Goal: Task Accomplishment & Management: Use online tool/utility

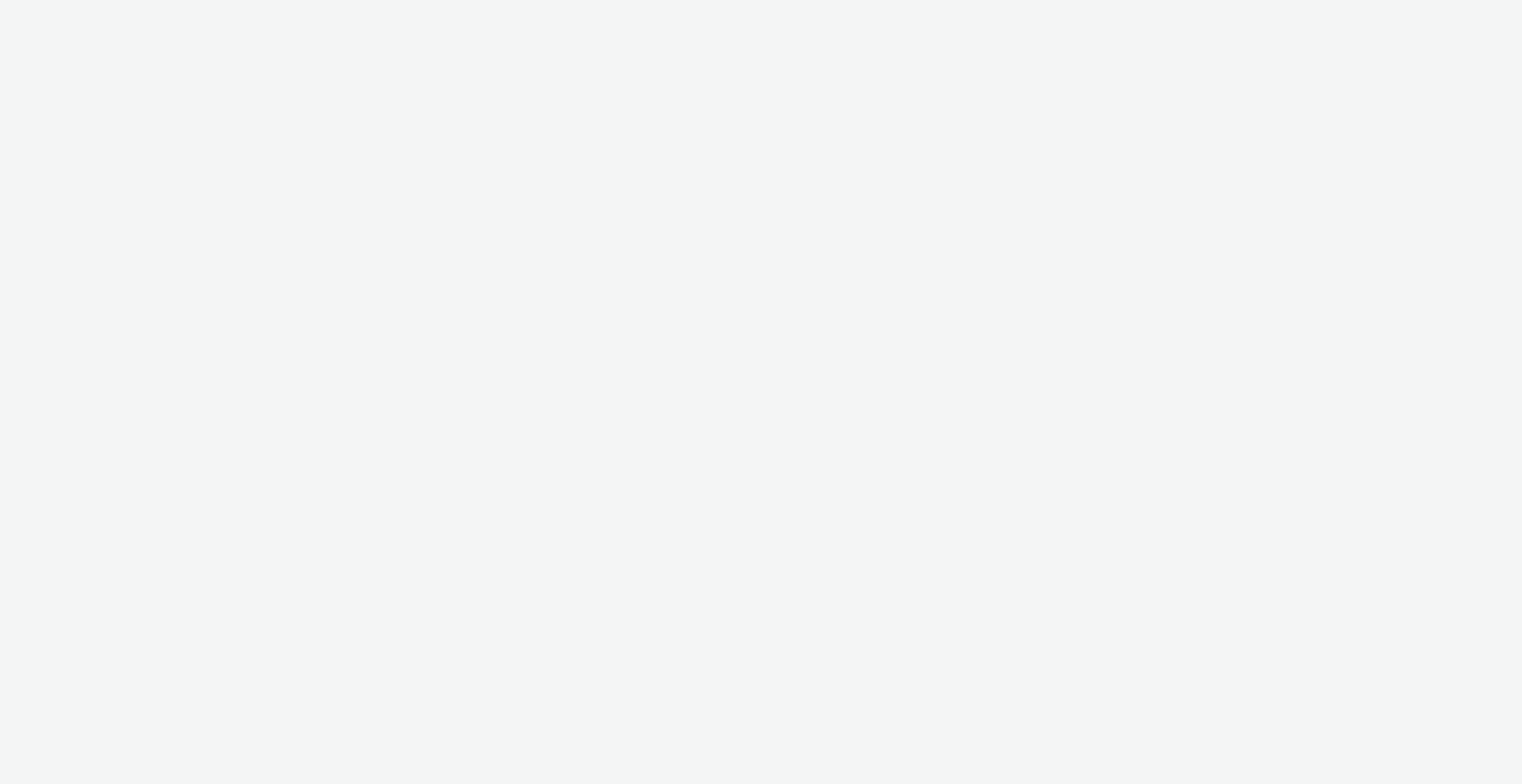
select select "c909d6bb-255f-4ad2-aa94-00d82704d6ef"
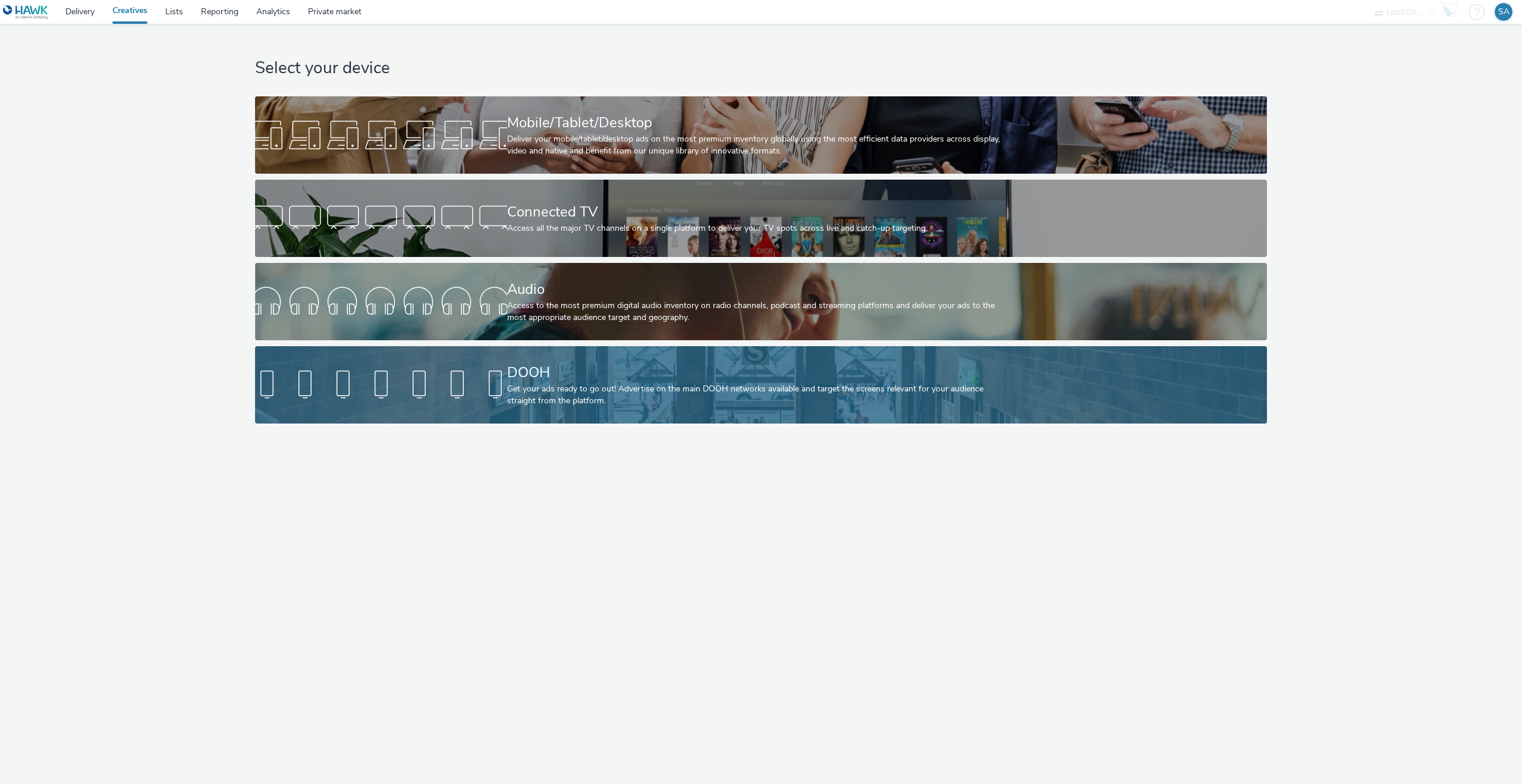
click at [546, 383] on div "Get your ads ready to go out! Advertise on the main DOOH networks available and…" at bounding box center [759, 395] width 504 height 25
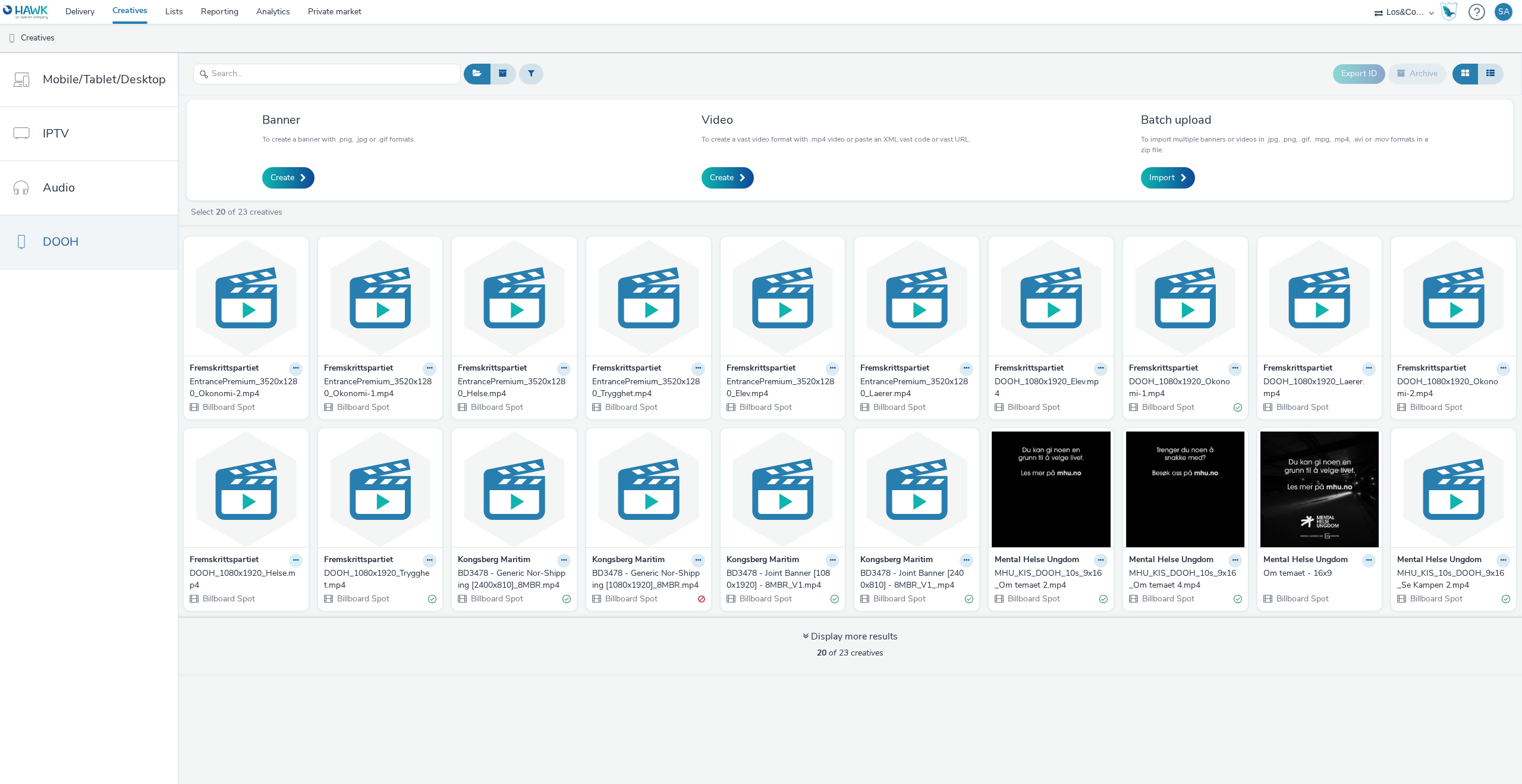
click at [293, 372] on icon at bounding box center [296, 367] width 5 height 7
click at [262, 531] on img at bounding box center [246, 489] width 119 height 116
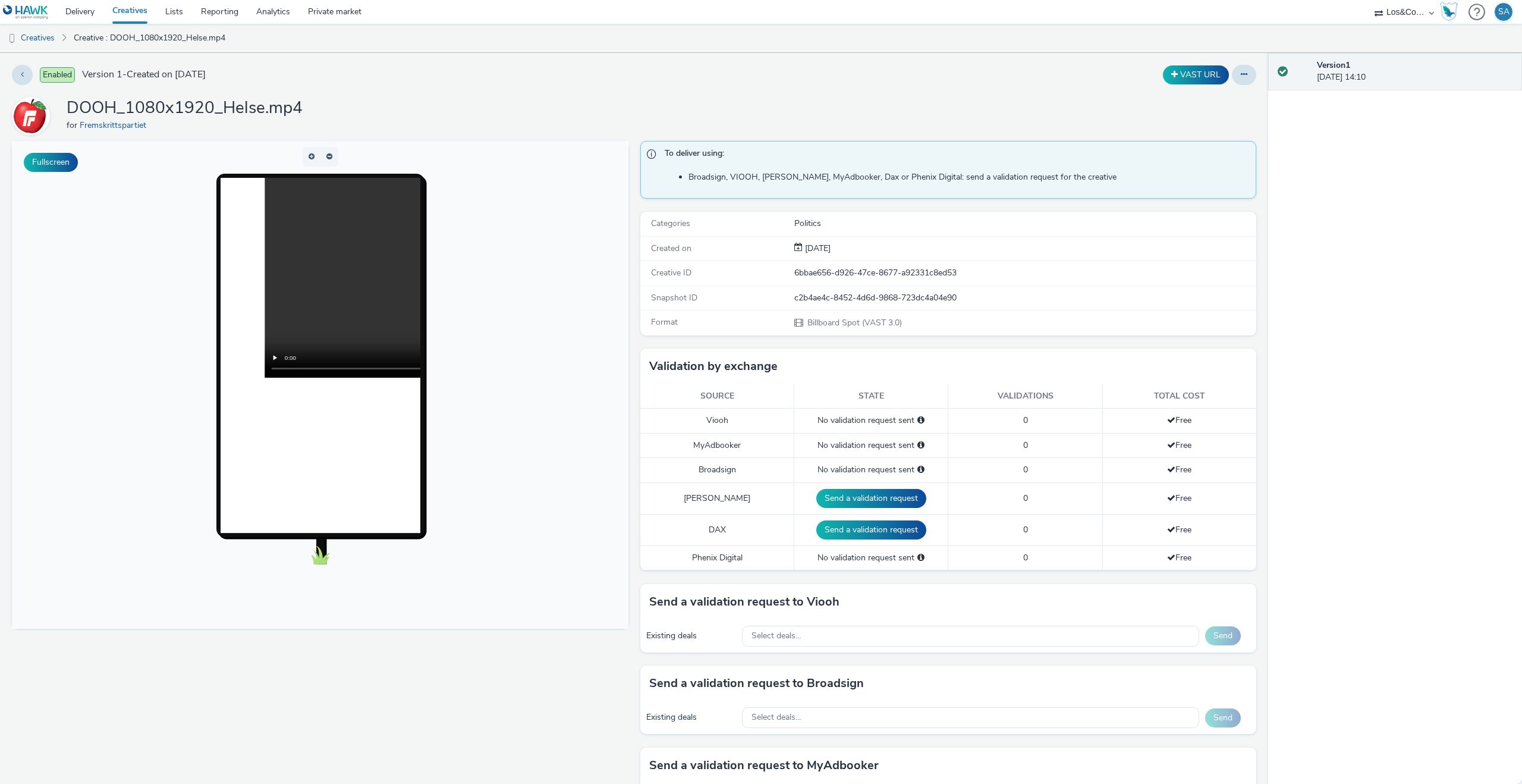
scroll to position [30, 0]
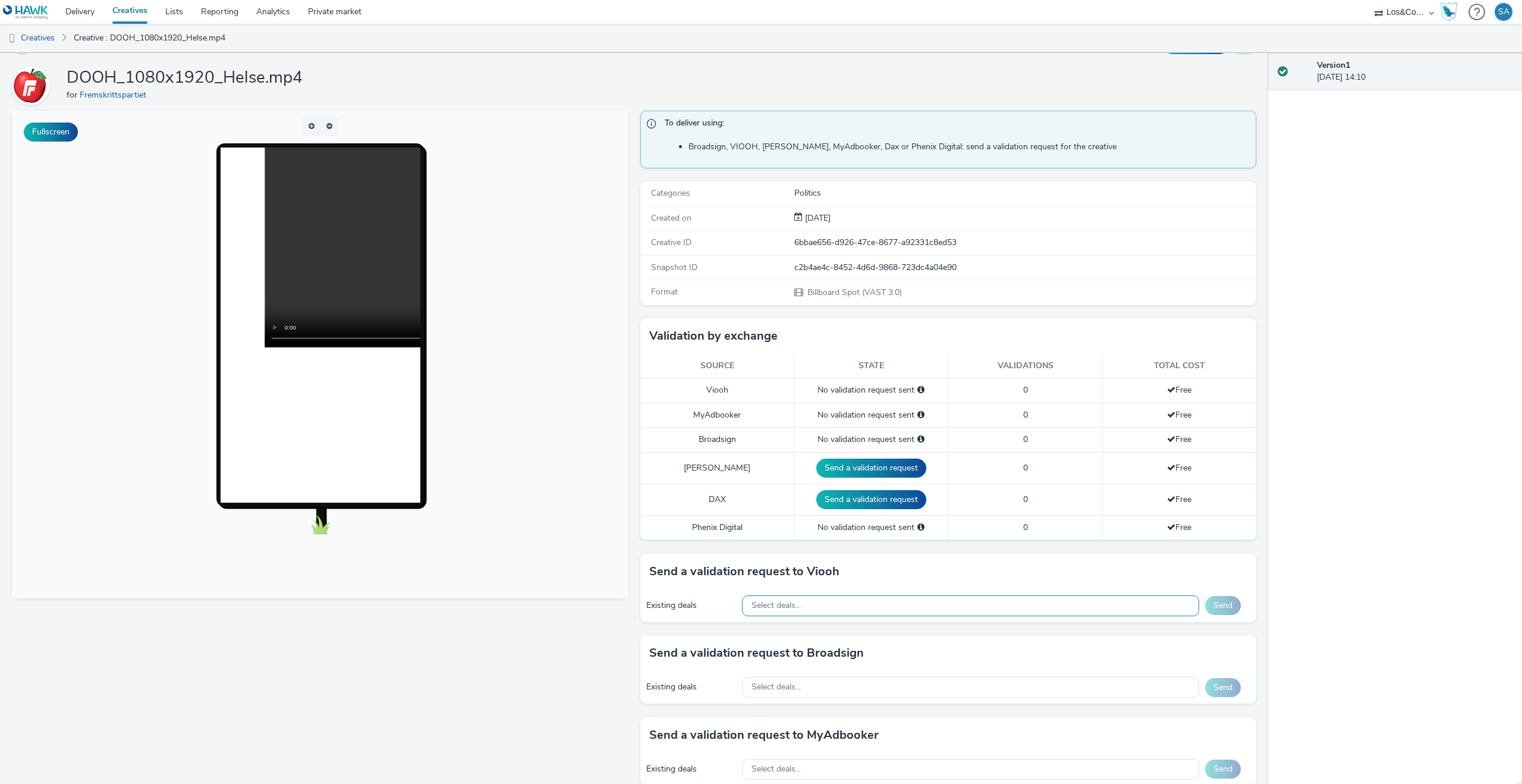
click at [888, 595] on div "Select deals..." at bounding box center [971, 605] width 458 height 21
click at [888, 596] on div "Select deals..." at bounding box center [971, 605] width 458 height 21
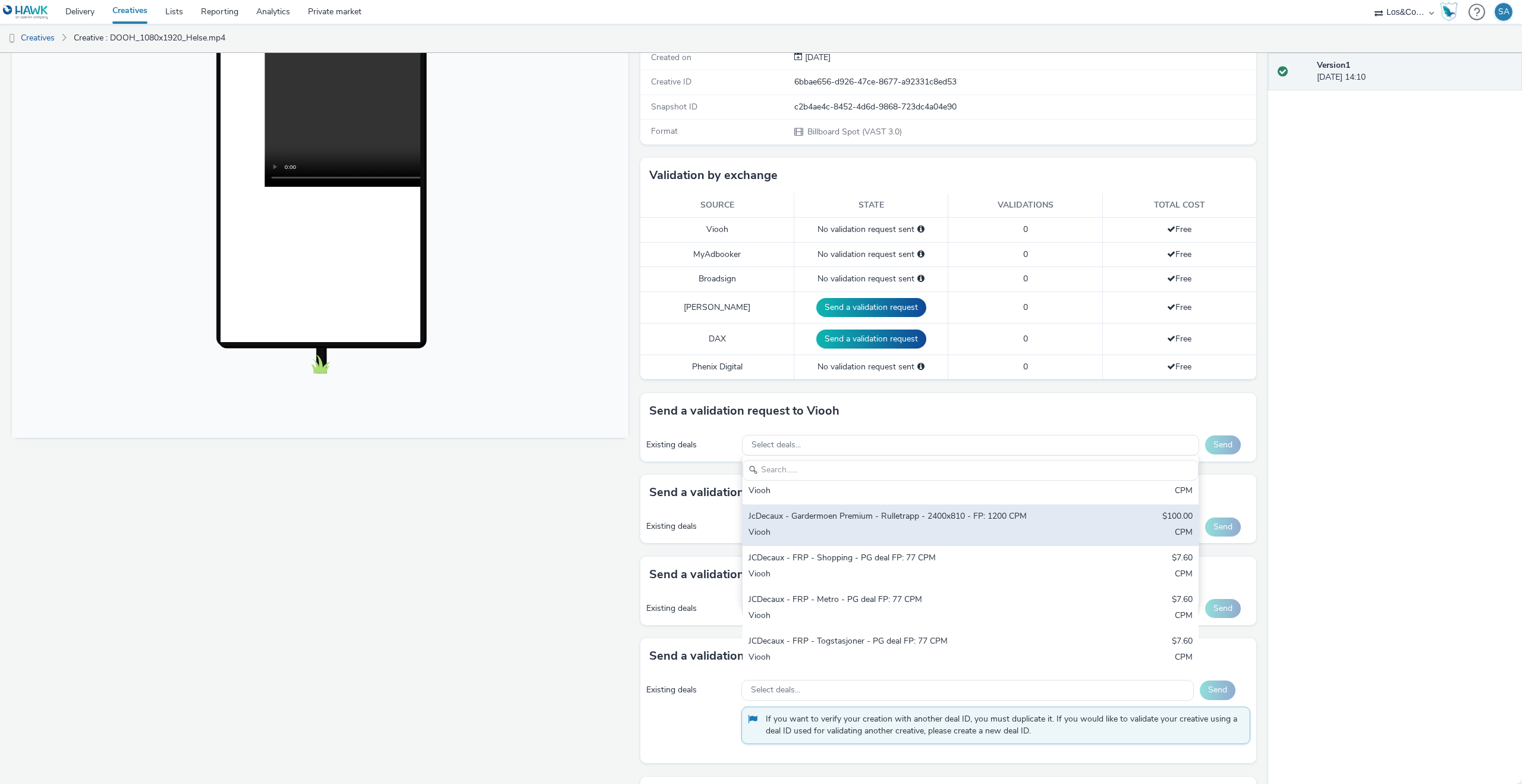
scroll to position [420, 0]
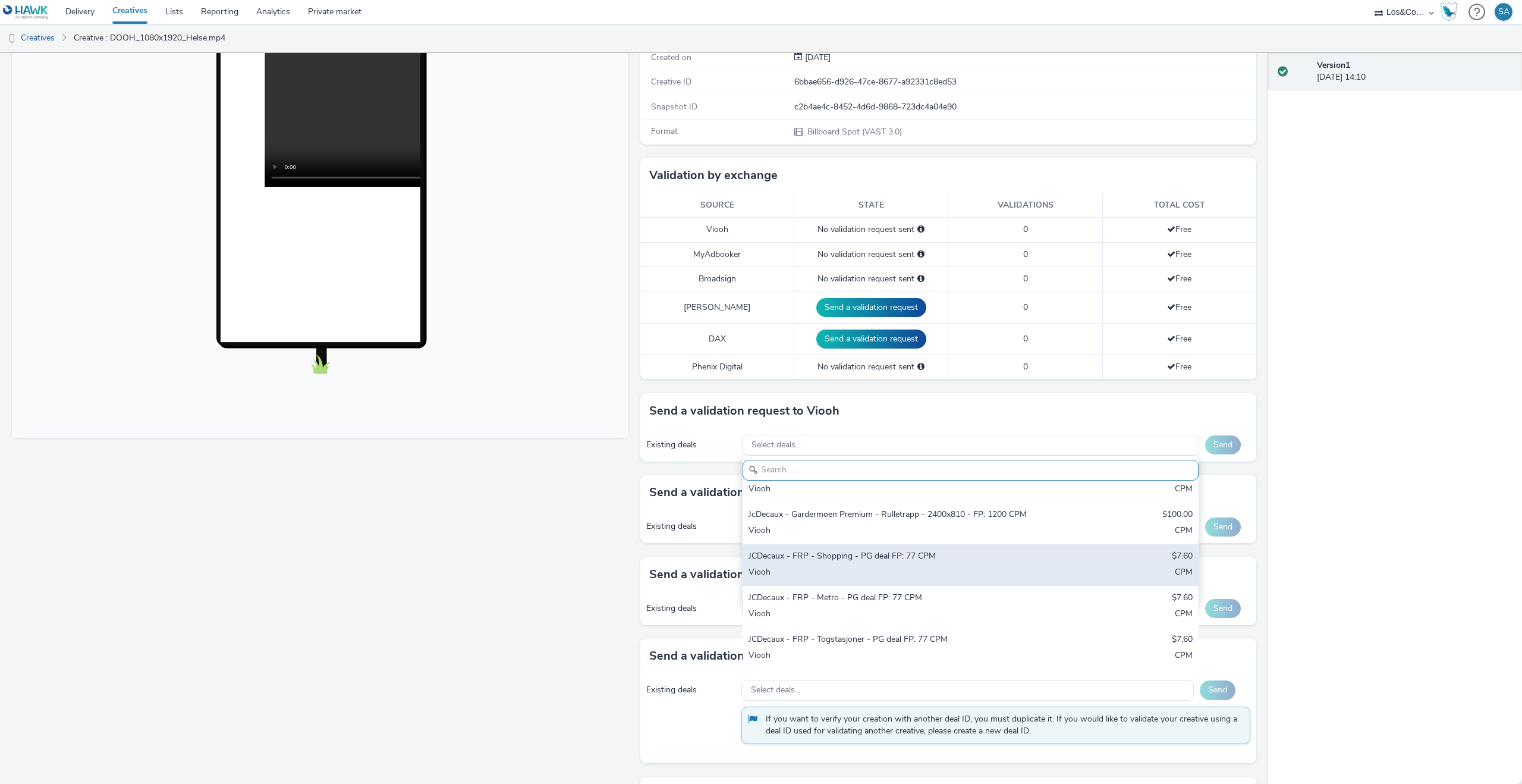
click at [867, 566] on div "Viooh" at bounding box center [896, 573] width 294 height 14
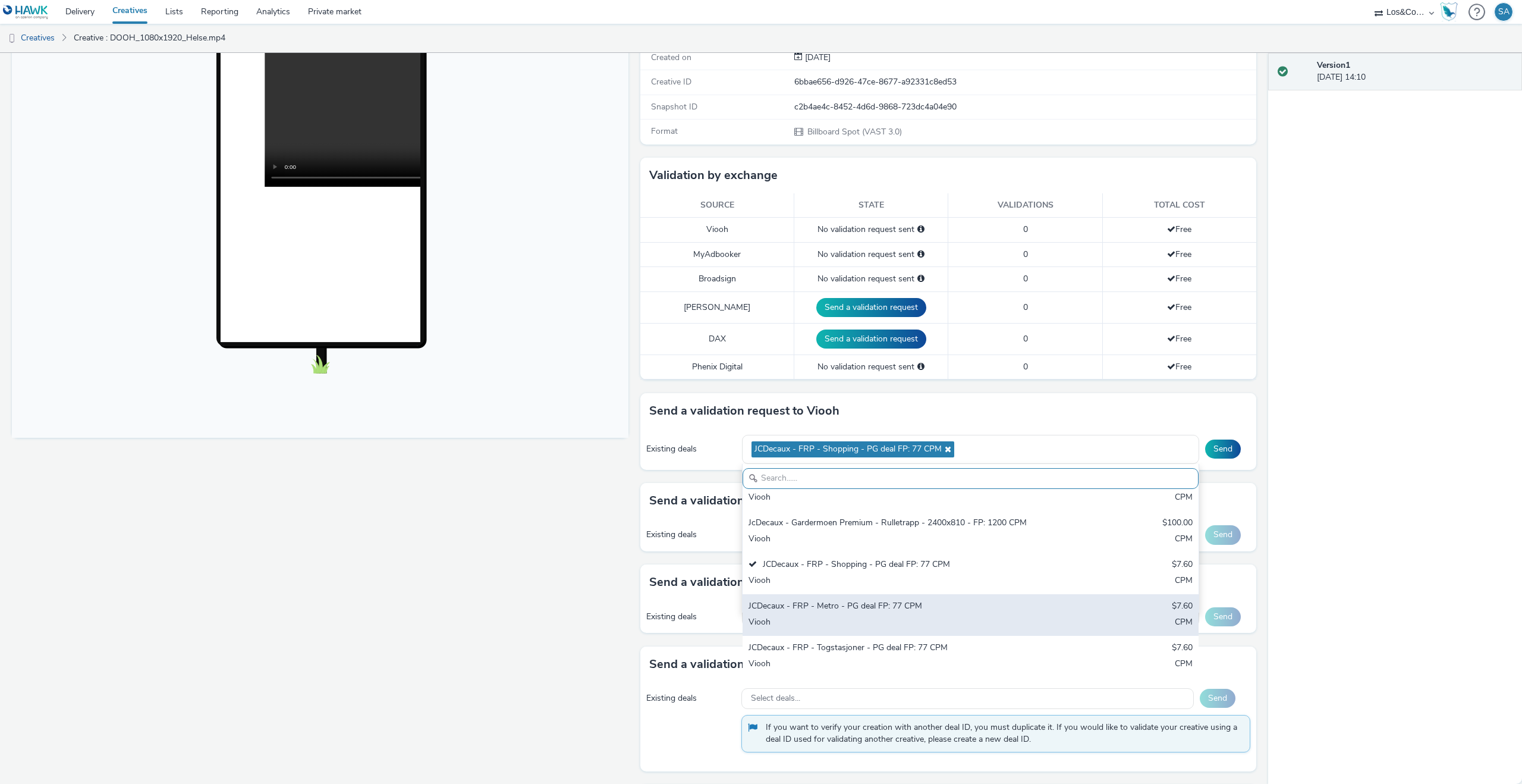
click at [872, 600] on div "JCDecaux - FRP - Metro - PG deal FP: 77 CPM" at bounding box center [896, 607] width 294 height 14
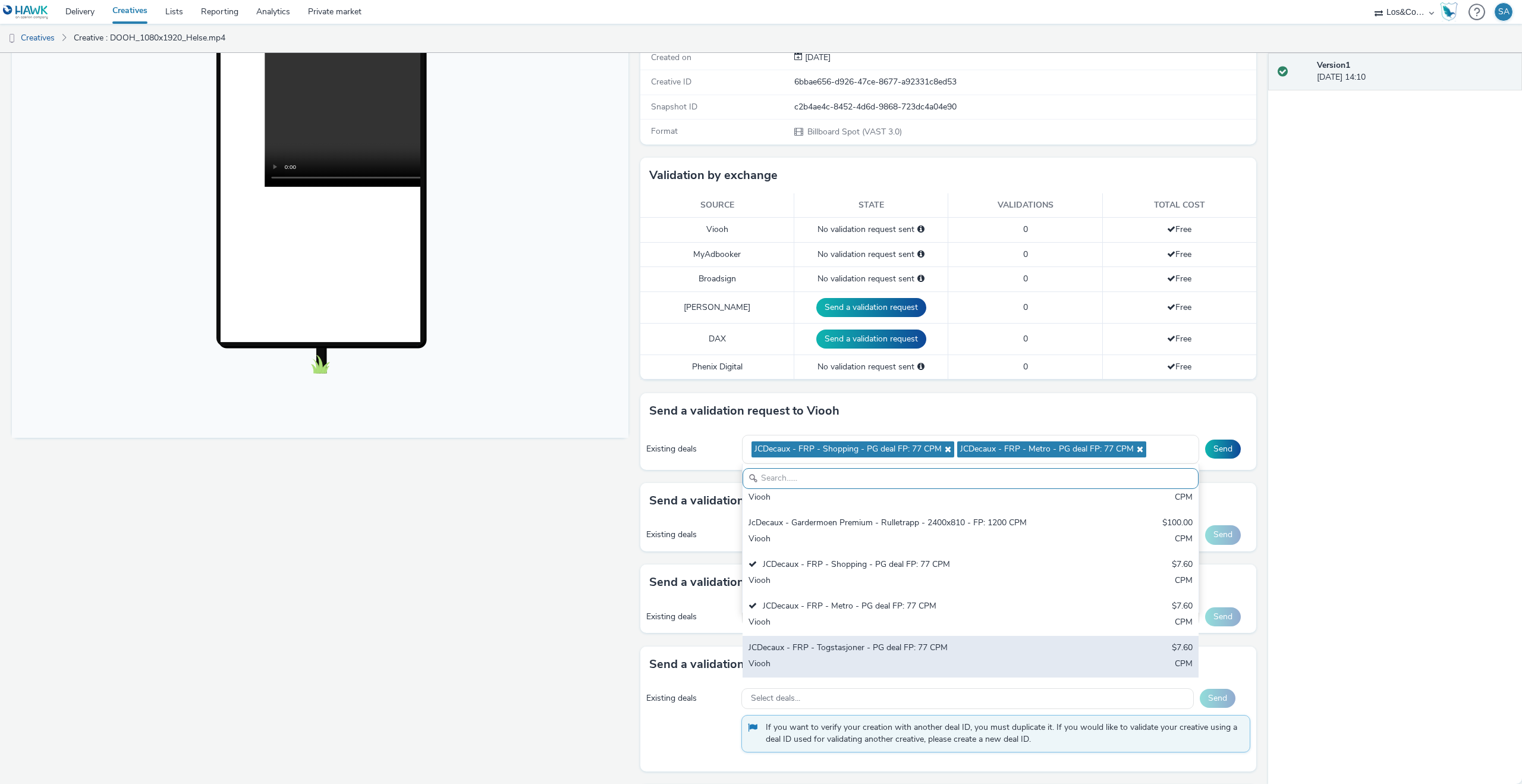
click at [878, 642] on div "JCDecaux - FRP - Togstasjoner - PG deal FP: 77 CPM" at bounding box center [896, 648] width 294 height 14
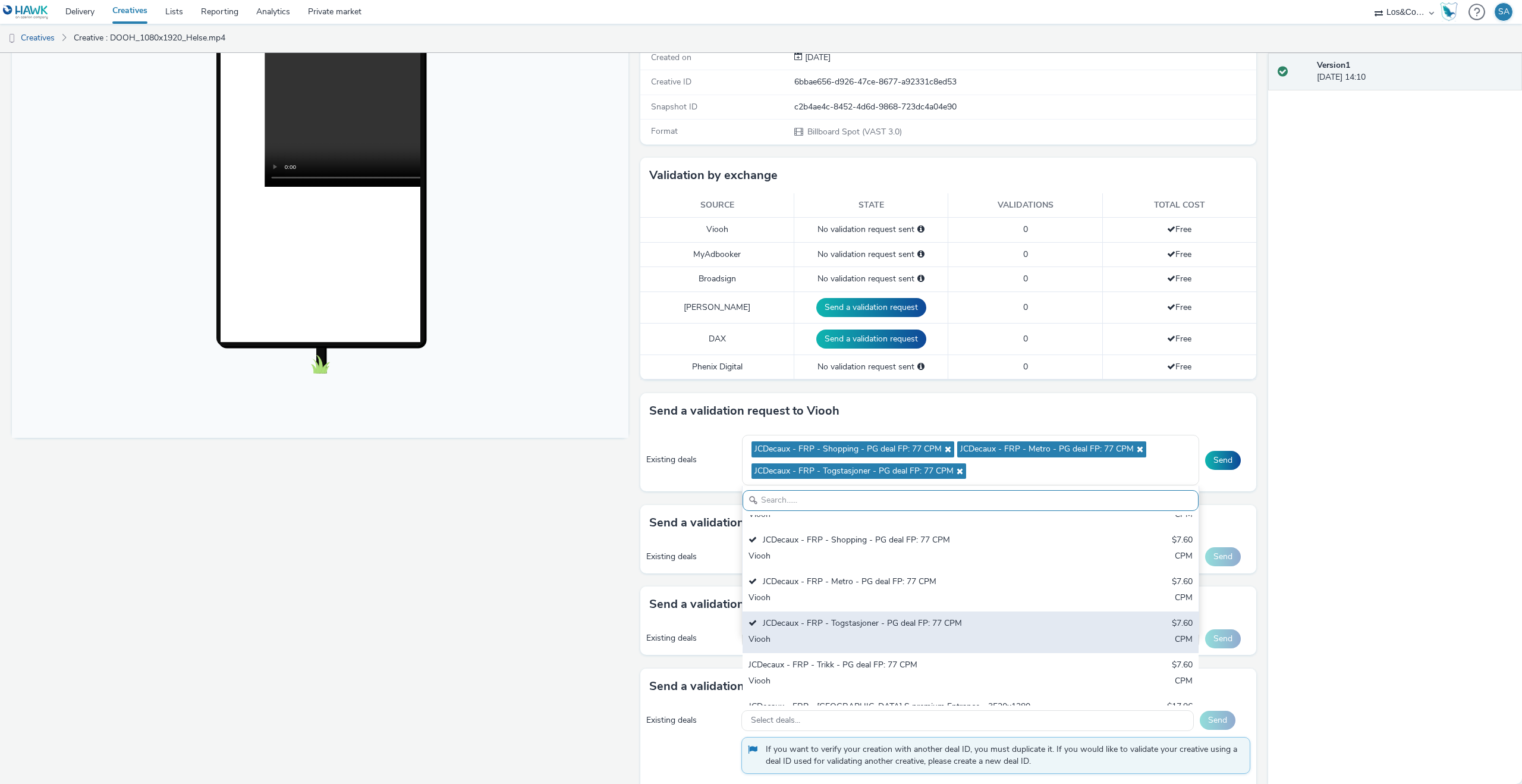
scroll to position [476, 0]
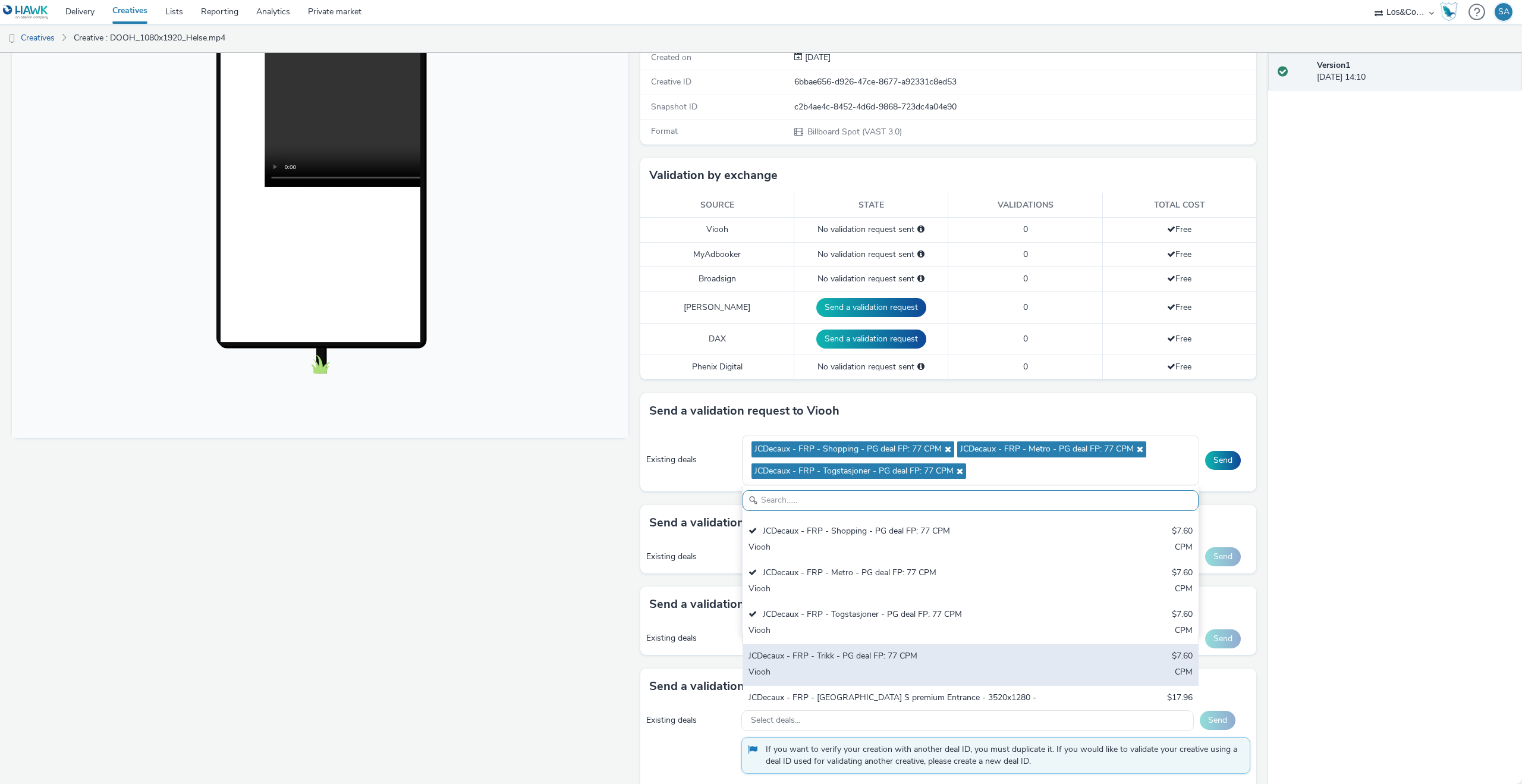
click at [880, 650] on div "JCDecaux - FRP - Trikk - PG deal FP: 77 CPM" at bounding box center [896, 657] width 294 height 14
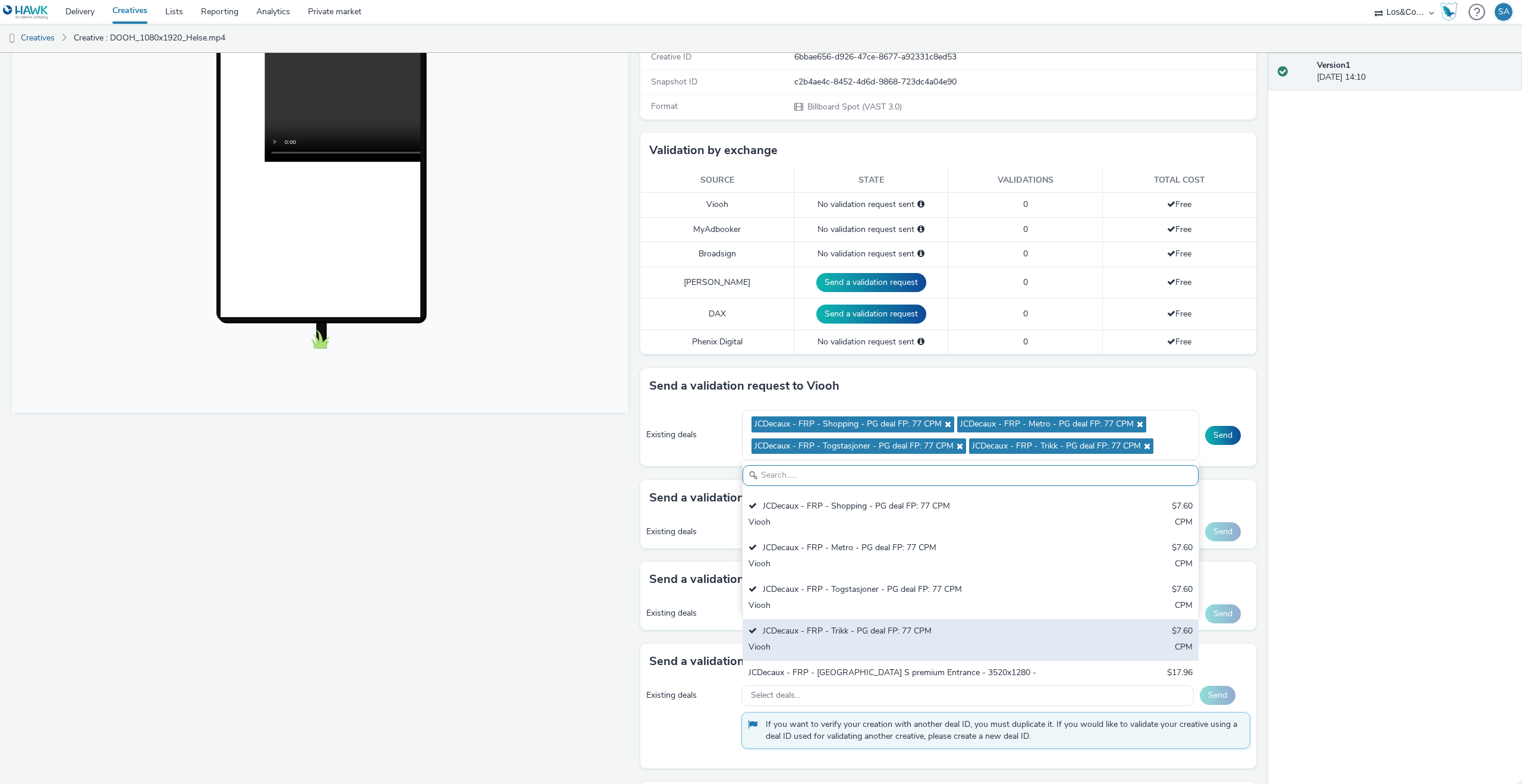
scroll to position [217, 0]
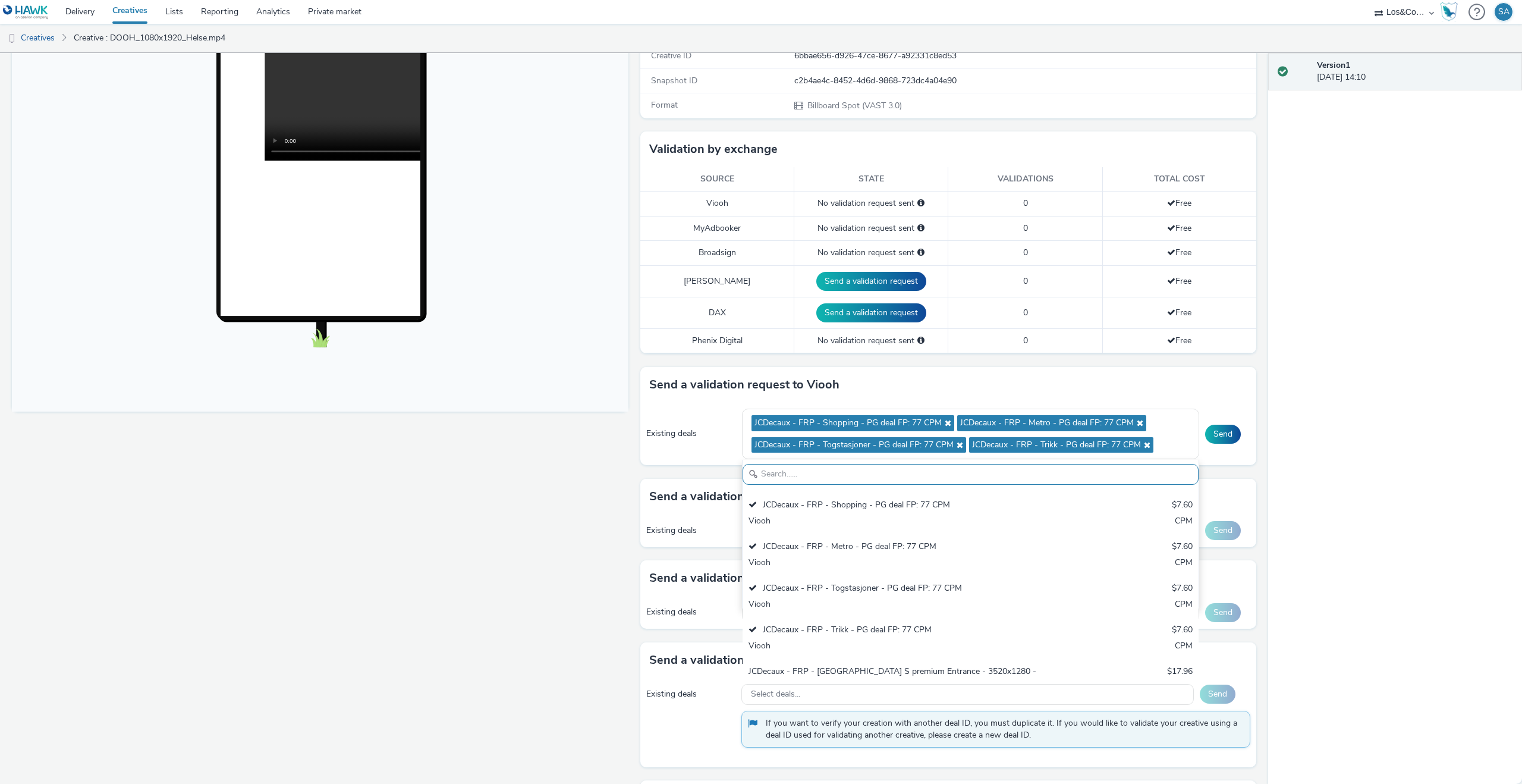
click at [641, 485] on div "Send a validation request to Broadsign" at bounding box center [948, 496] width 617 height 35
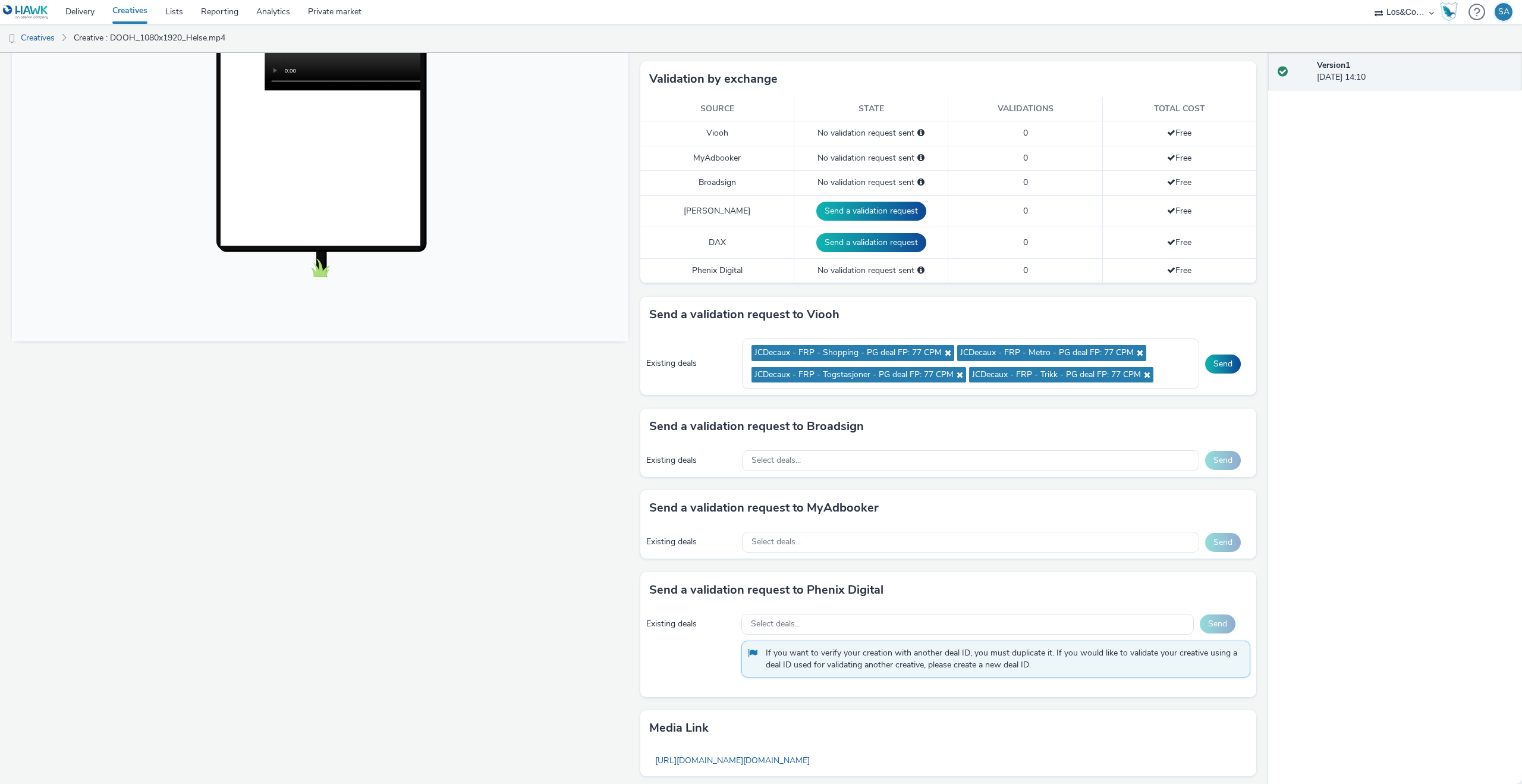
scroll to position [390, 0]
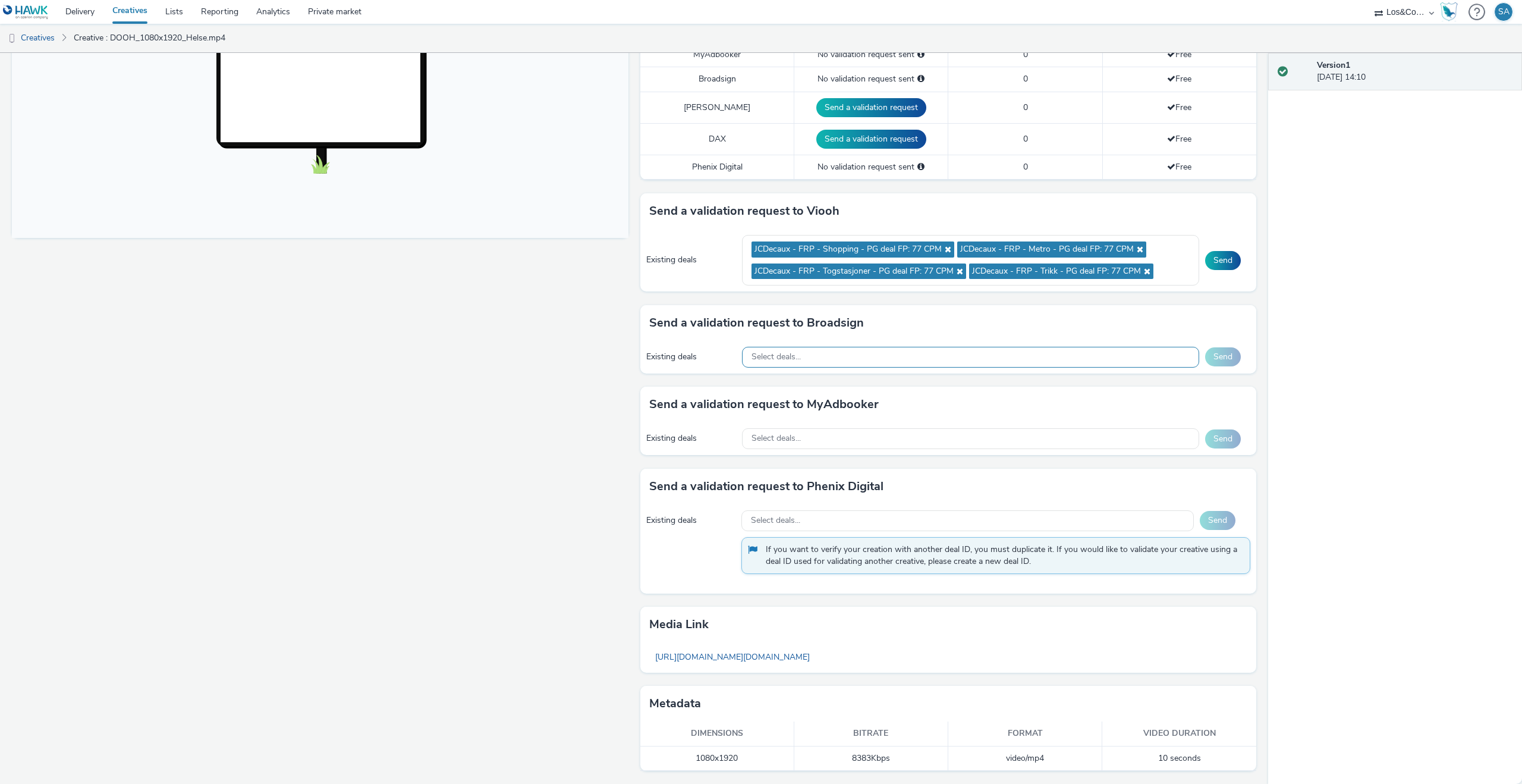
click at [845, 363] on div "Select deals..." at bounding box center [971, 357] width 458 height 21
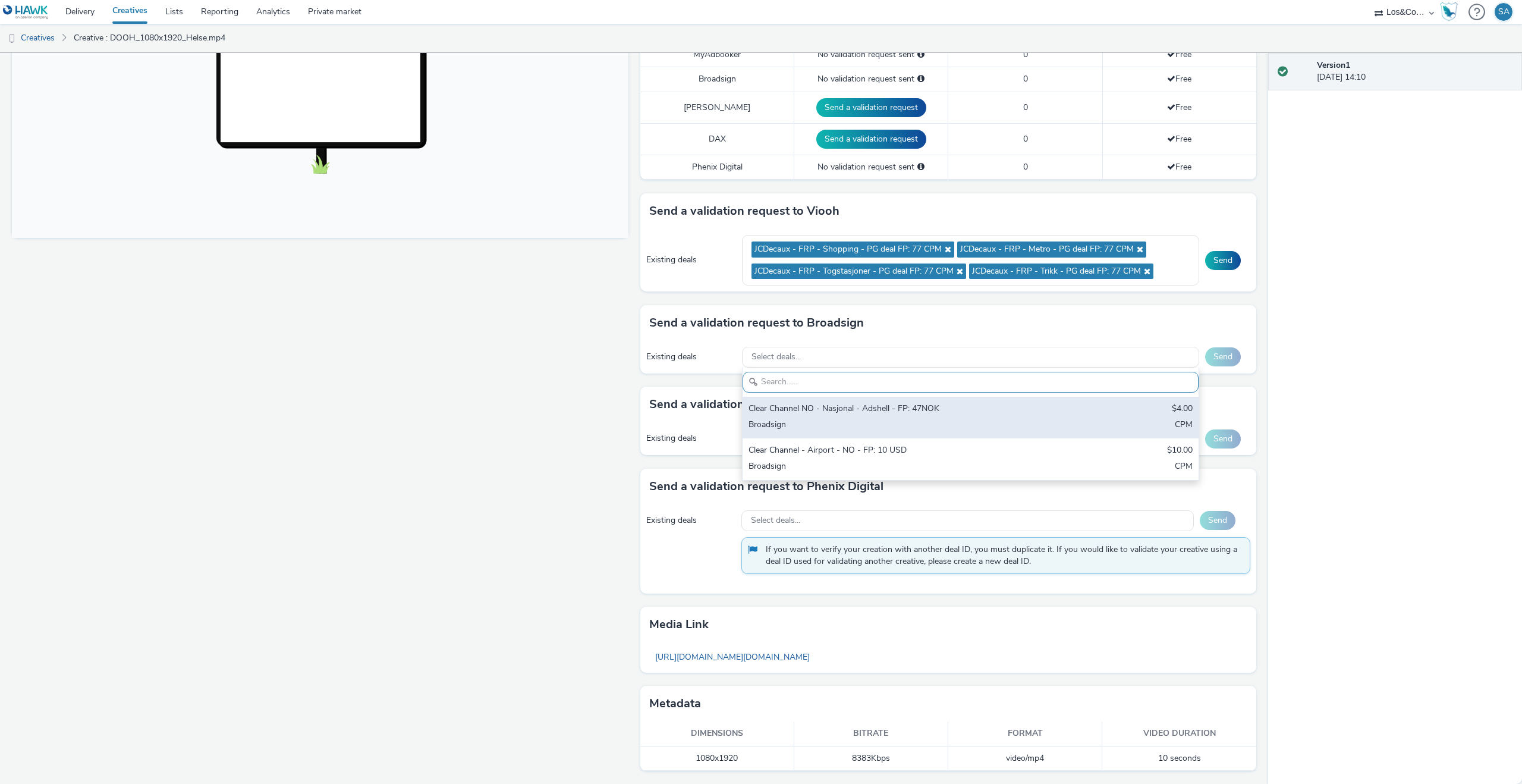
click at [834, 410] on div "Clear Channel NO - Nasjonal - Adshell - FP: 47NOK" at bounding box center [896, 410] width 294 height 14
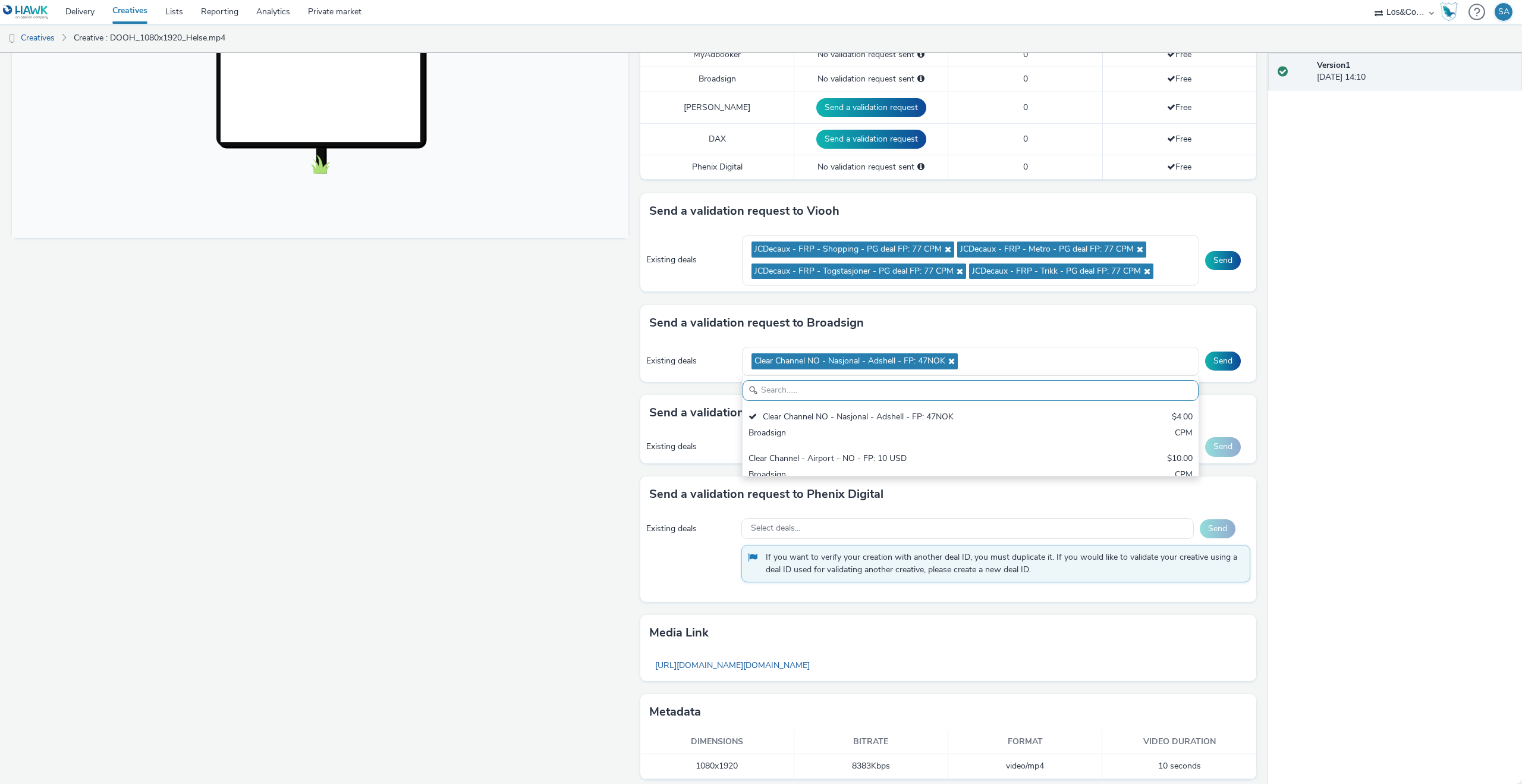
click at [1288, 377] on div "Version 1 [DATE] 14:10" at bounding box center [1396, 418] width 254 height 731
click at [1219, 261] on button "Send" at bounding box center [1223, 260] width 35 height 19
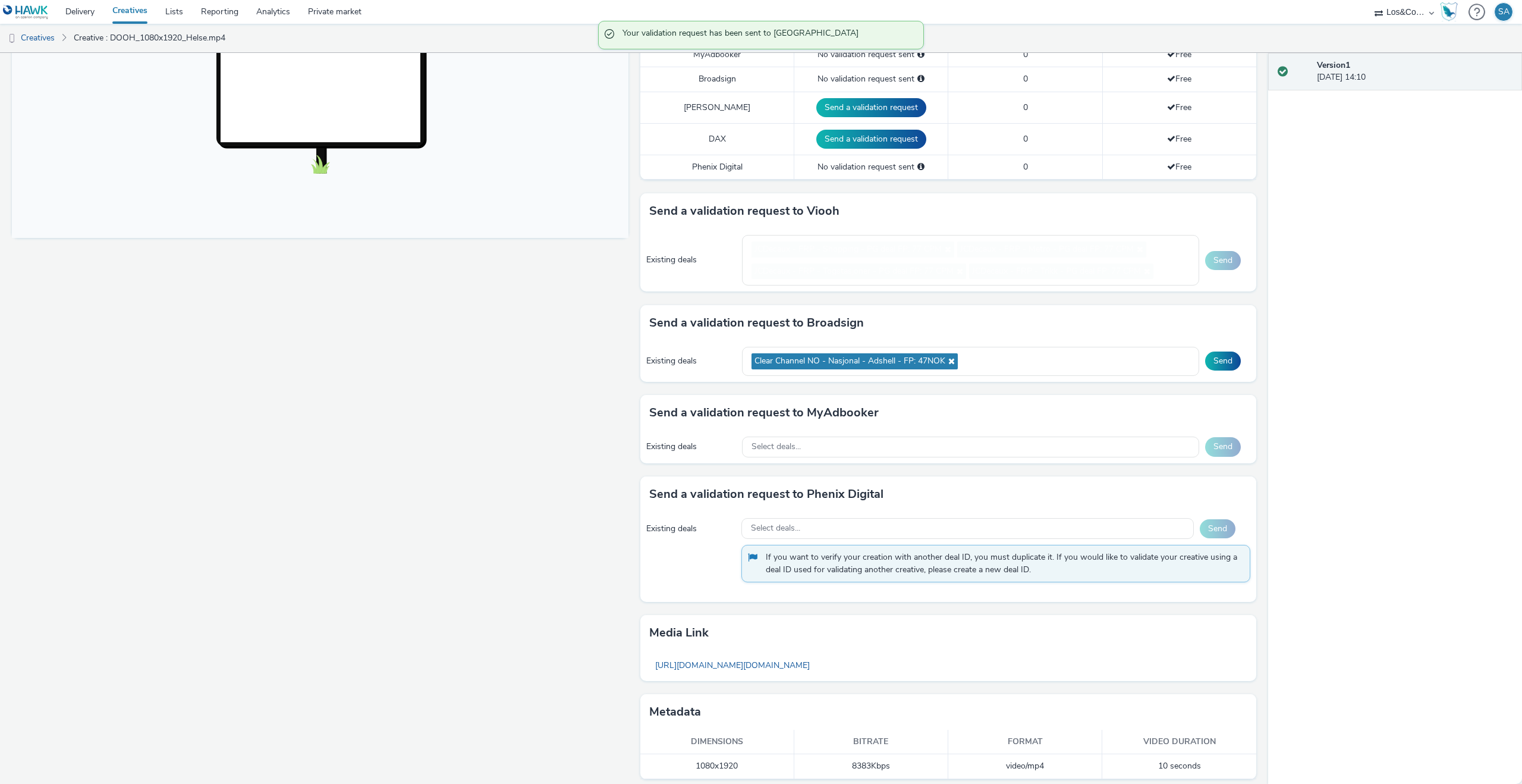
scroll to position [369, 0]
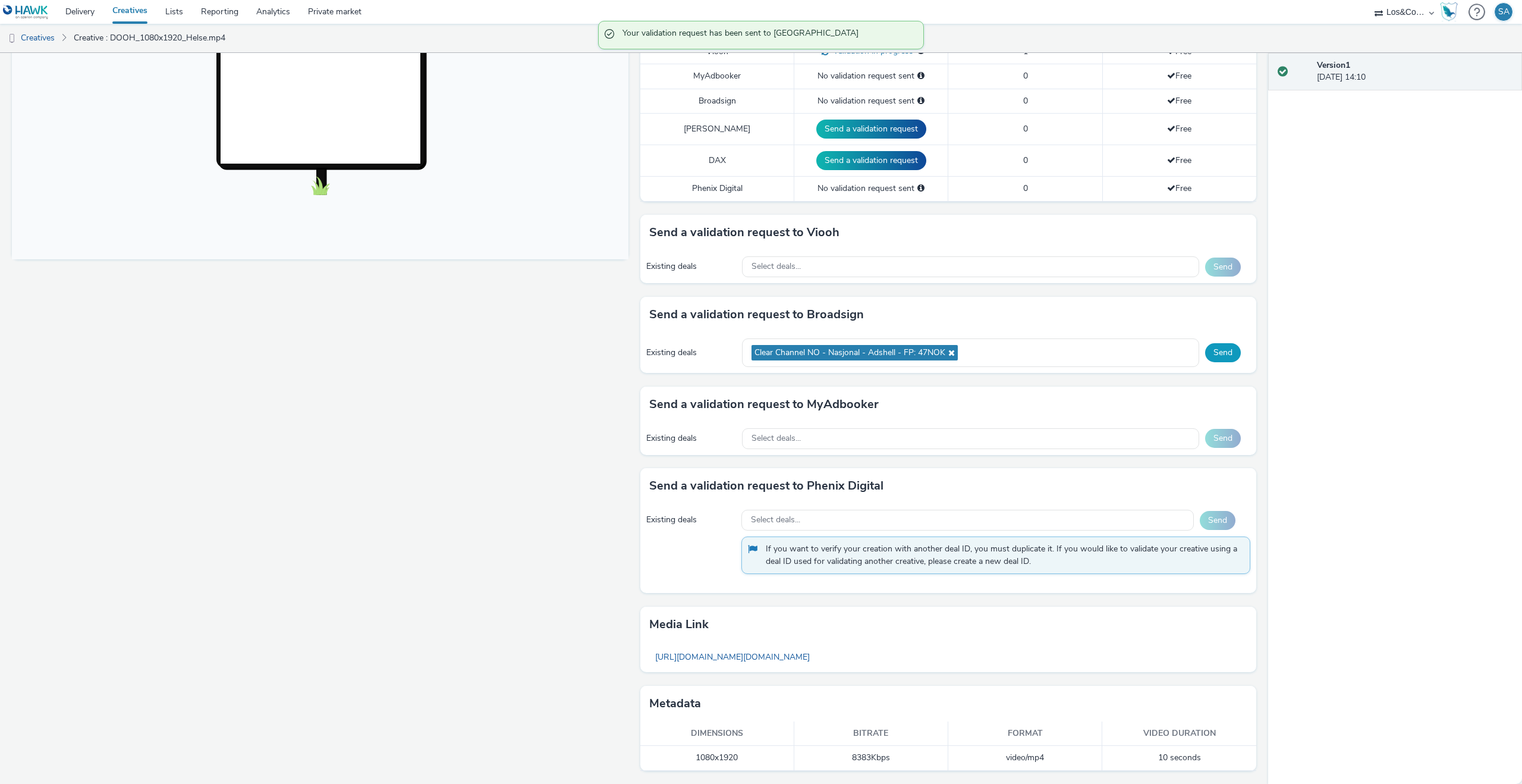
click at [1227, 354] on button "Send" at bounding box center [1223, 352] width 35 height 19
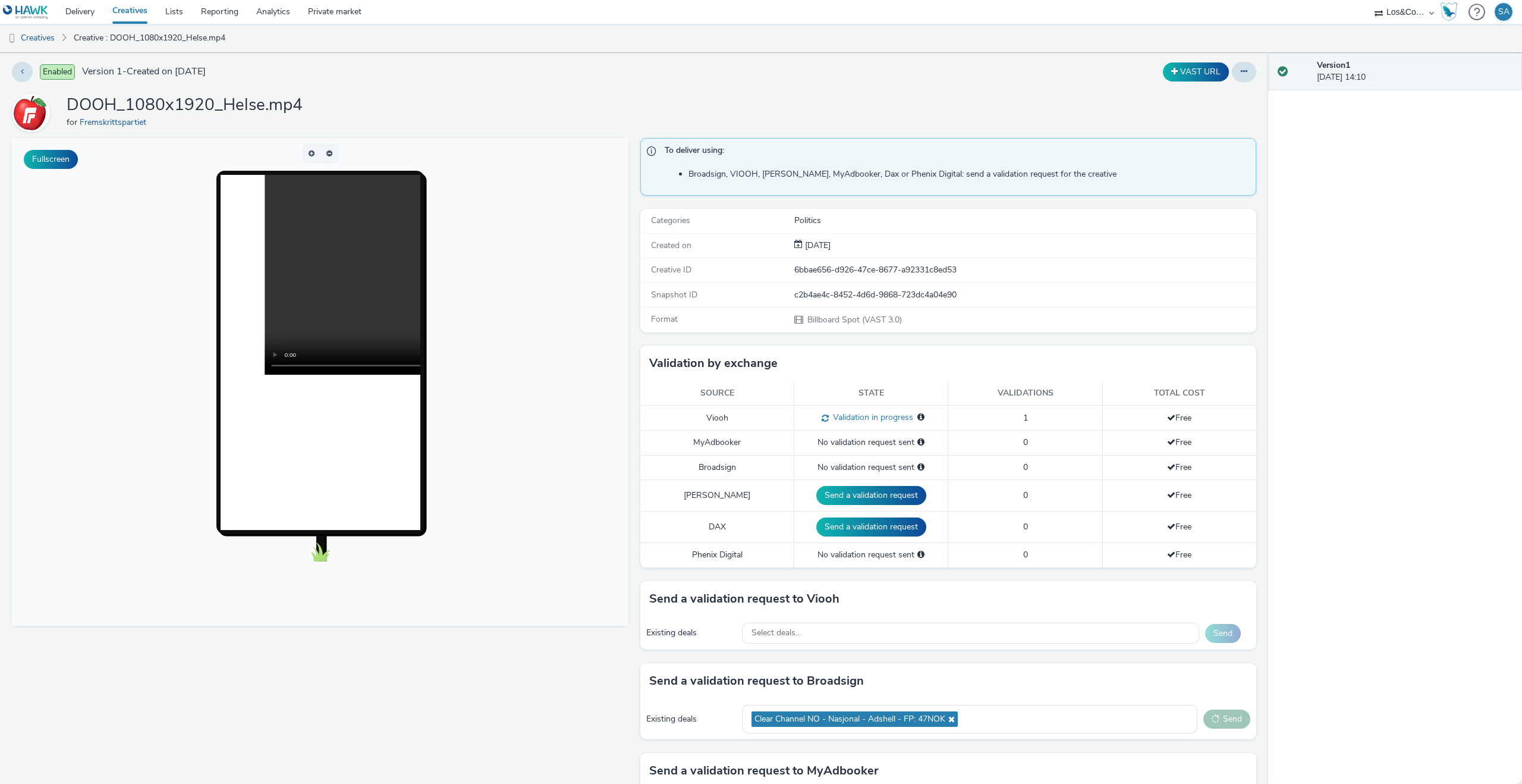
scroll to position [0, 0]
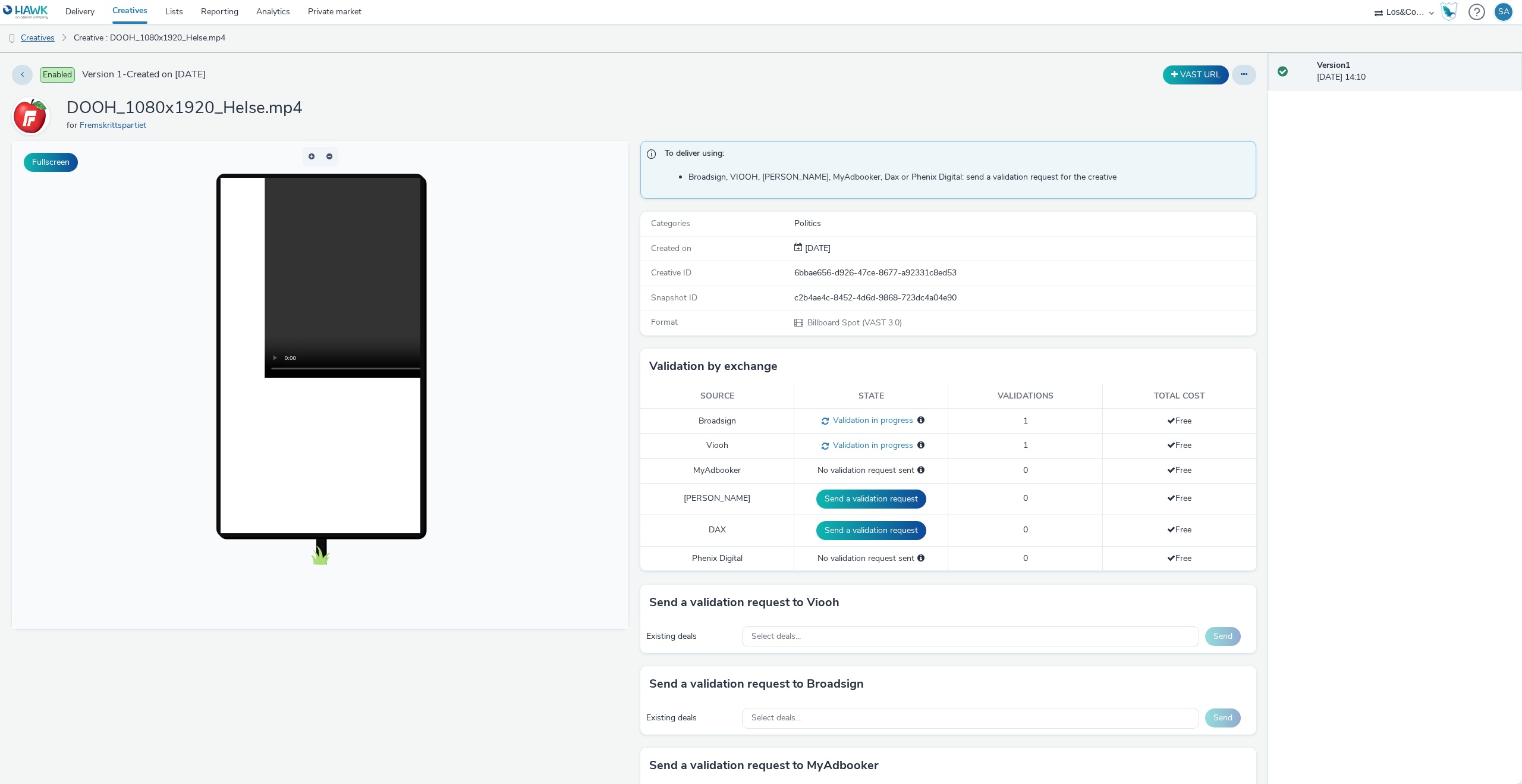
click at [39, 45] on link "Creatives" at bounding box center [30, 38] width 61 height 28
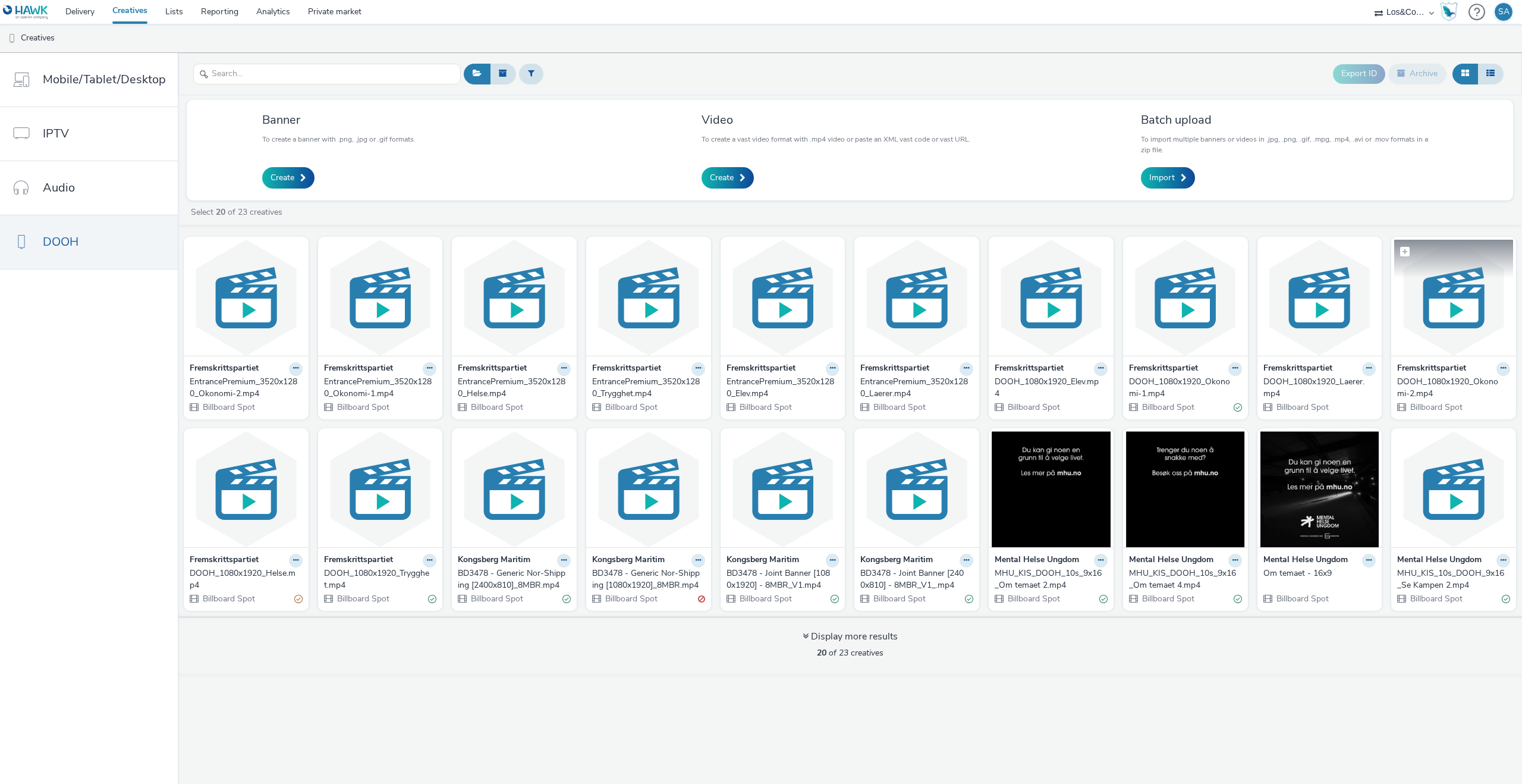
click at [1445, 317] on img at bounding box center [1453, 297] width 119 height 116
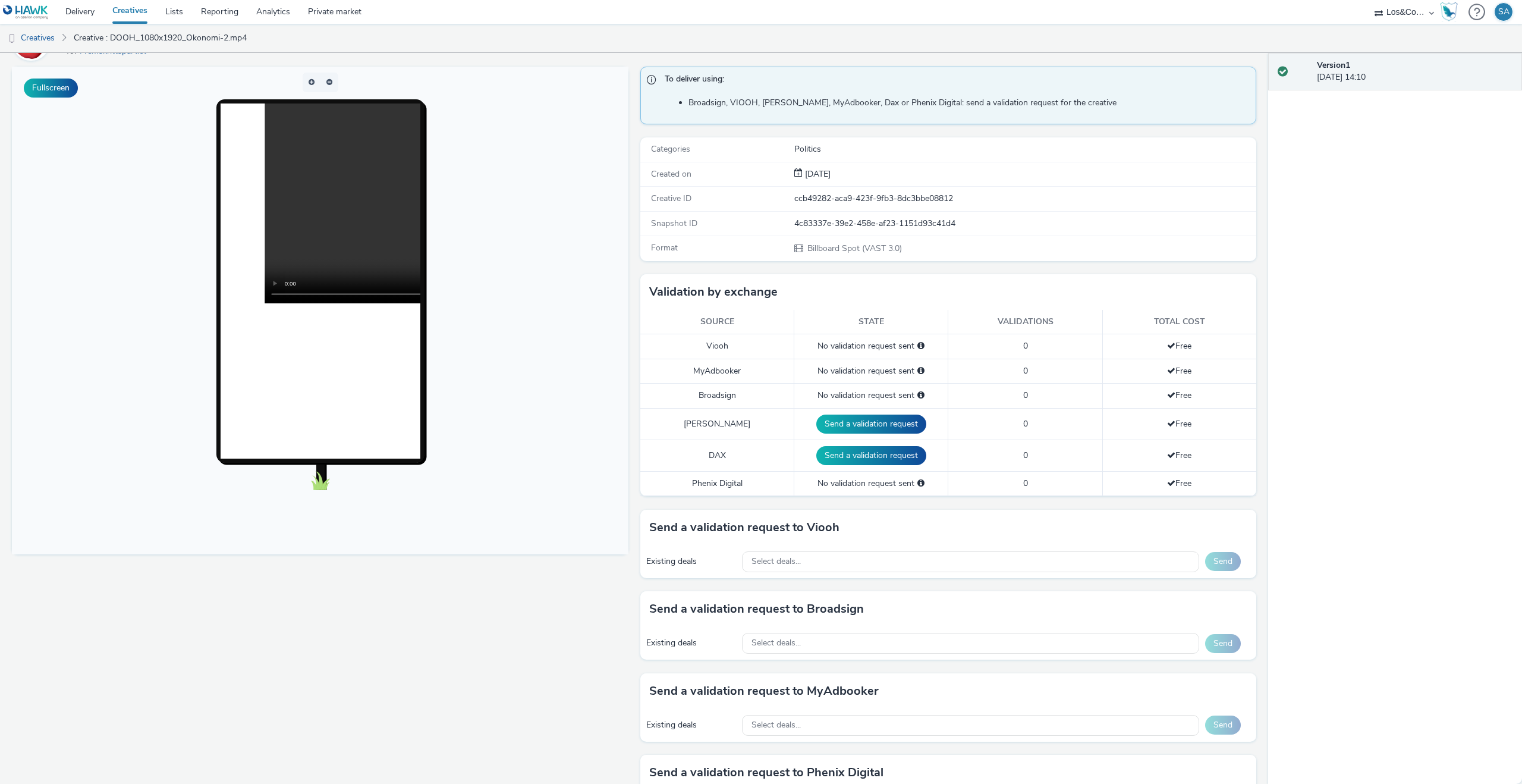
scroll to position [100, 0]
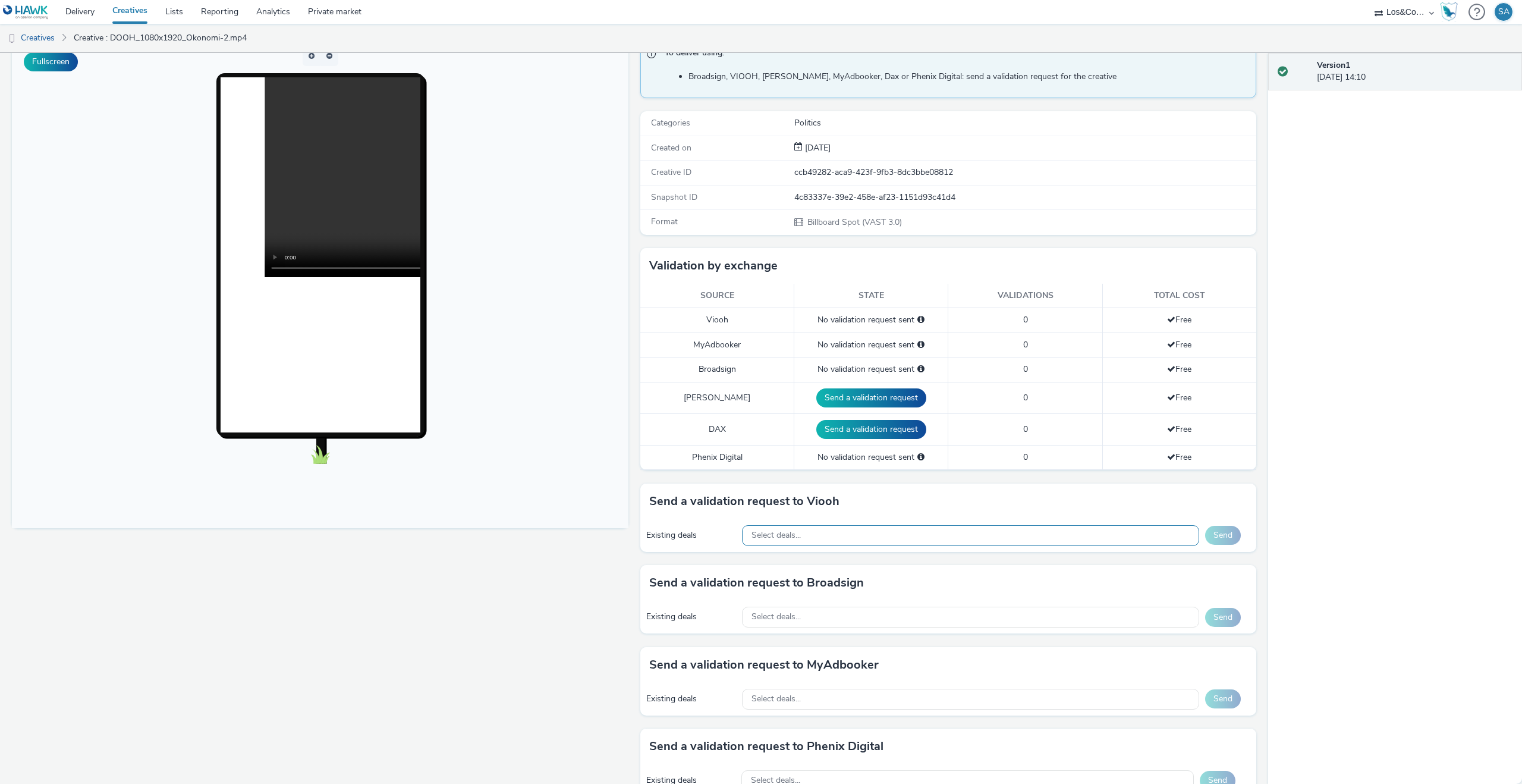
click at [860, 526] on div "Select deals..." at bounding box center [971, 535] width 458 height 21
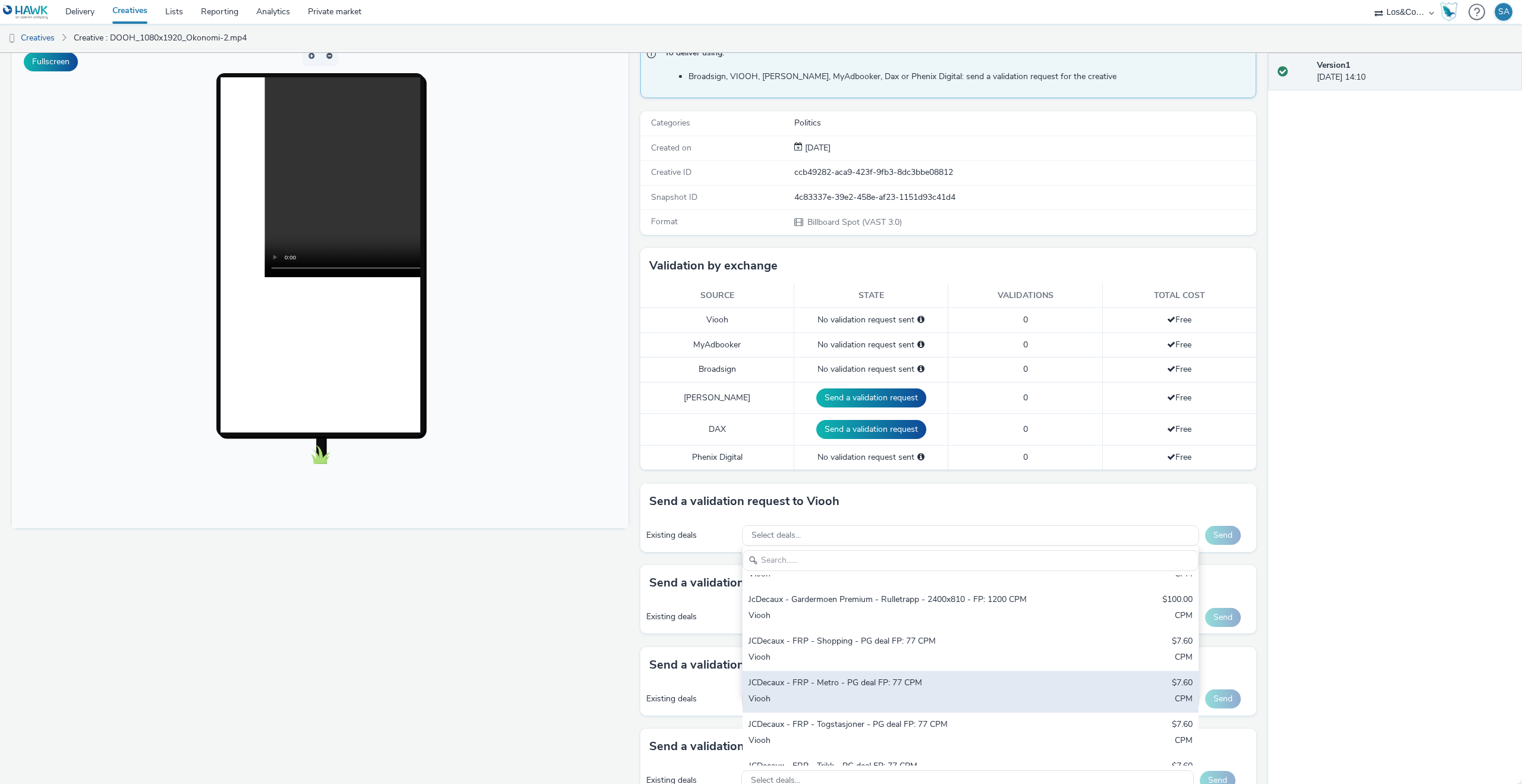
scroll to position [429, 0]
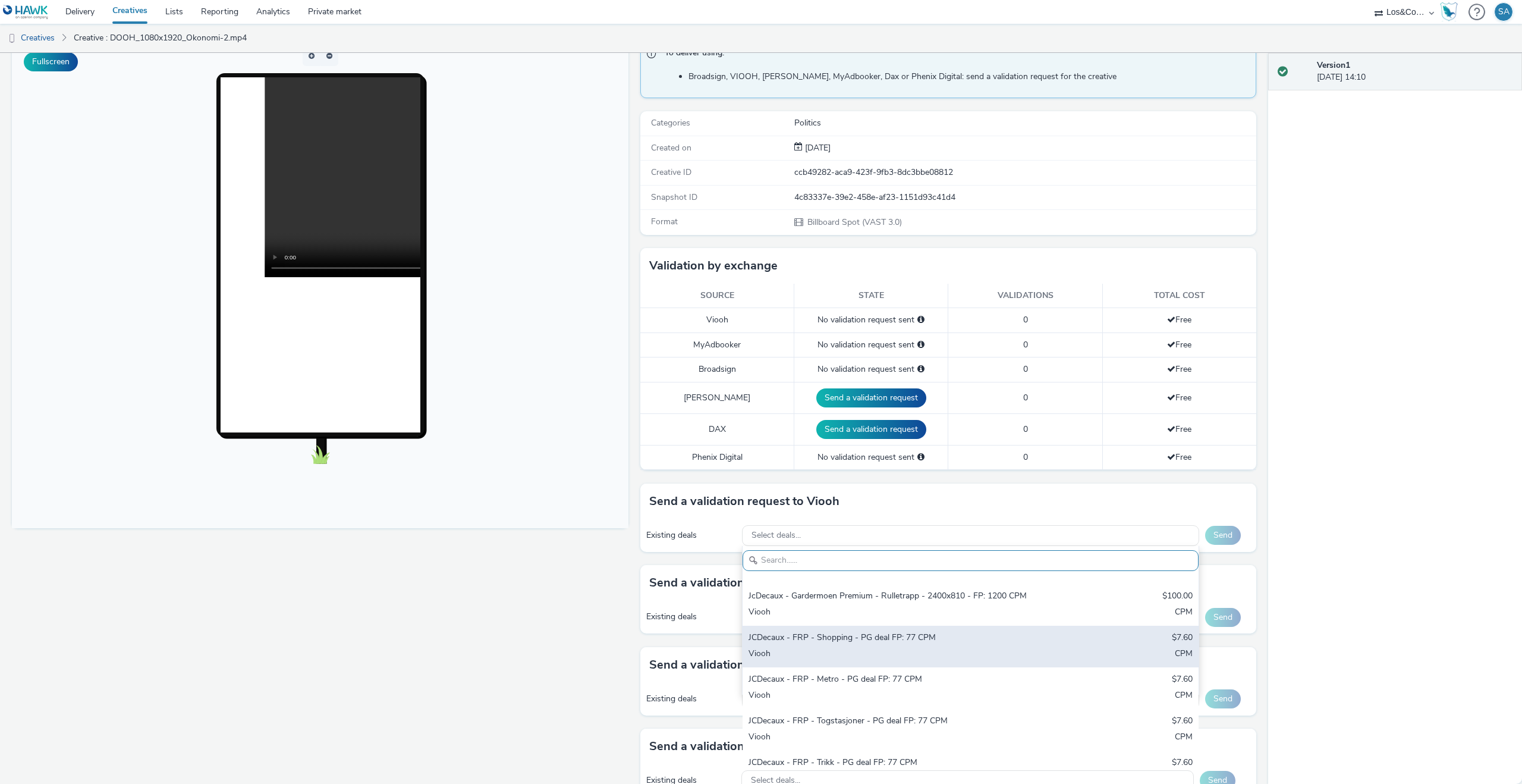
click at [897, 639] on div "JCDecaux - FRP - Shopping - PG deal FP: 77 CPM $7.60 Viooh CPM" at bounding box center [971, 646] width 456 height 42
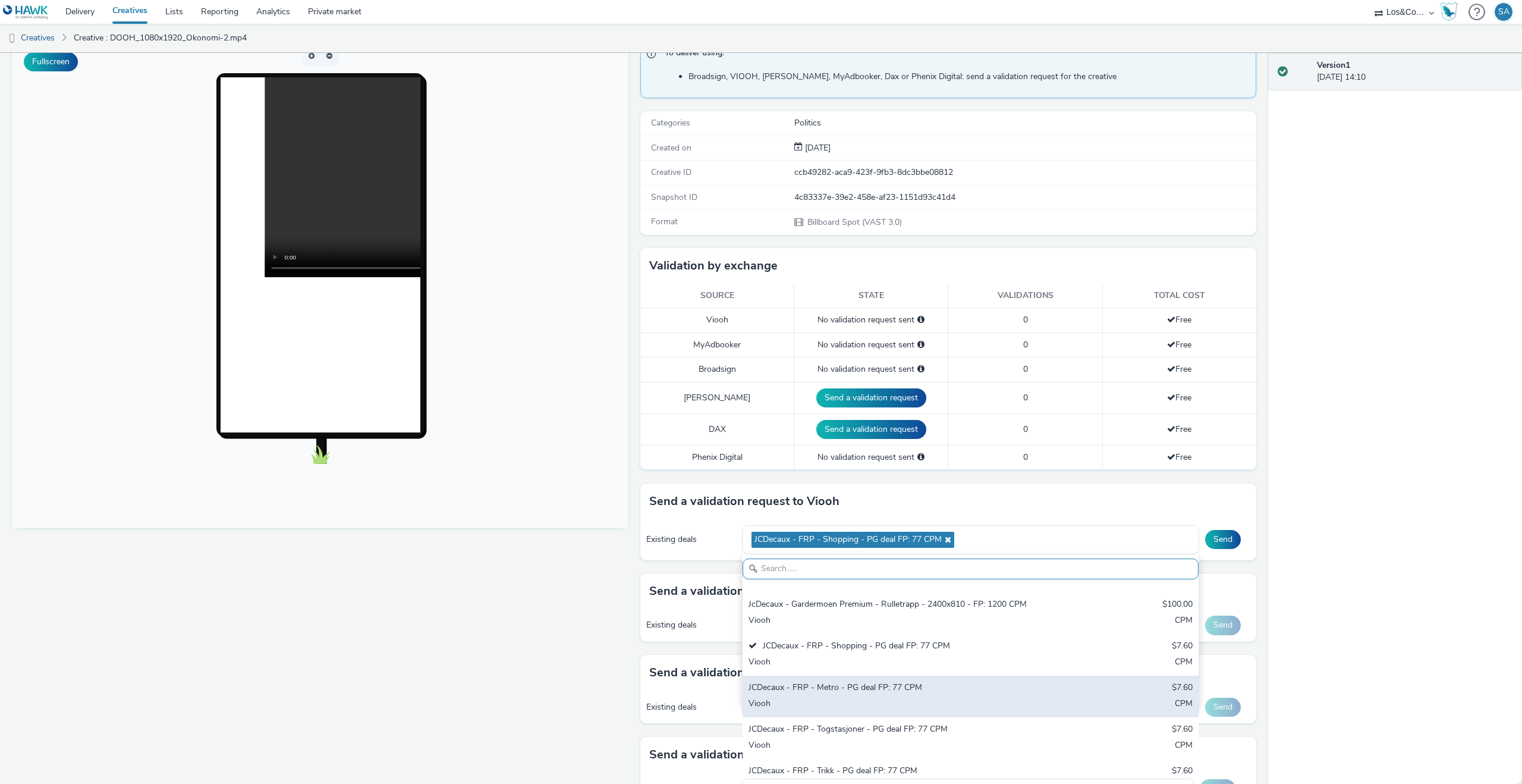
click at [901, 682] on div "JCDecaux - FRP - Metro - PG deal FP: 77 CPM" at bounding box center [896, 689] width 294 height 14
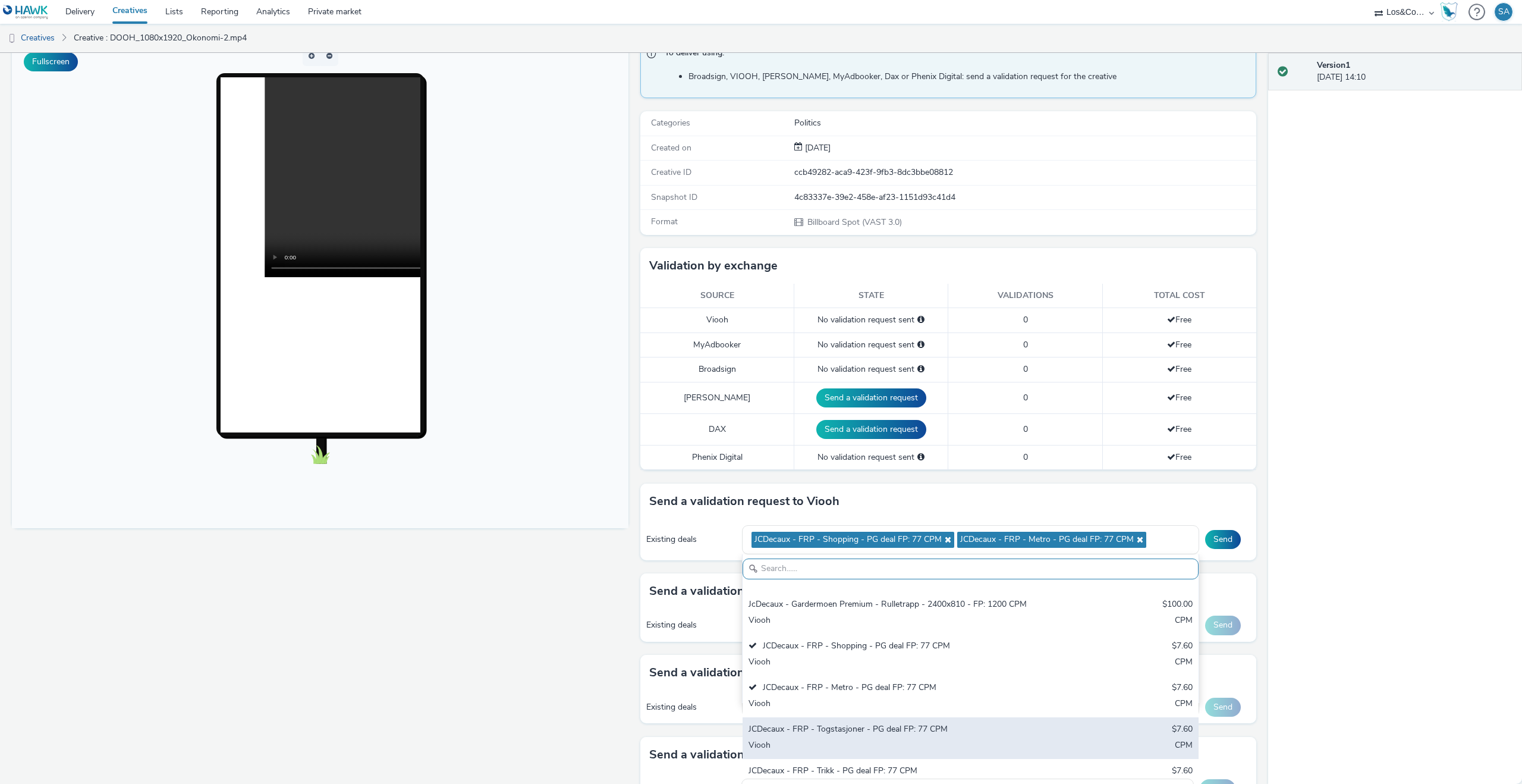
click at [898, 717] on div "JCDecaux - FRP - Togstasjoner - PG deal FP: 77 CPM $7.60 Viooh CPM" at bounding box center [971, 738] width 456 height 42
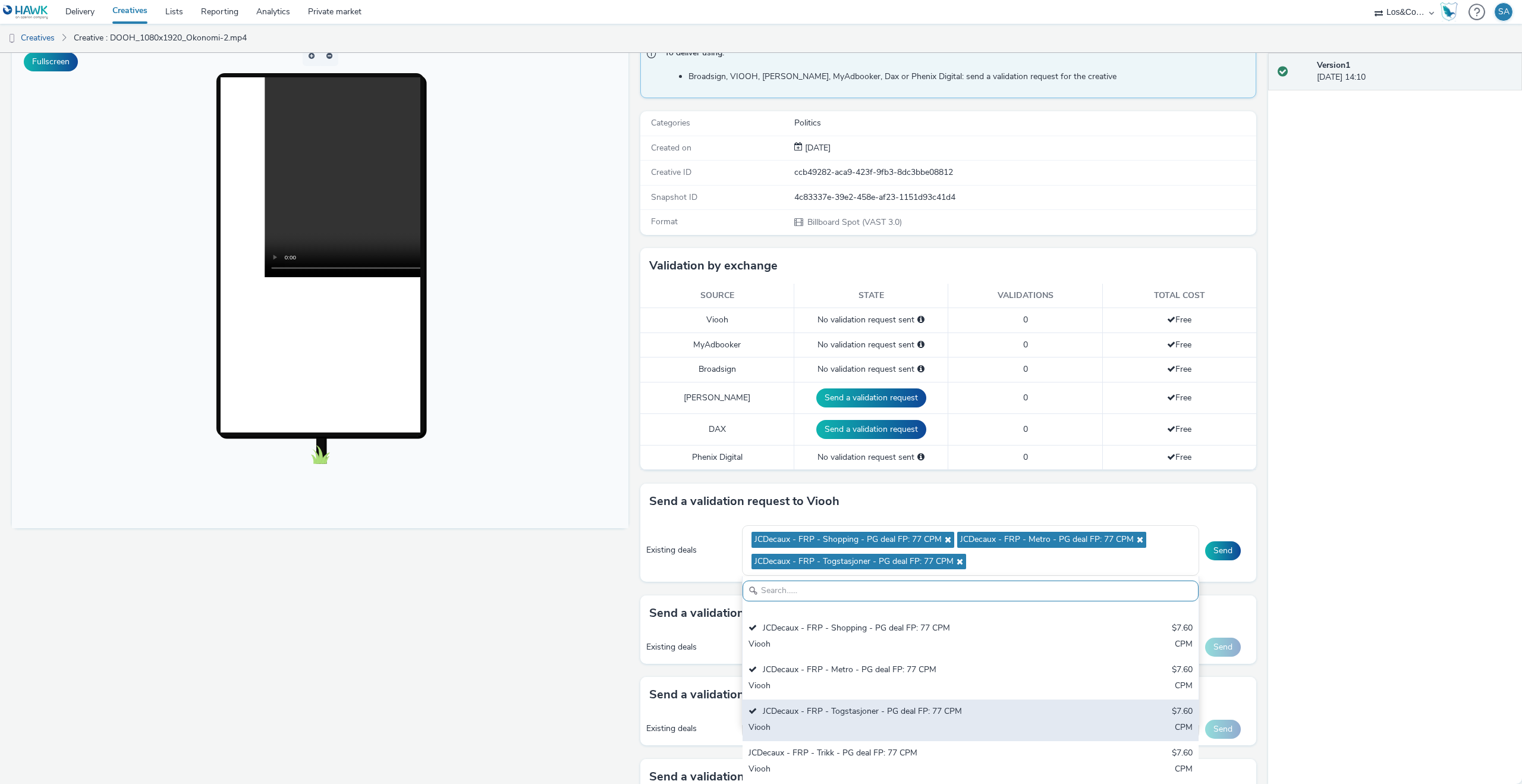
scroll to position [476, 0]
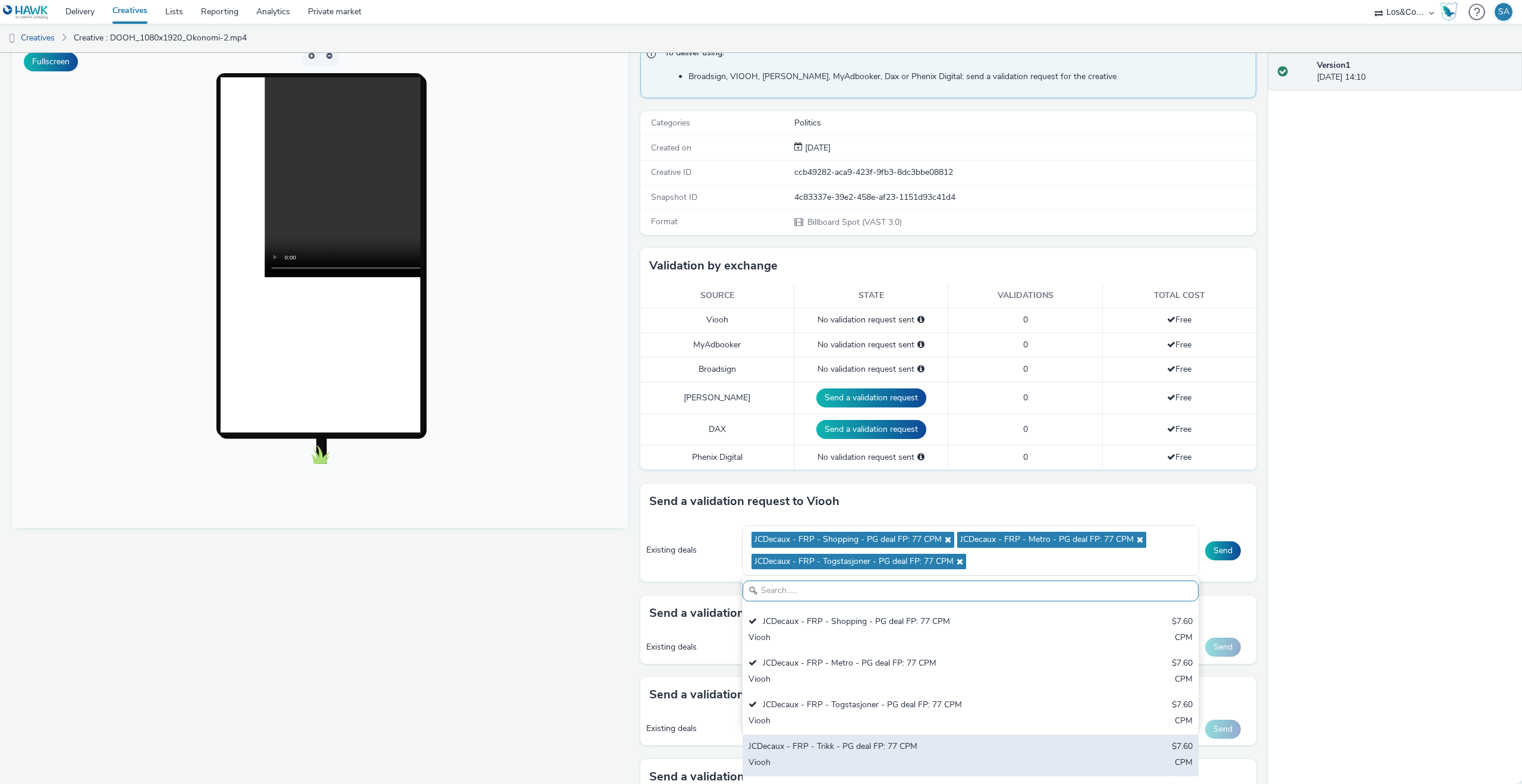
click at [899, 740] on div "JCDecaux - FRP - Trikk - PG deal FP: 77 CPM" at bounding box center [896, 747] width 294 height 14
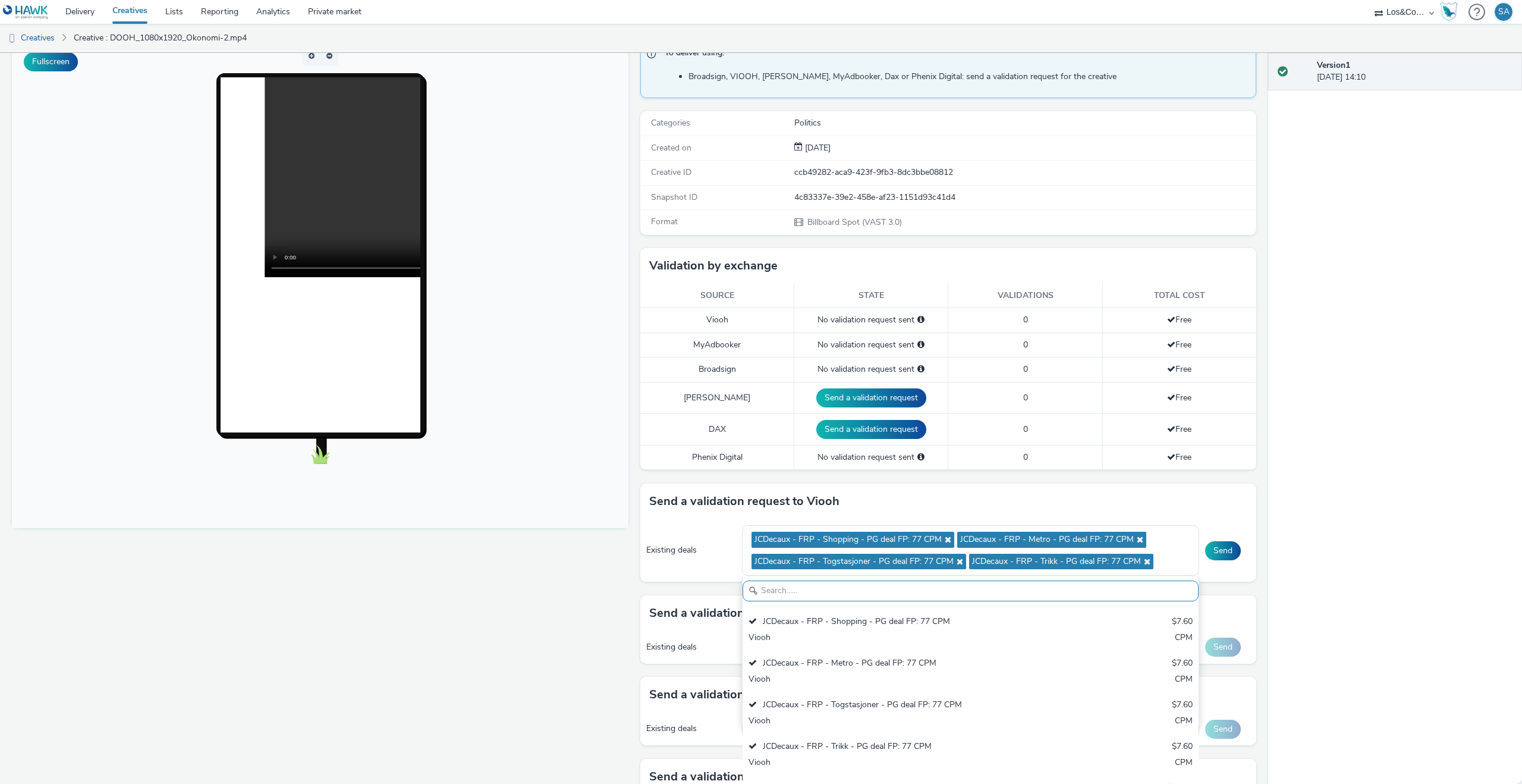
click at [1248, 562] on div "Existing deals JCDecaux - FRP - Shopping - PG deal FP: 77 CPM JCDecaux - FRP - …" at bounding box center [948, 551] width 617 height 63
click at [1231, 554] on button "Send" at bounding box center [1223, 551] width 35 height 19
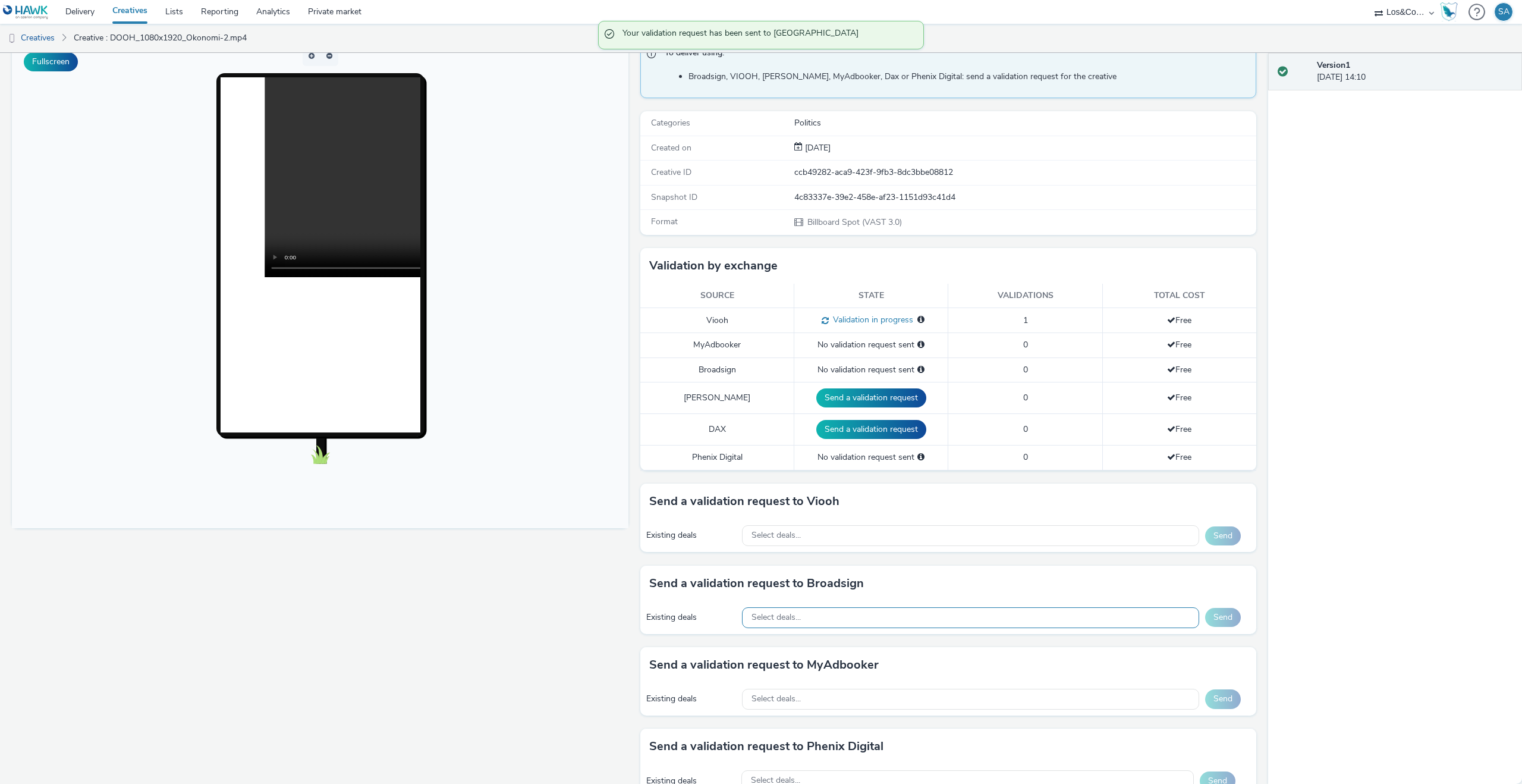
click at [1088, 619] on div "Select deals..." at bounding box center [971, 617] width 458 height 21
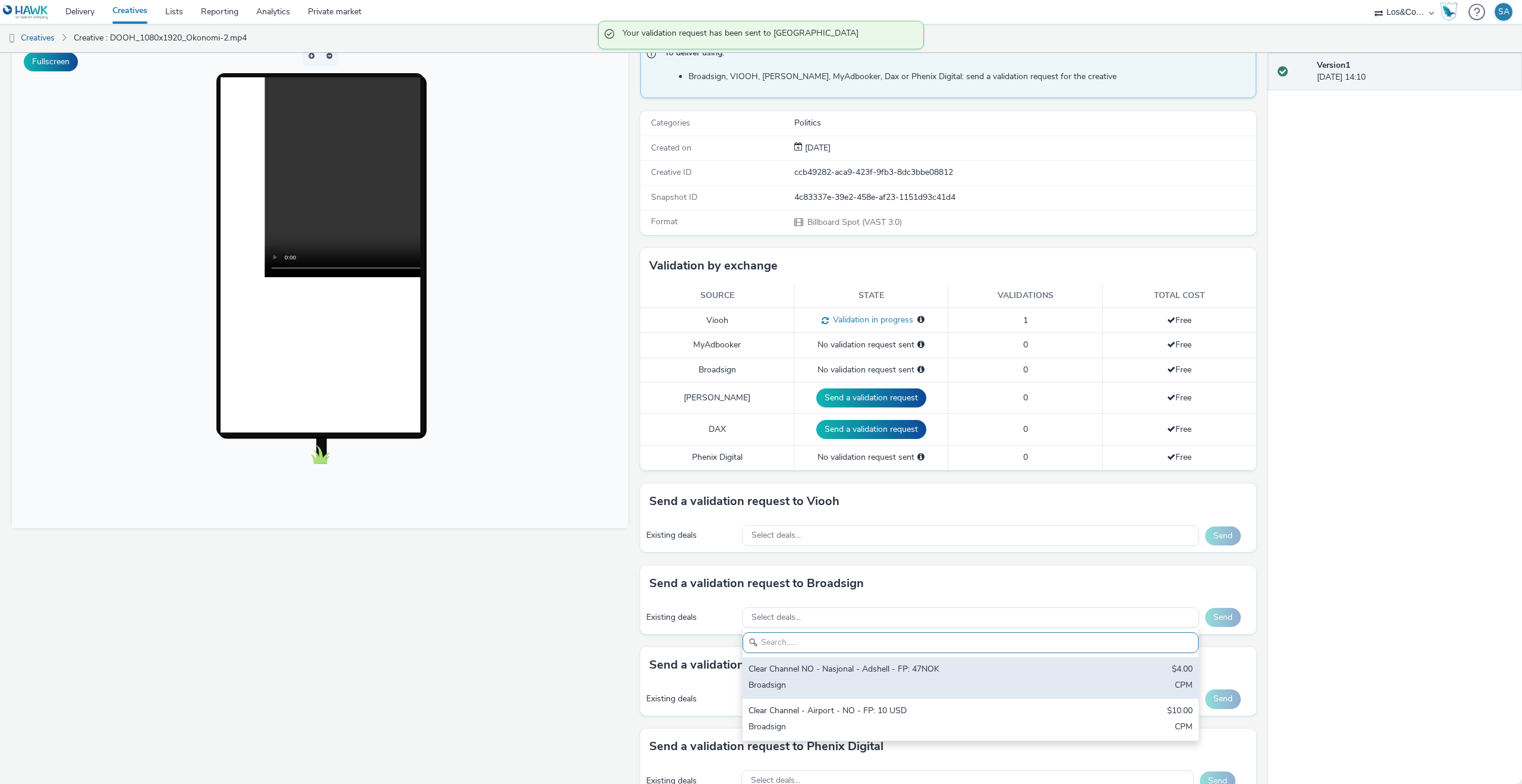
click at [950, 690] on div "Broadsign" at bounding box center [896, 686] width 294 height 14
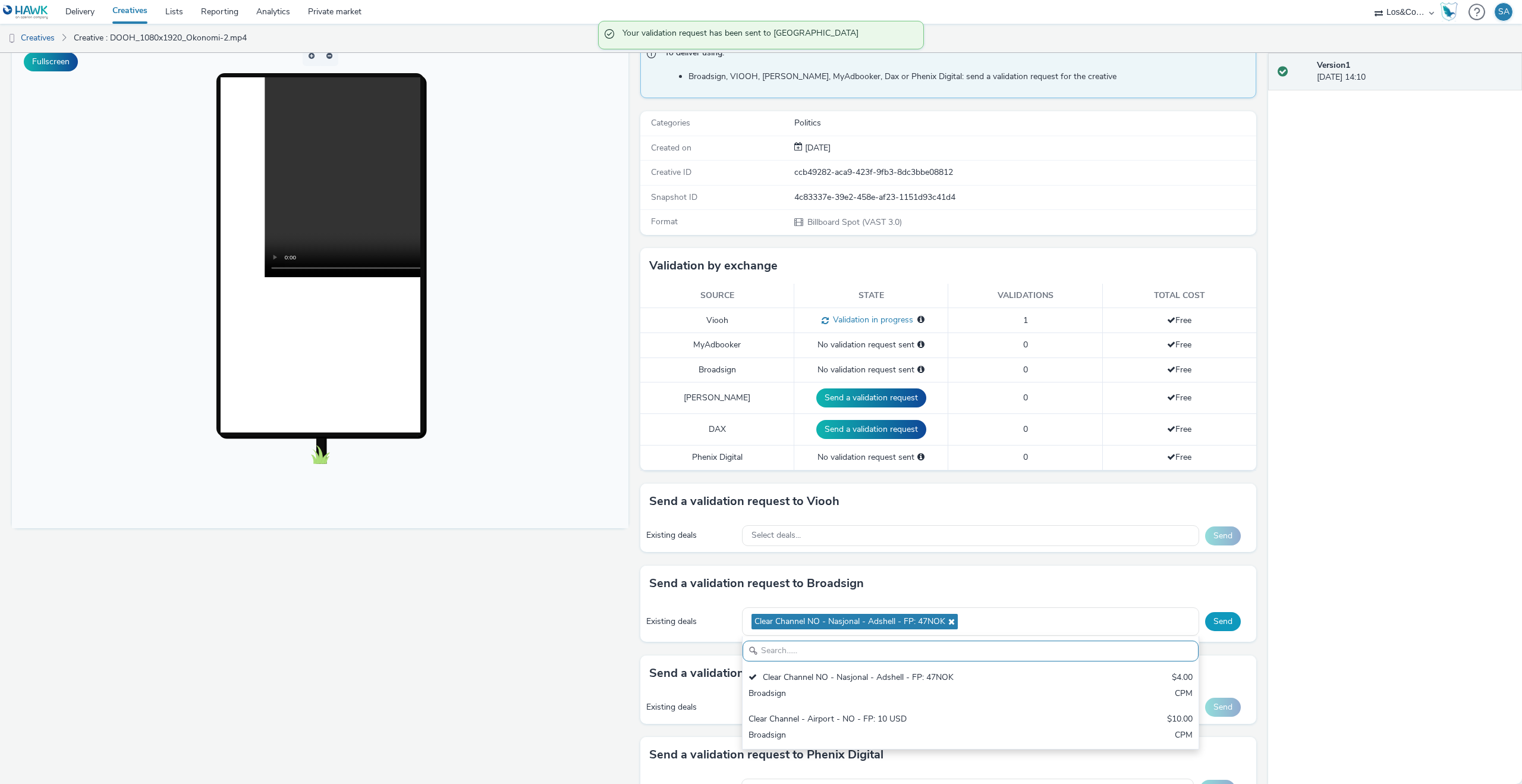
click at [1227, 624] on button "Send" at bounding box center [1223, 621] width 35 height 19
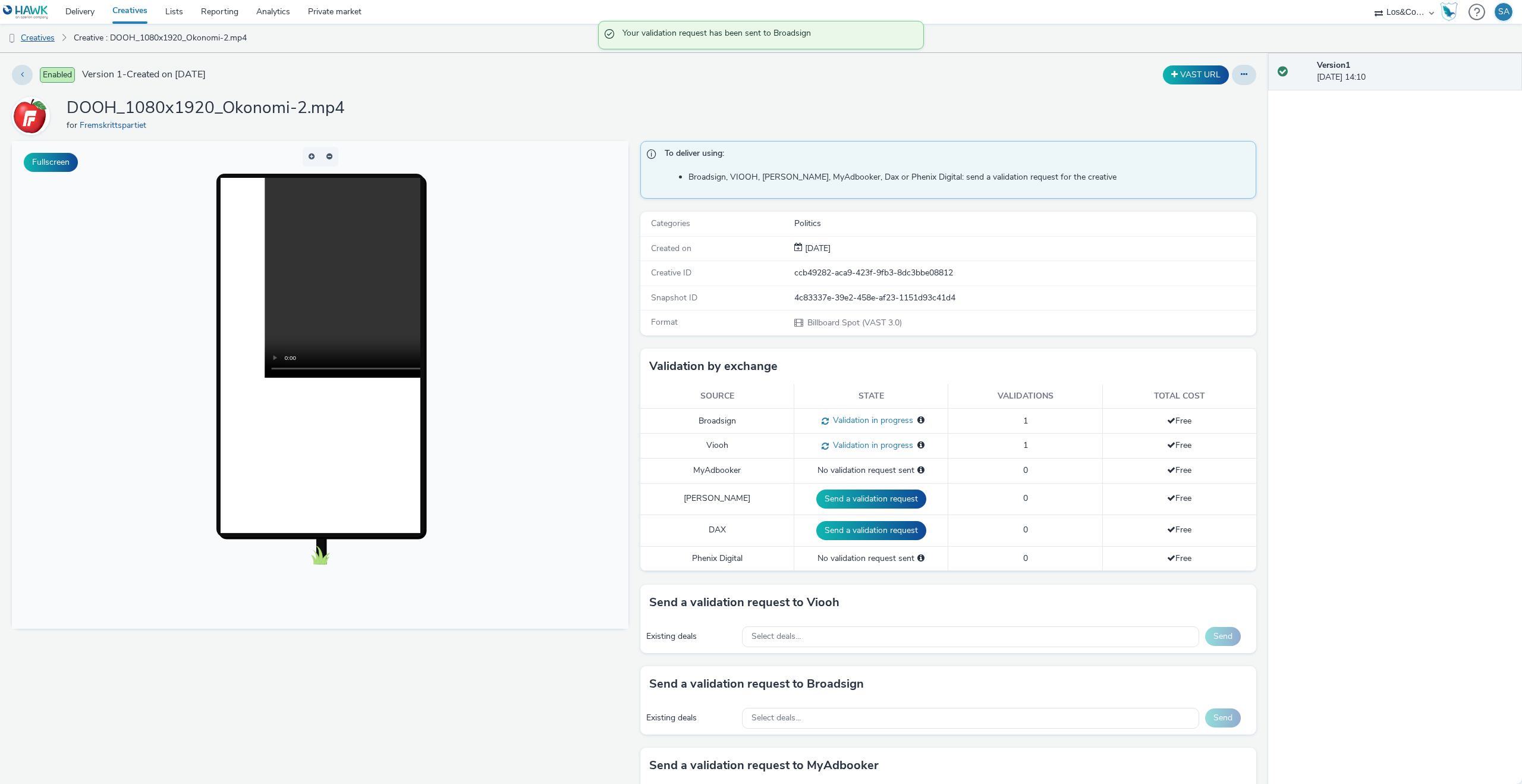
click at [49, 38] on link "Creatives" at bounding box center [30, 38] width 61 height 28
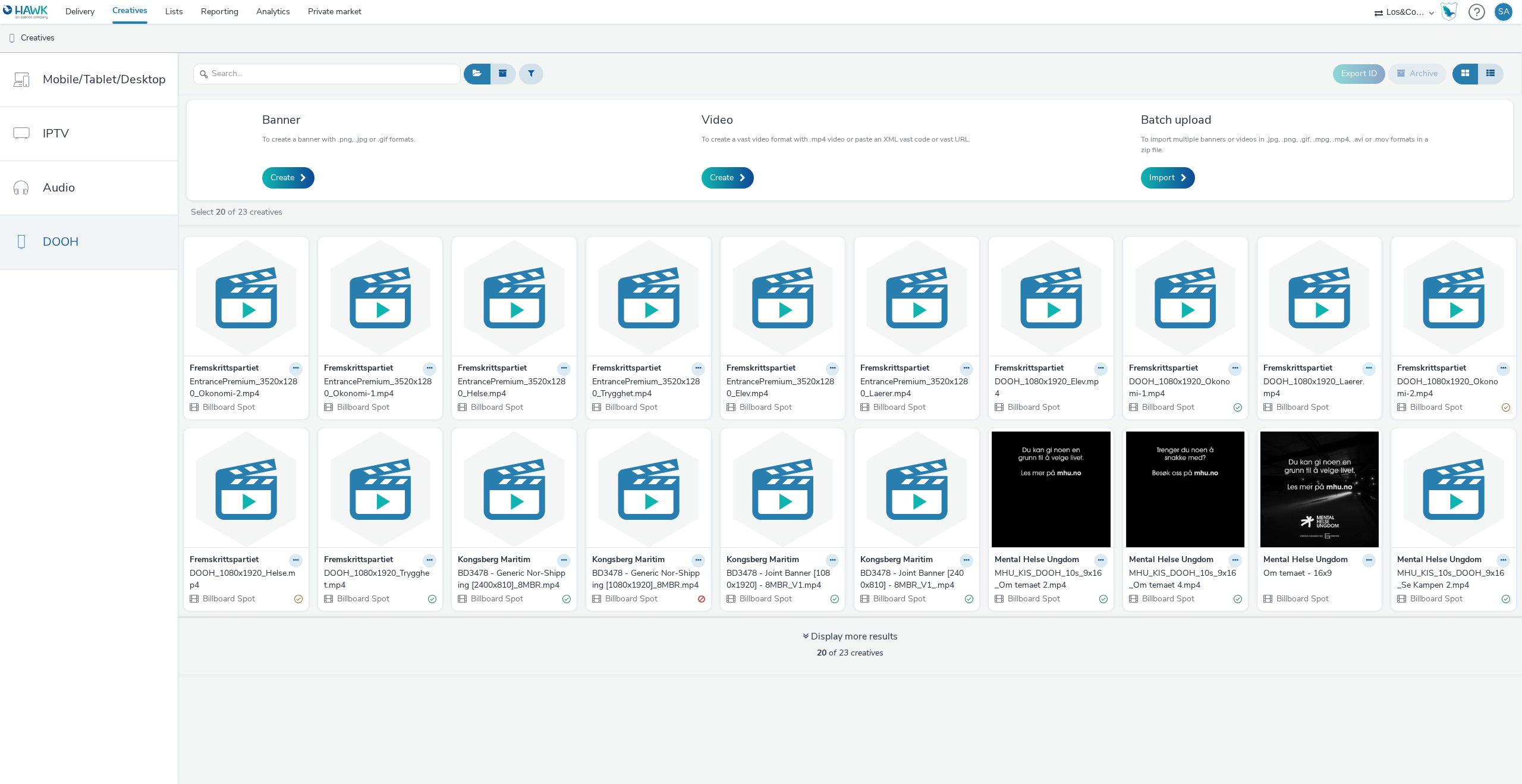
click at [299, 367] on icon at bounding box center [296, 367] width 5 height 7
click at [1326, 335] on img at bounding box center [1320, 297] width 119 height 116
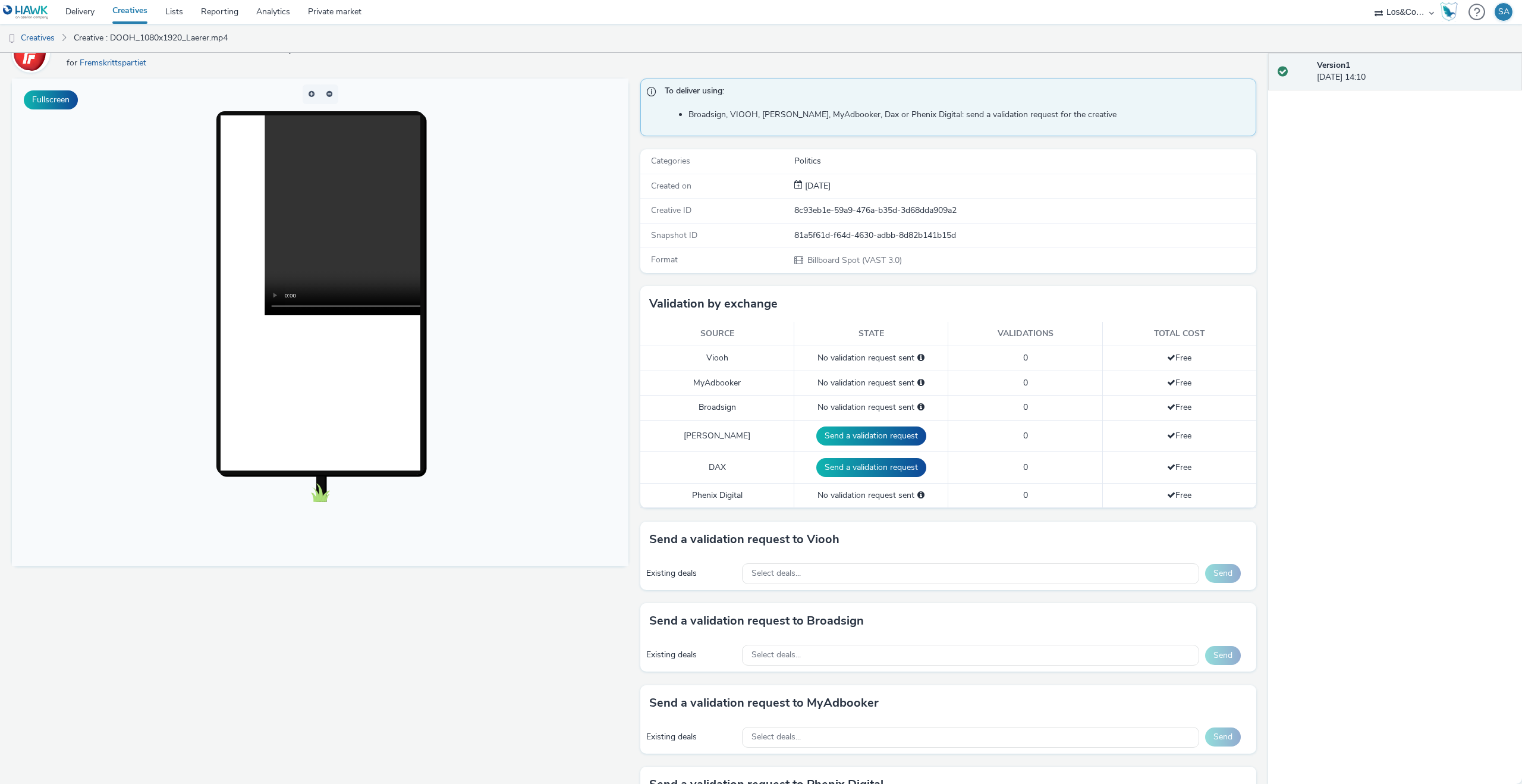
scroll to position [81, 0]
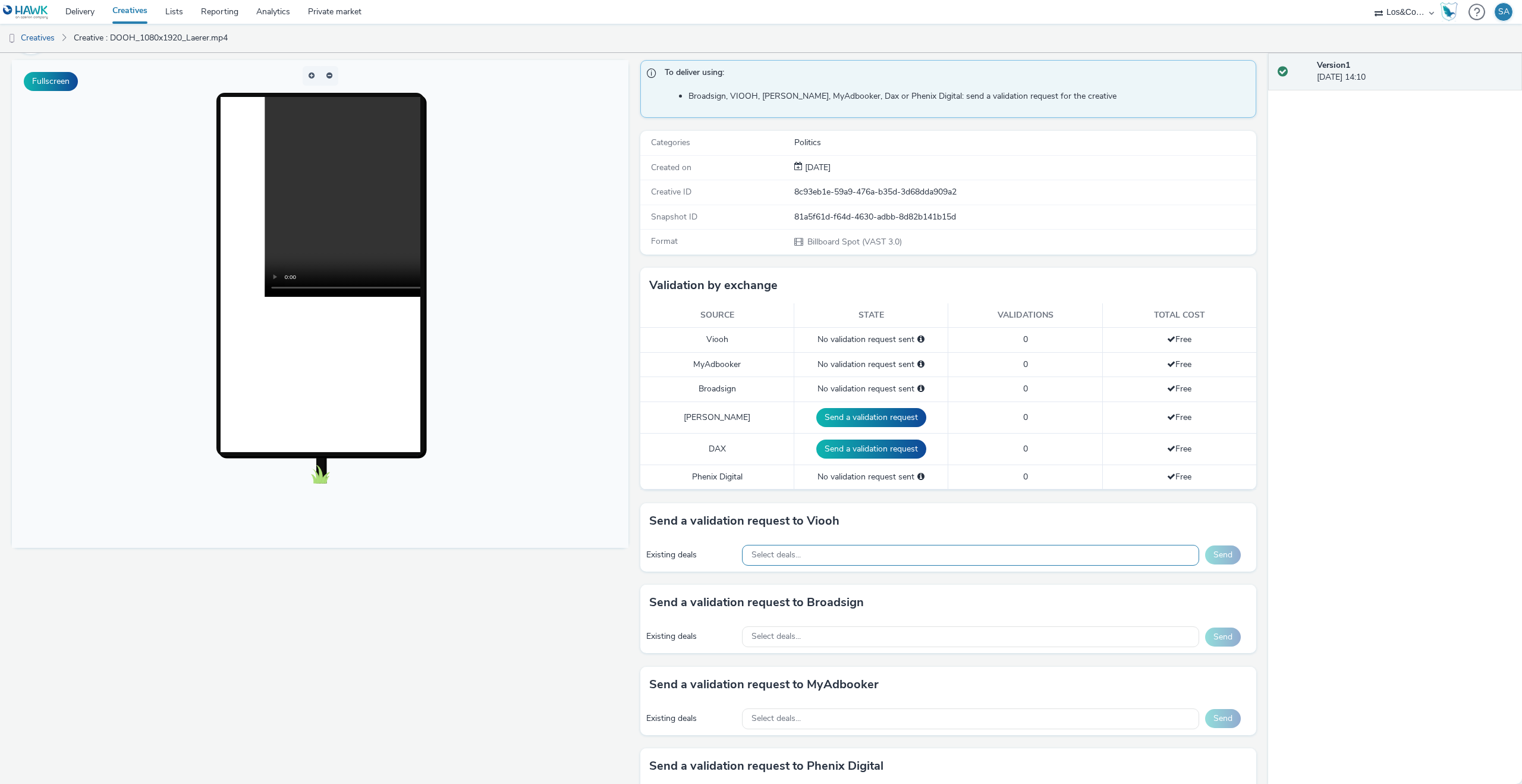
click at [812, 565] on div "Select deals..." at bounding box center [971, 554] width 458 height 21
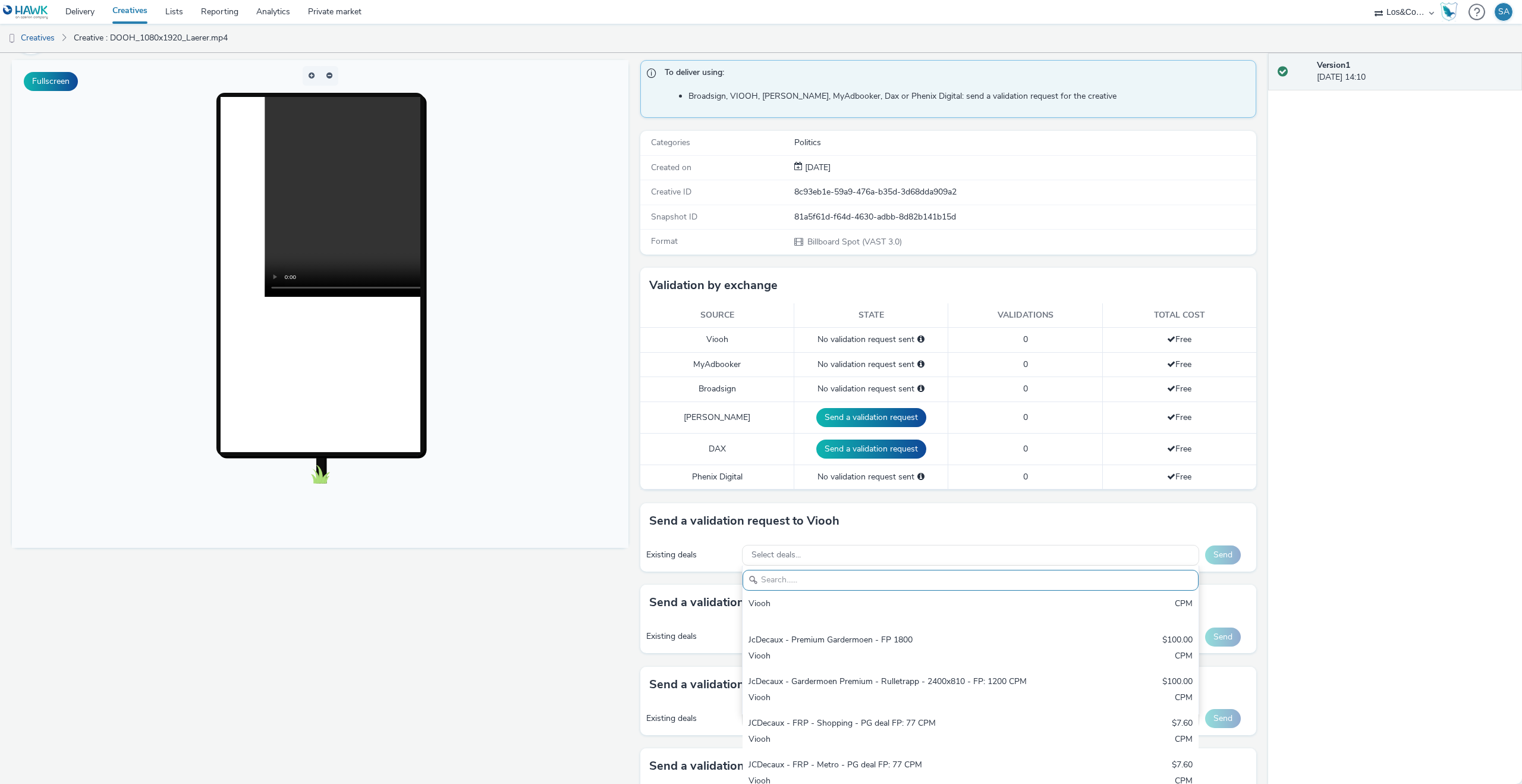
scroll to position [369, 0]
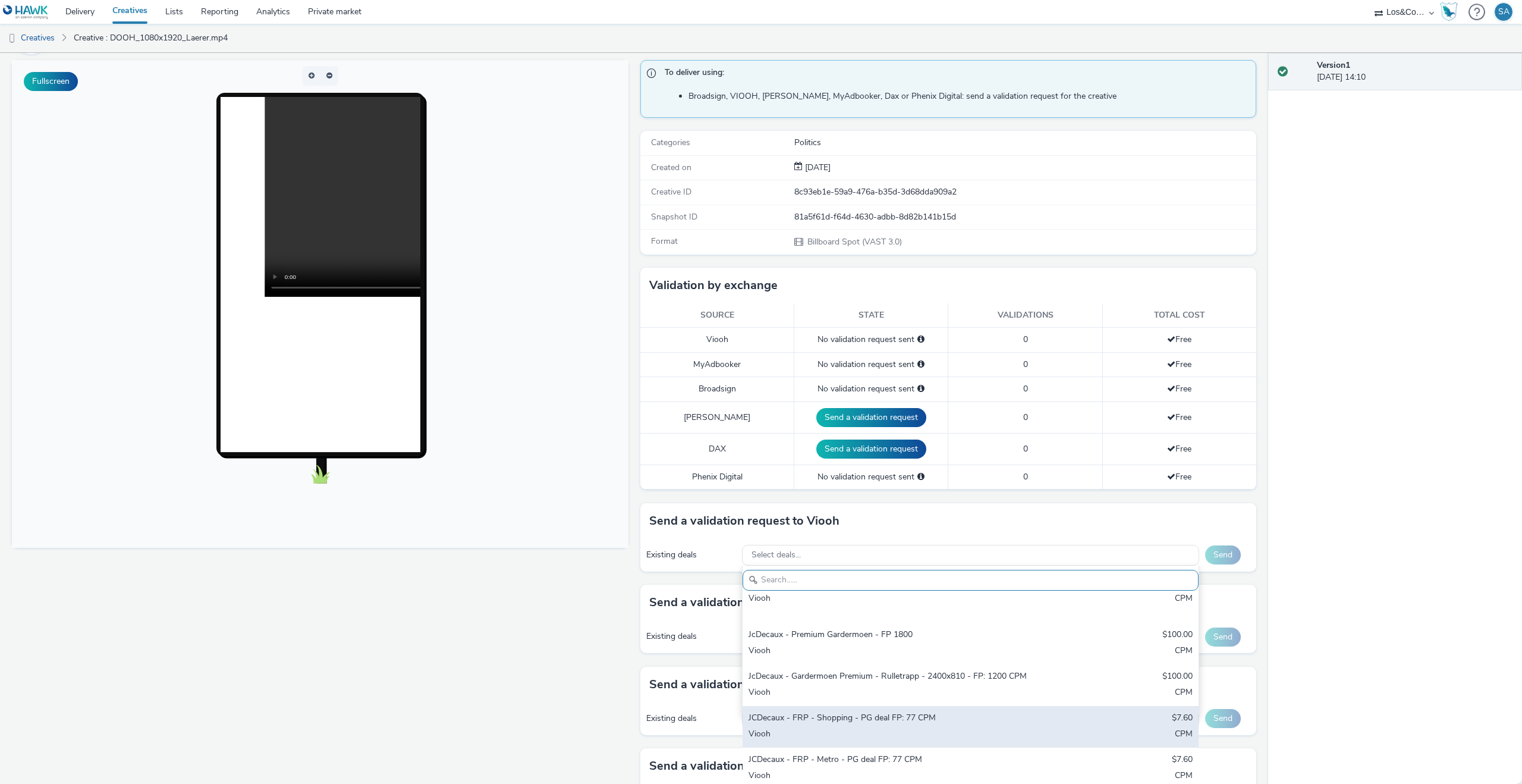
click at [865, 705] on div "JCDecaux - FRP - Shopping - PG deal FP: 77 CPM $7.60 Viooh CPM" at bounding box center [971, 726] width 456 height 42
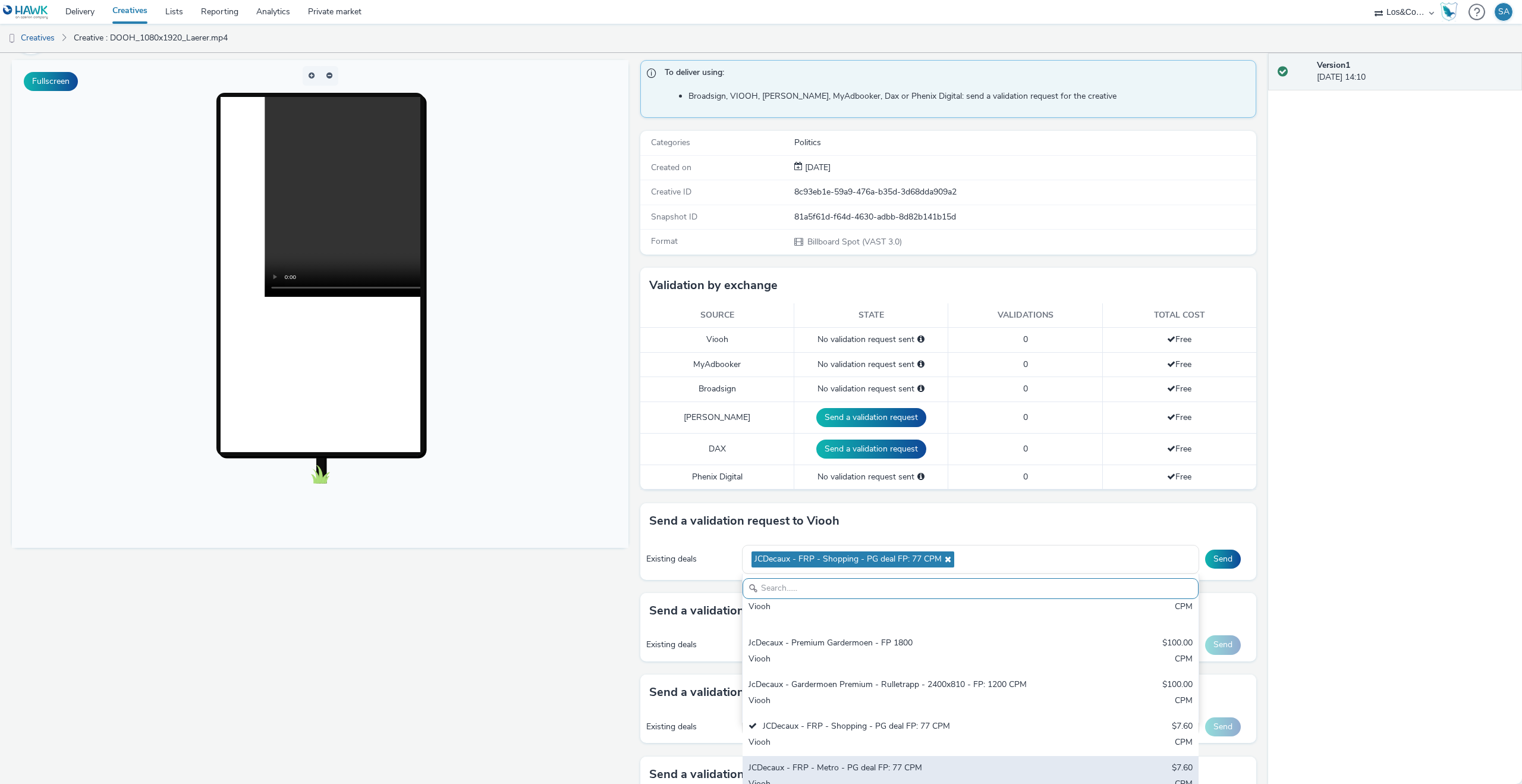
click at [857, 762] on div "JCDecaux - FRP - Metro - PG deal FP: 77 CPM" at bounding box center [896, 769] width 294 height 14
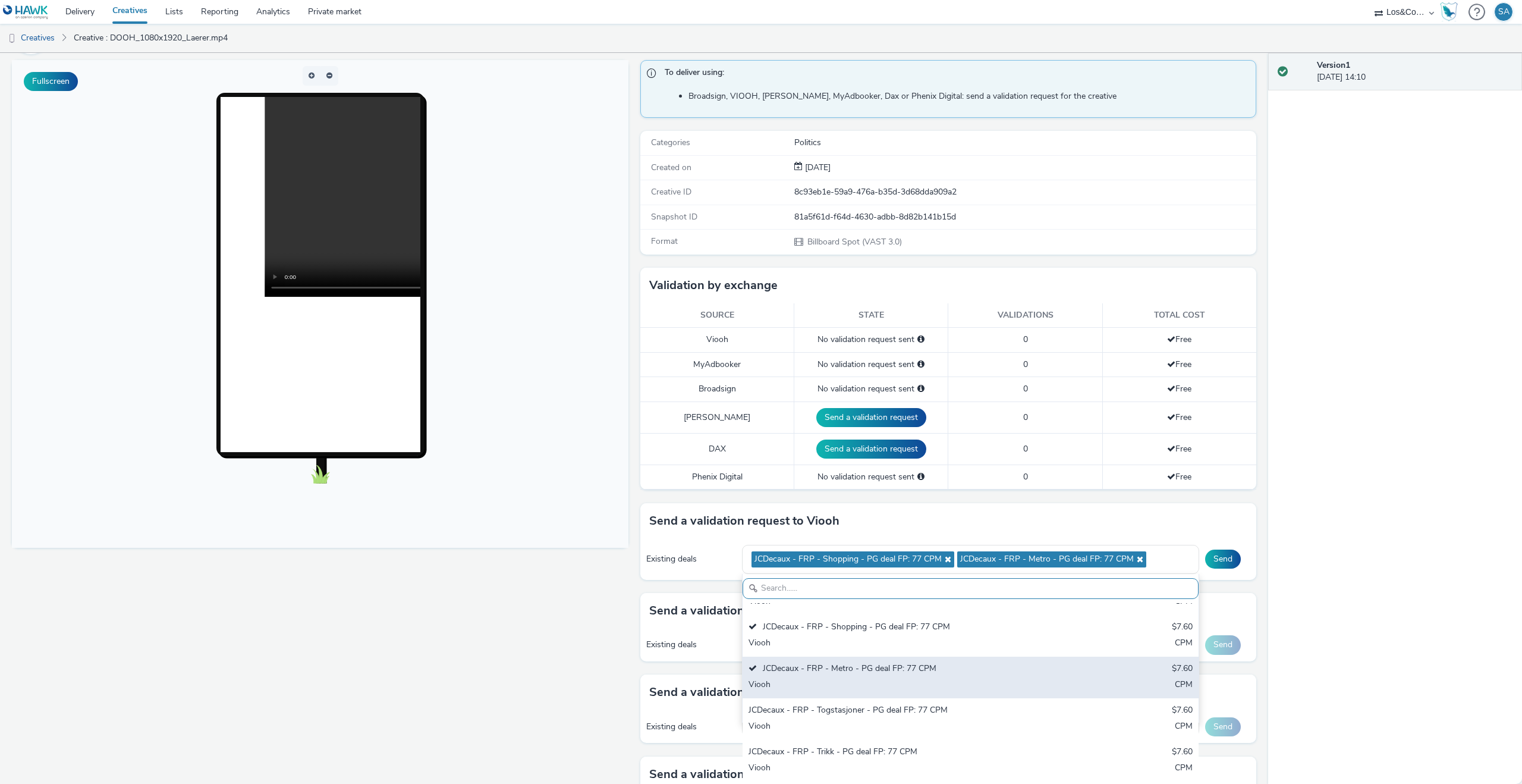
scroll to position [476, 0]
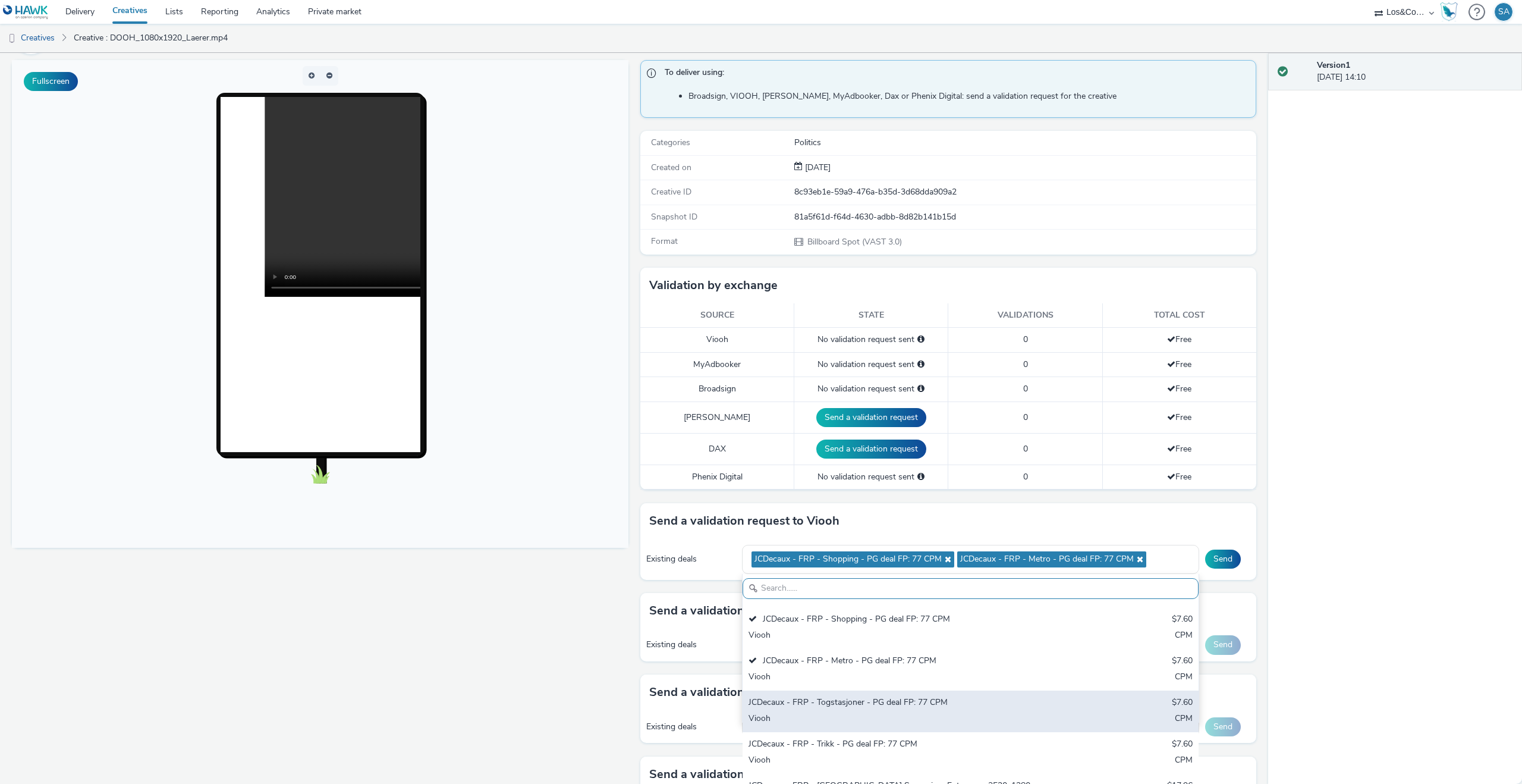
click at [867, 696] on div "JCDecaux - FRP - Togstasjoner - PG deal FP: 77 CPM" at bounding box center [896, 703] width 294 height 14
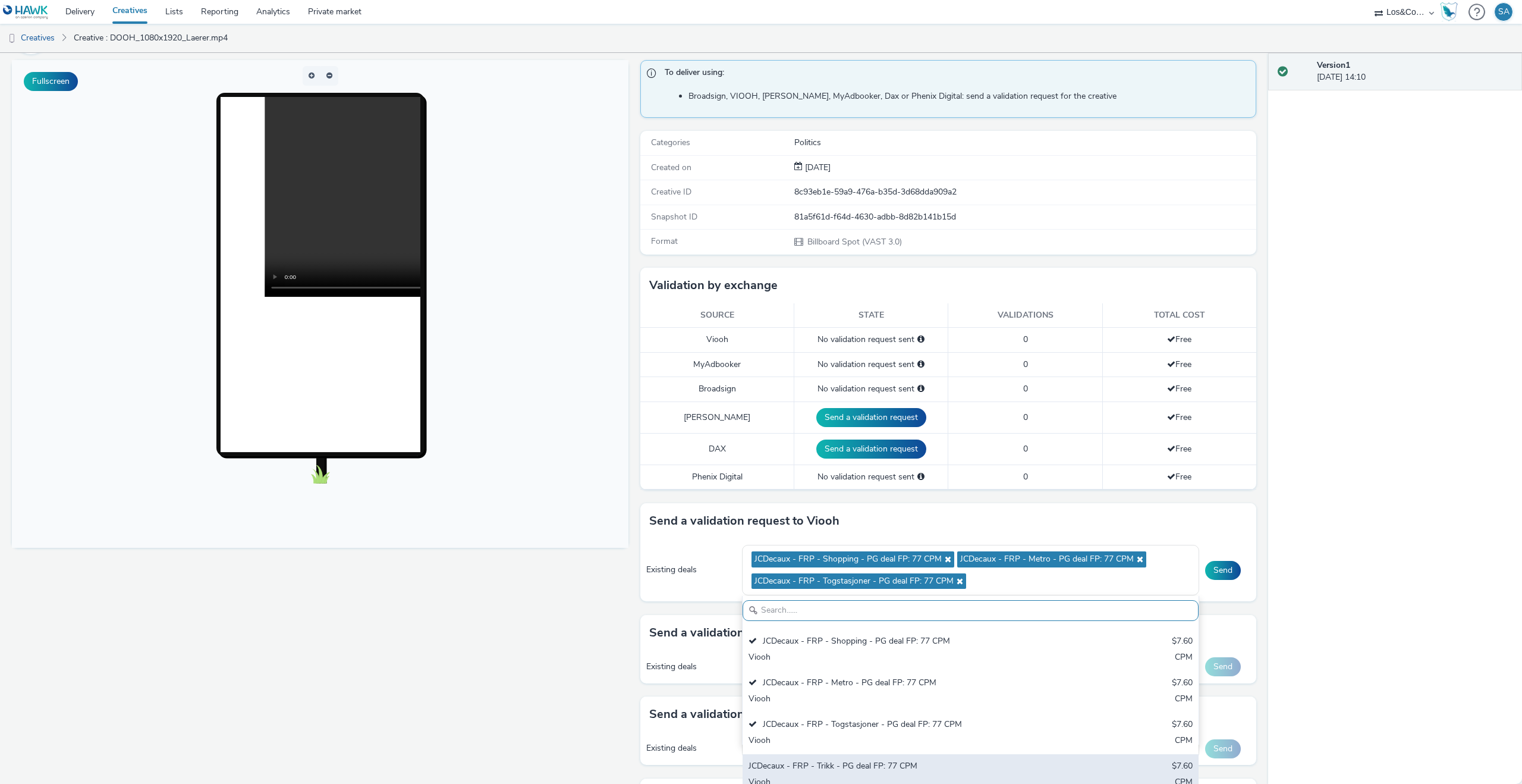
click at [864, 760] on div "JCDecaux - FRP - Trikk - PG deal FP: 77 CPM" at bounding box center [896, 767] width 294 height 14
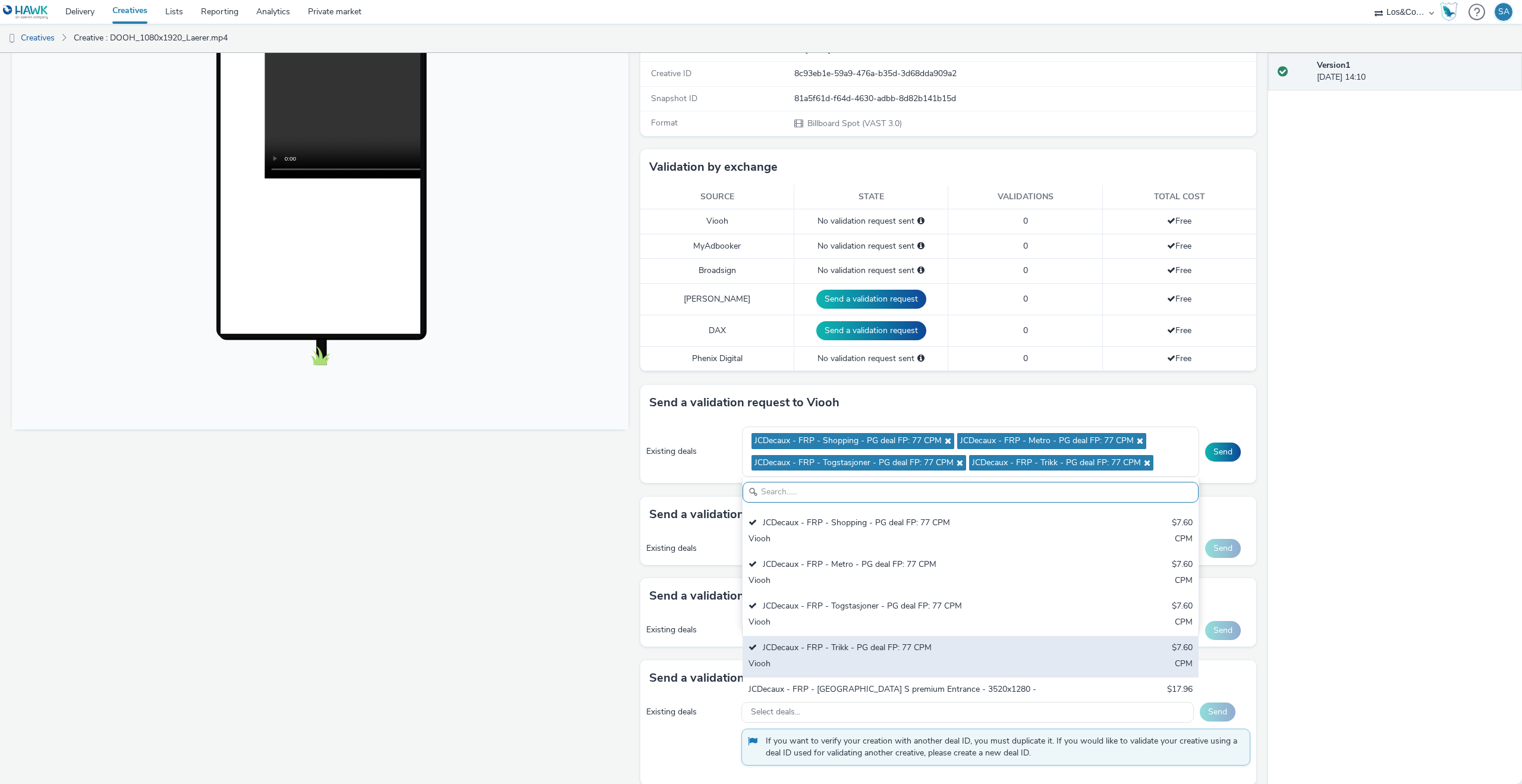
scroll to position [204, 0]
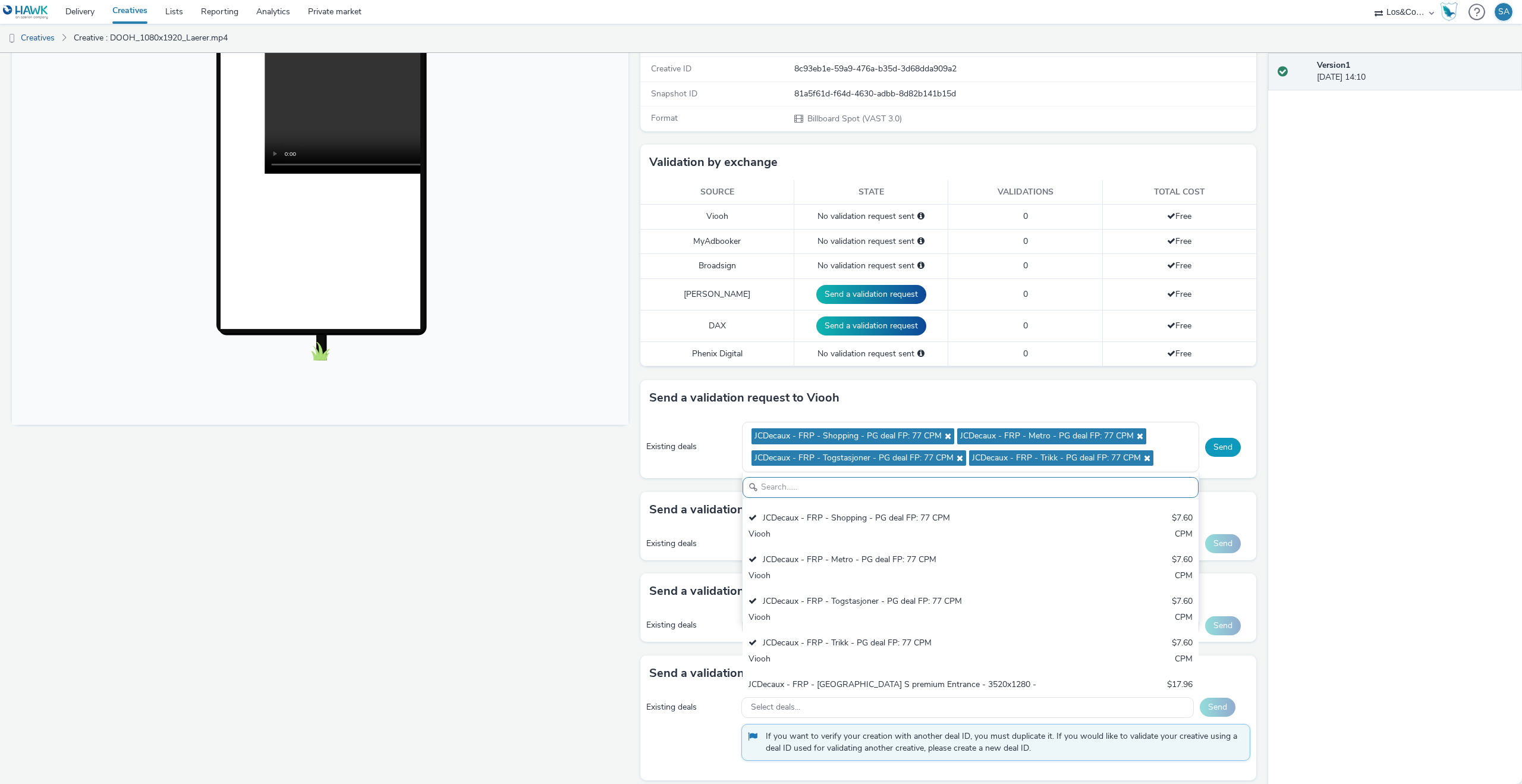
click at [1232, 453] on button "Send" at bounding box center [1223, 447] width 35 height 19
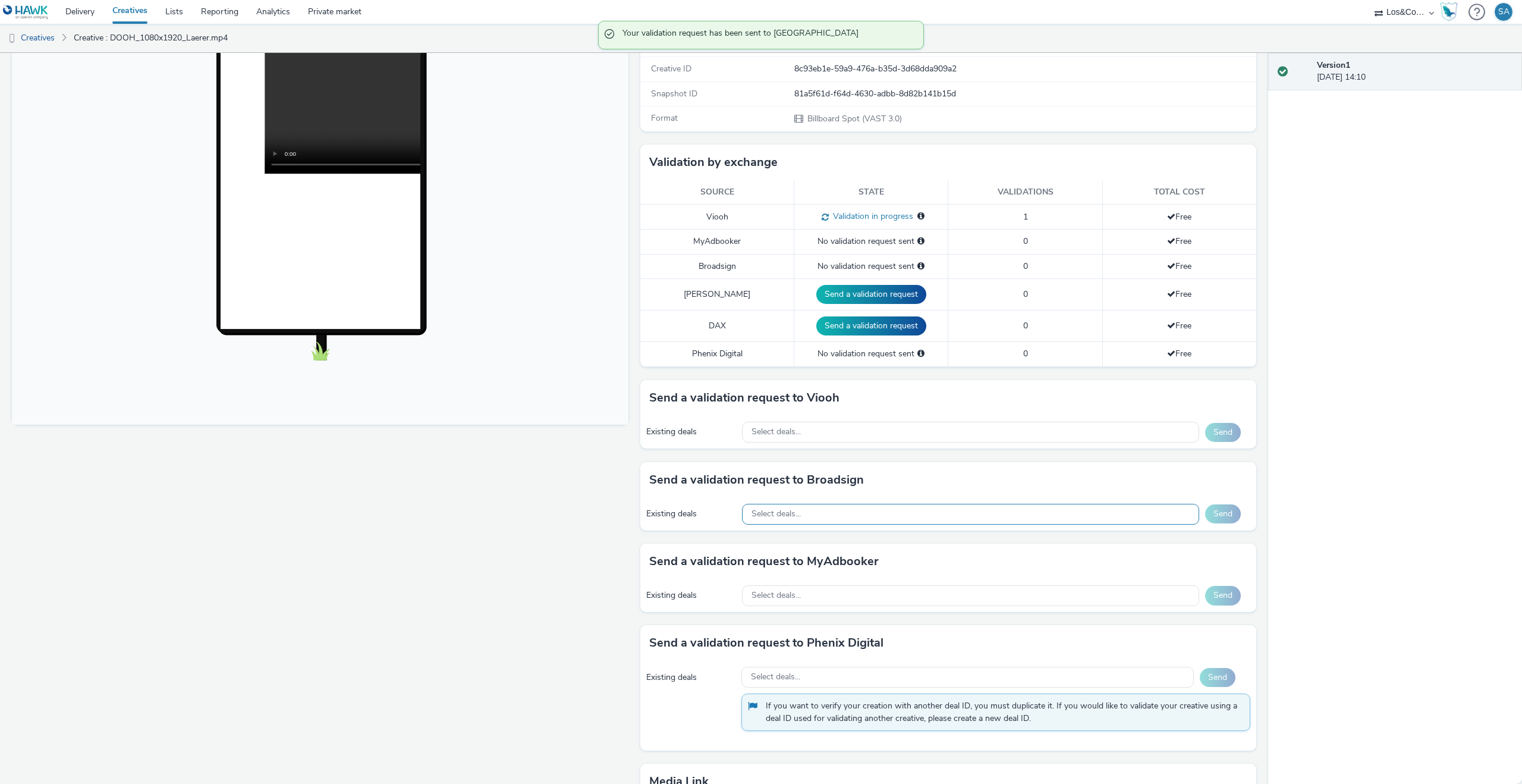
click at [931, 541] on div "Send a validation request to Broadsign Existing deals Select deals... Send" at bounding box center [948, 503] width 617 height 82
click at [929, 524] on div "Select deals..." at bounding box center [971, 514] width 458 height 21
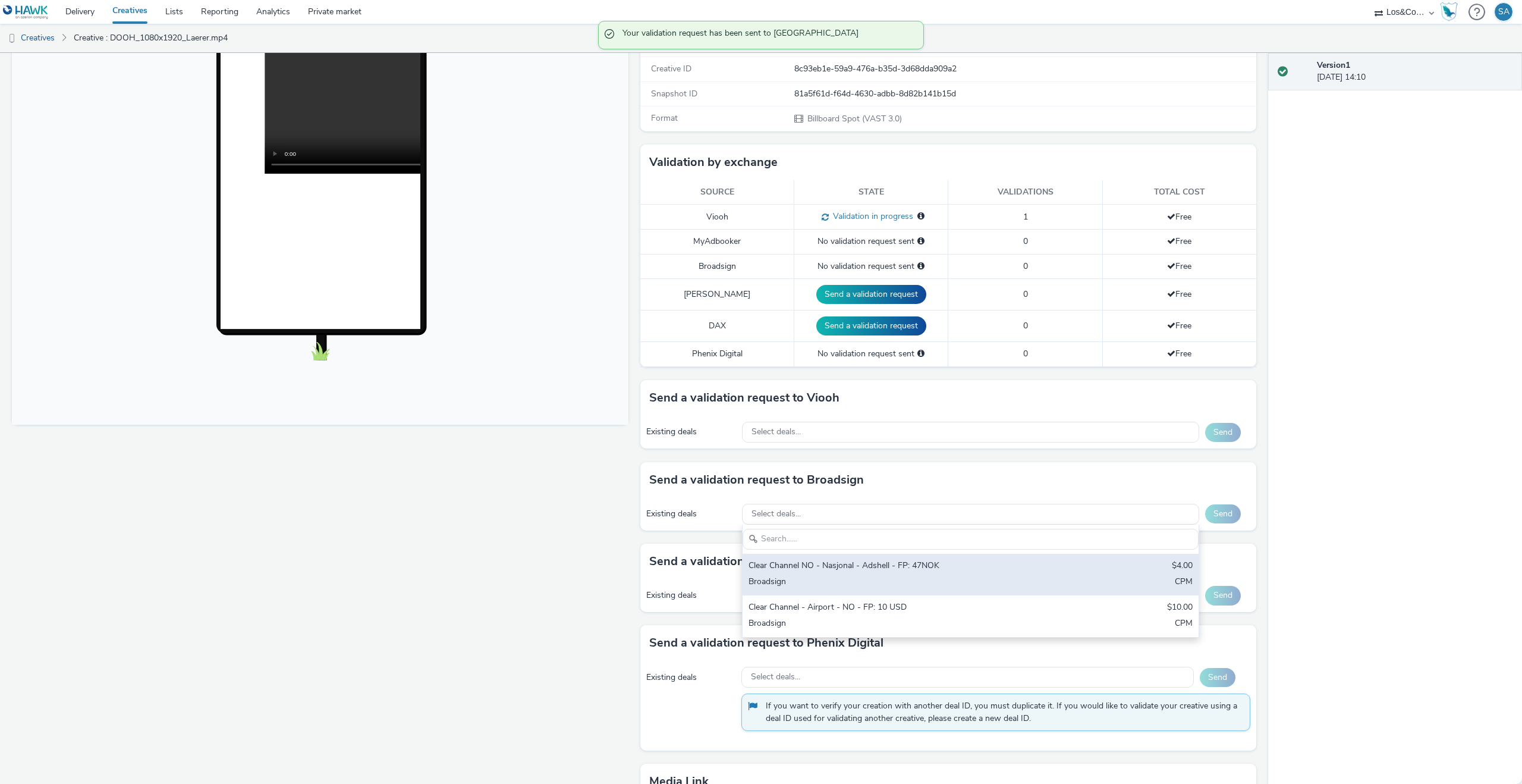
scroll to position [219, 0]
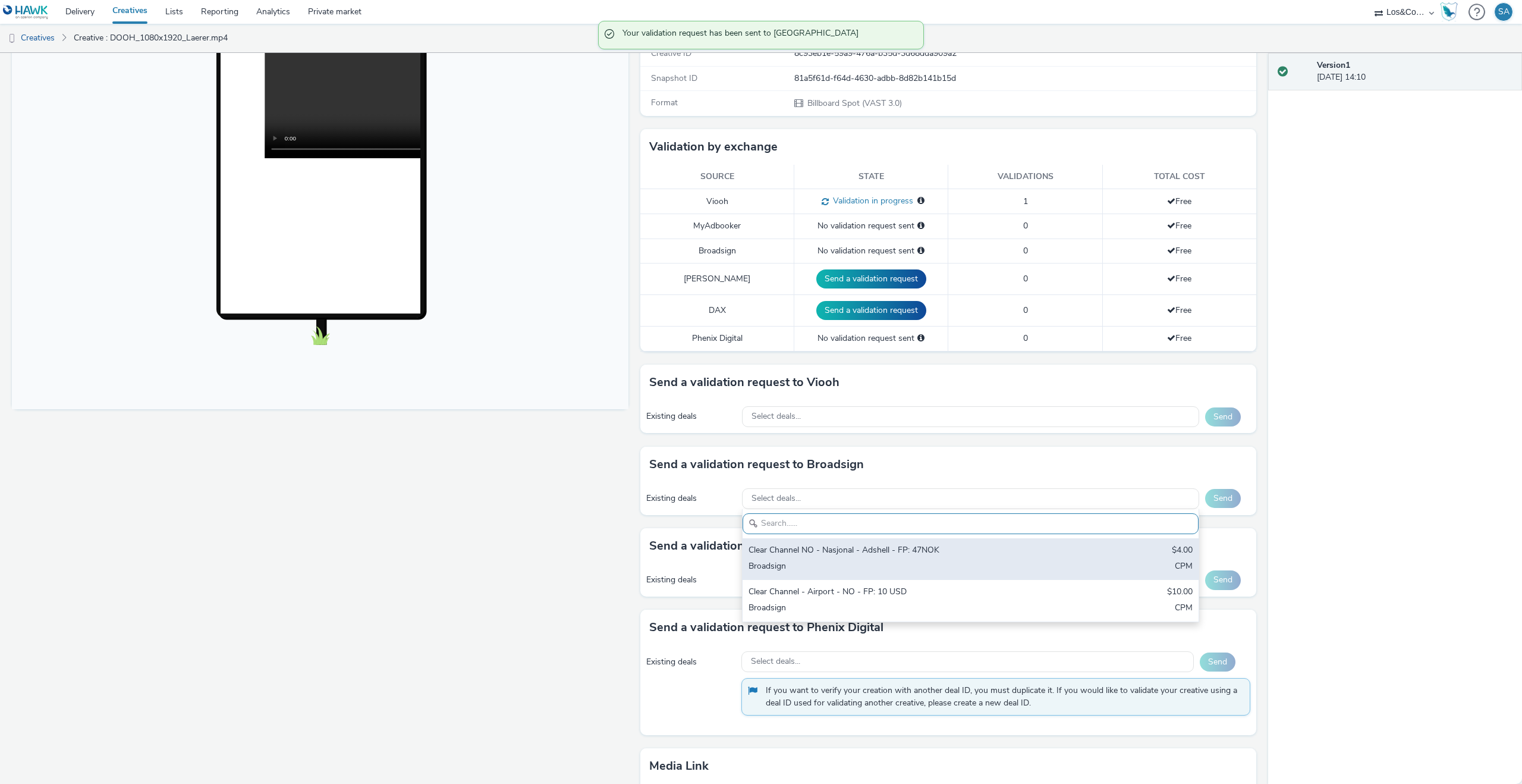
click at [873, 555] on div "Clear Channel NO - Nasjonal - Adshell - FP: 47NOK" at bounding box center [896, 551] width 294 height 14
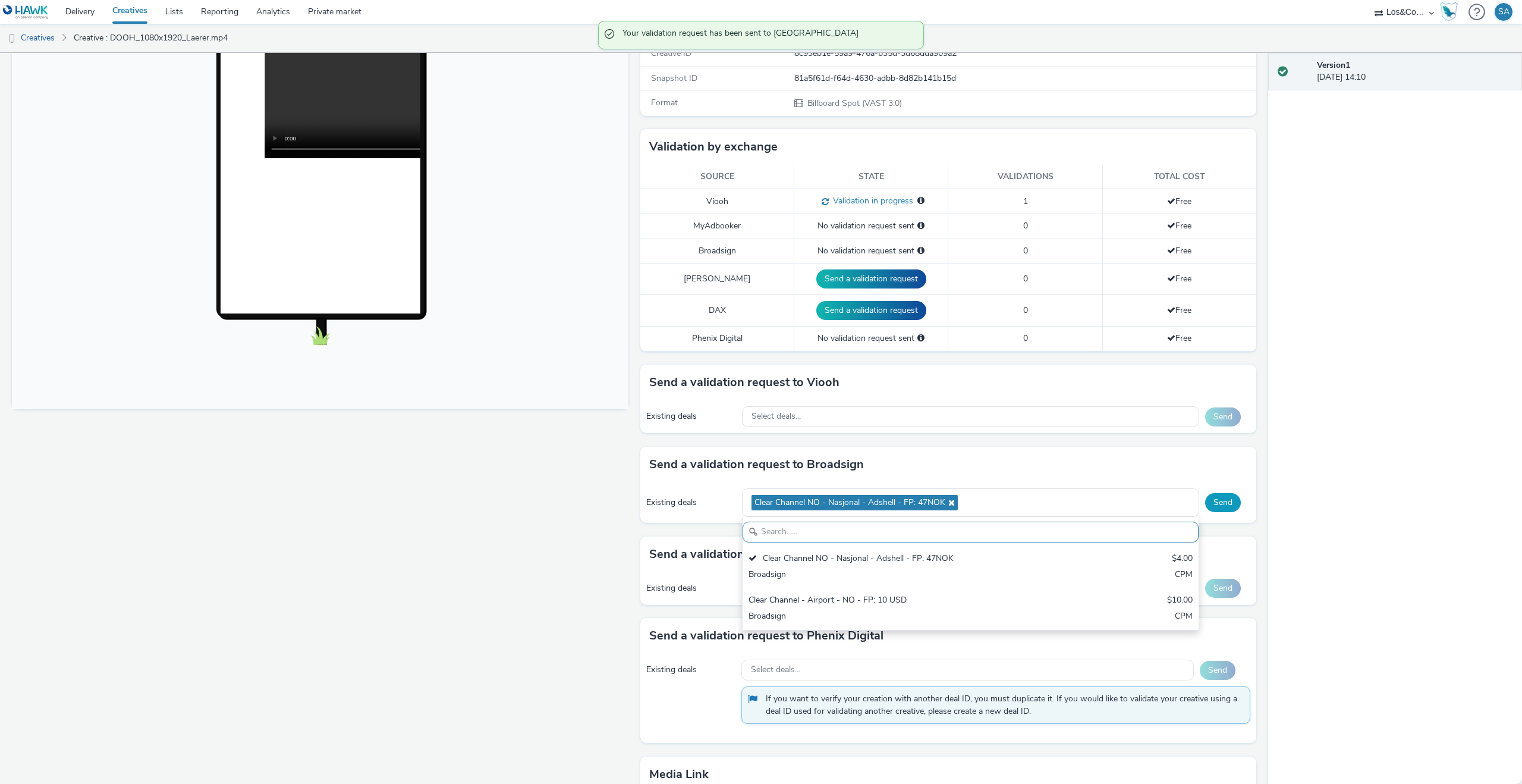
click at [1222, 501] on button "Send" at bounding box center [1223, 502] width 35 height 19
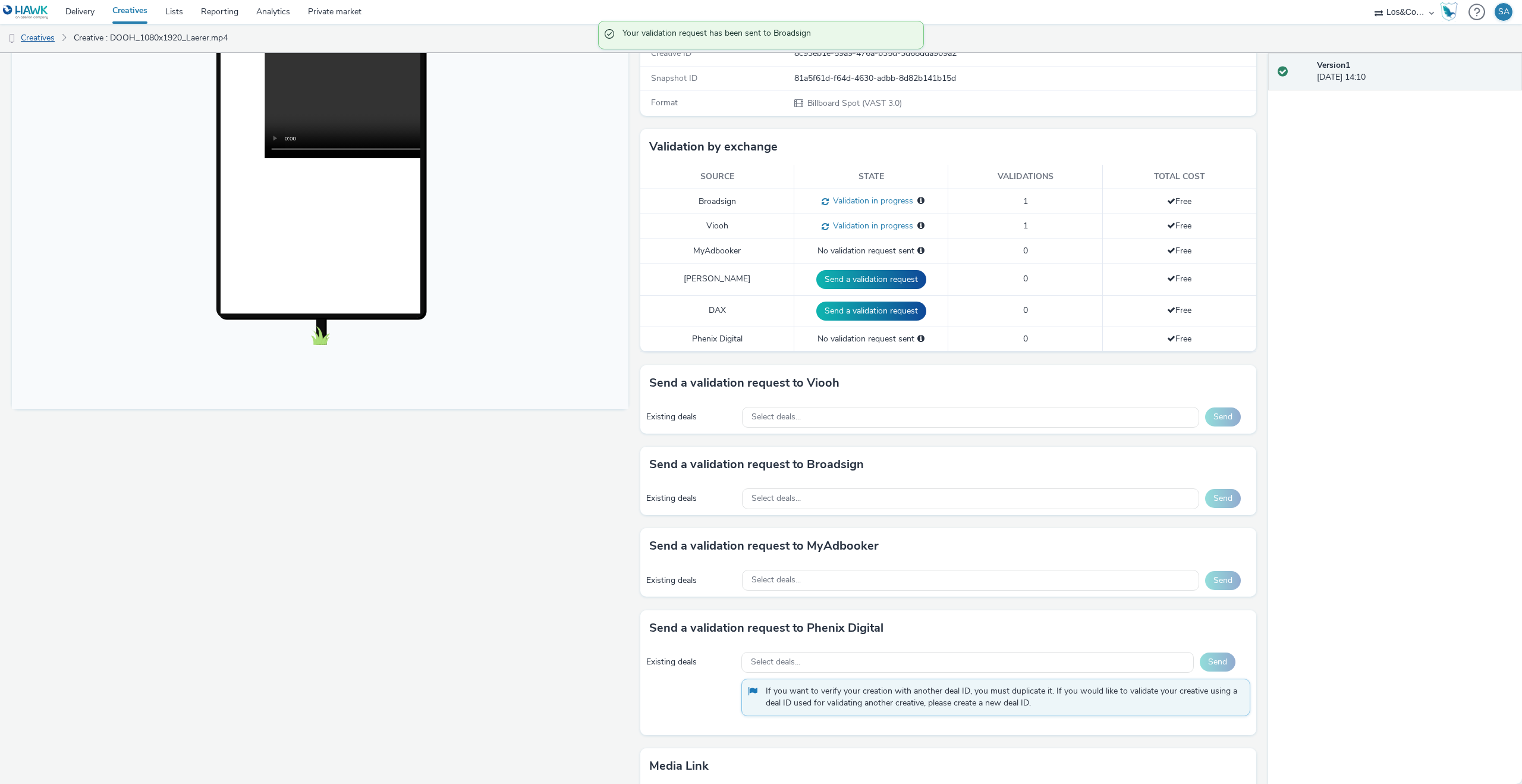
click at [51, 29] on link "Creatives" at bounding box center [30, 38] width 61 height 28
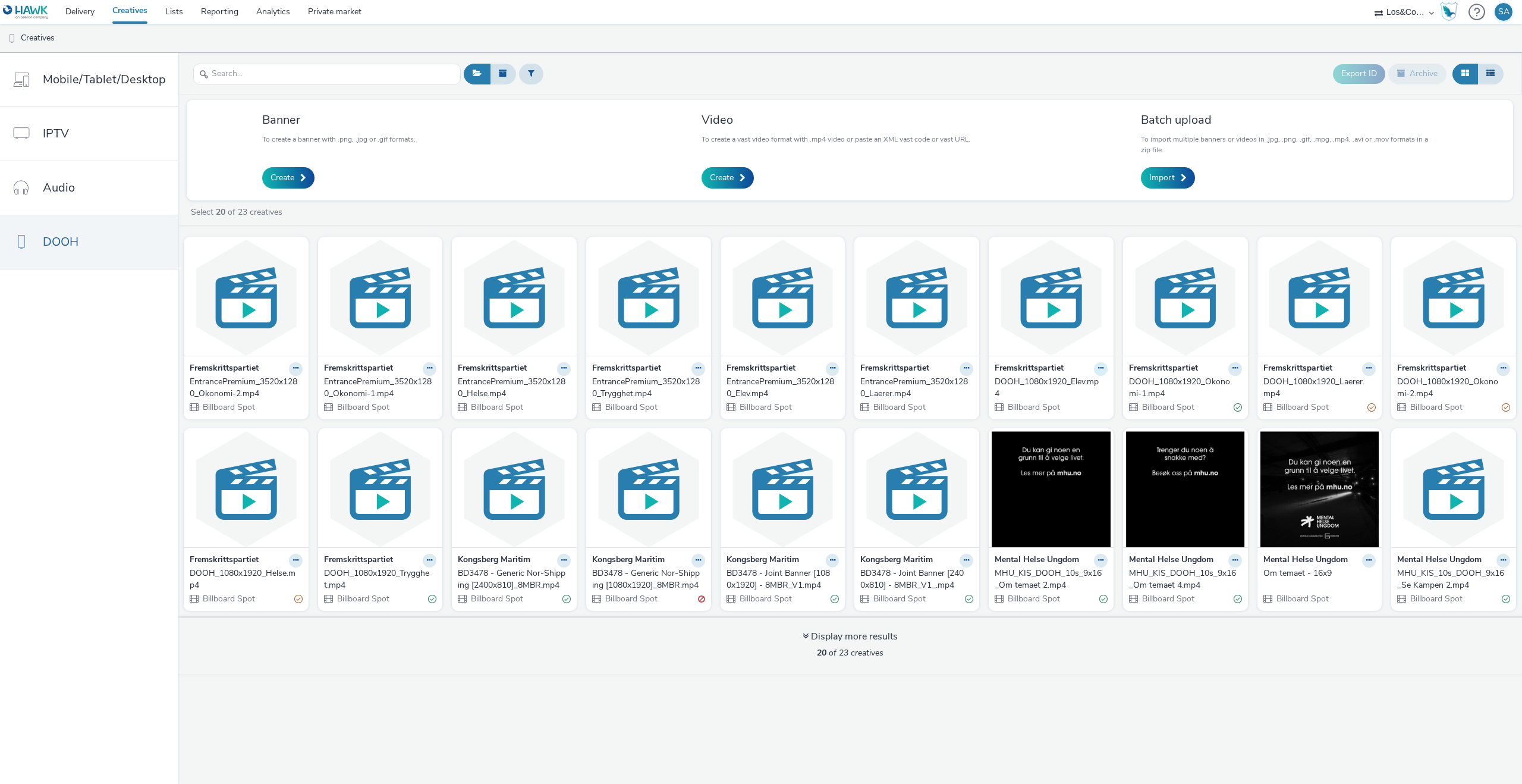
click at [303, 371] on button at bounding box center [296, 369] width 14 height 14
click at [1049, 320] on img at bounding box center [1051, 297] width 119 height 116
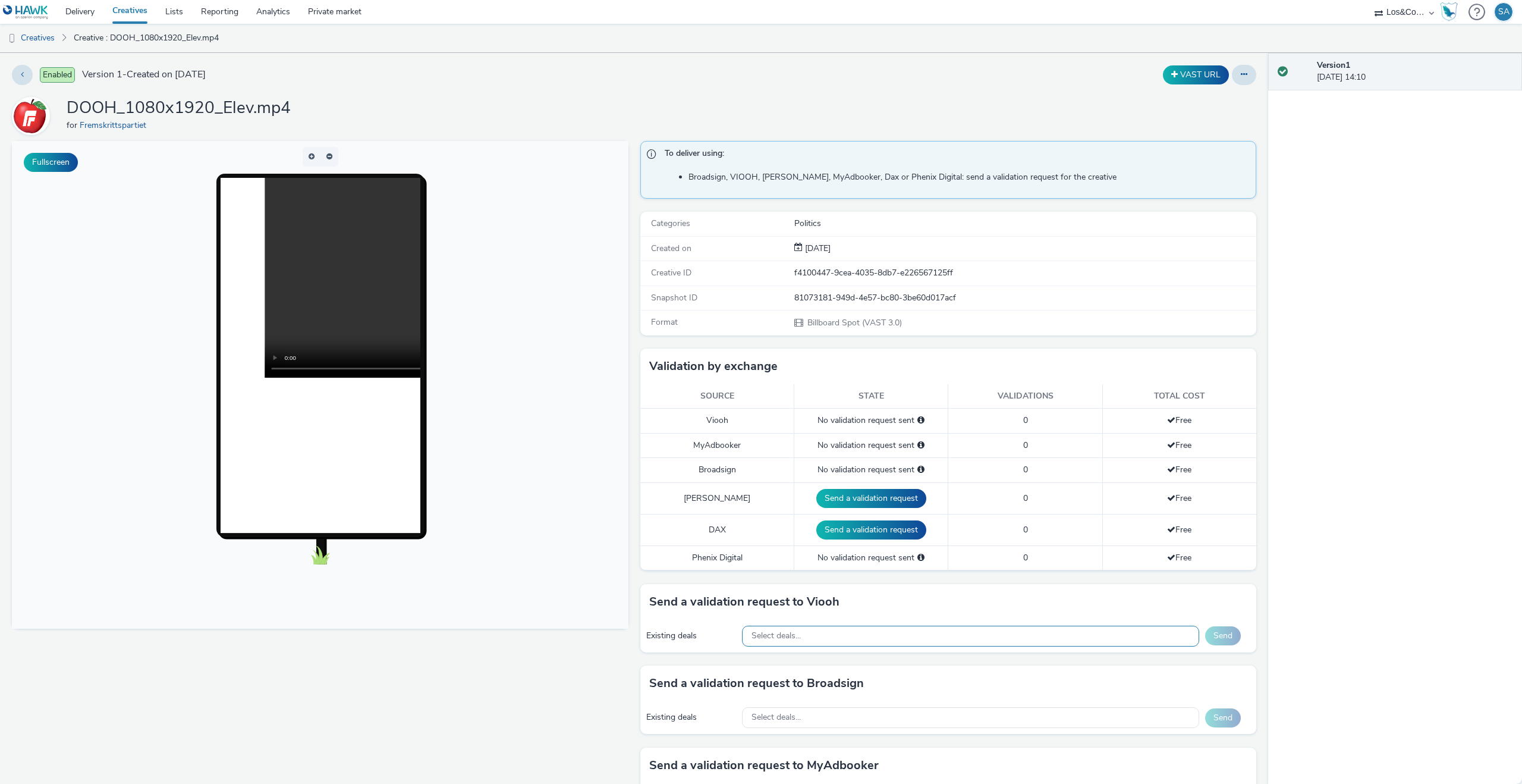
click at [813, 635] on div "Select deals..." at bounding box center [971, 635] width 458 height 21
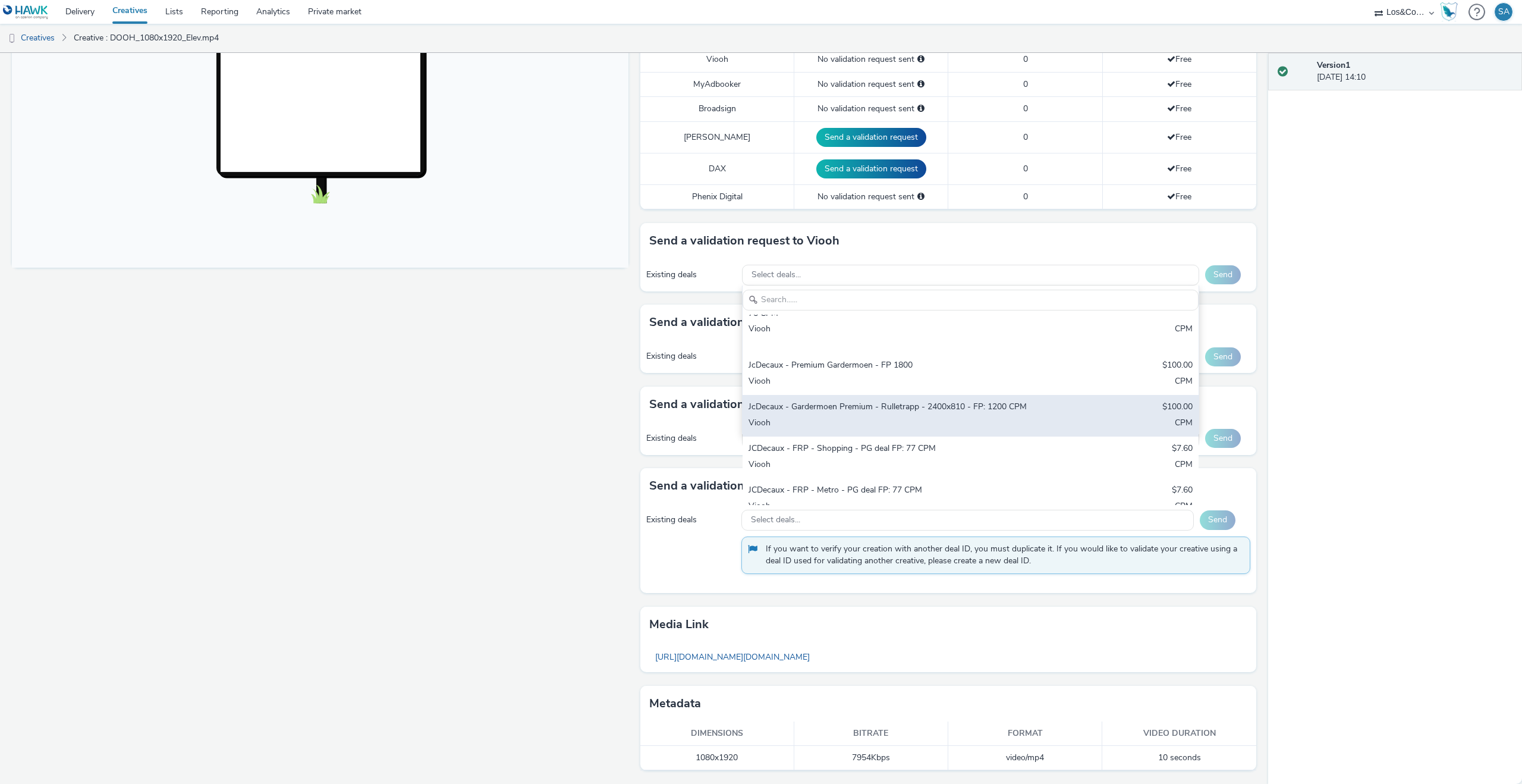
scroll to position [369, 0]
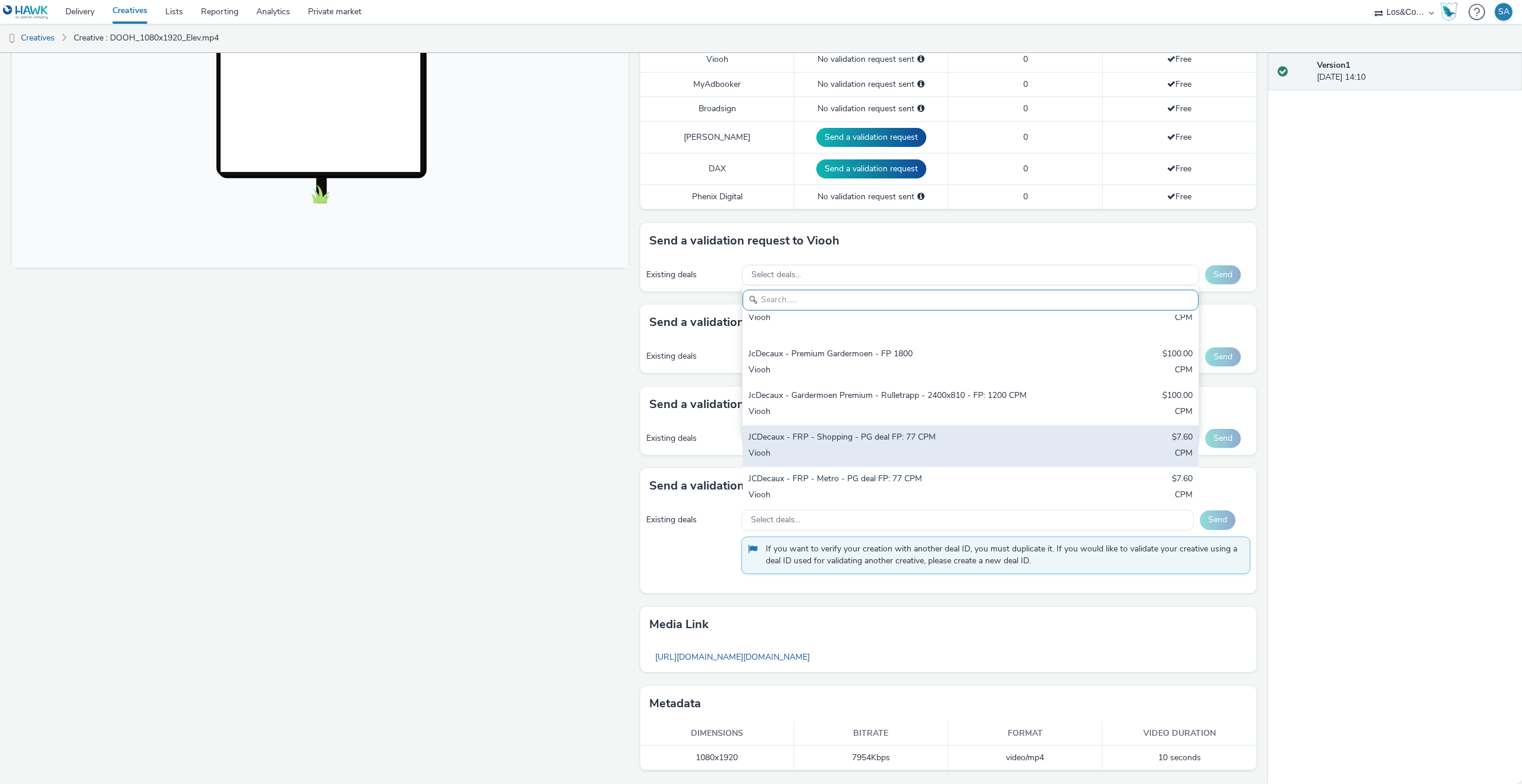
click at [884, 431] on div "JCDecaux - FRP - Shopping - PG deal FP: 77 CPM" at bounding box center [896, 438] width 294 height 14
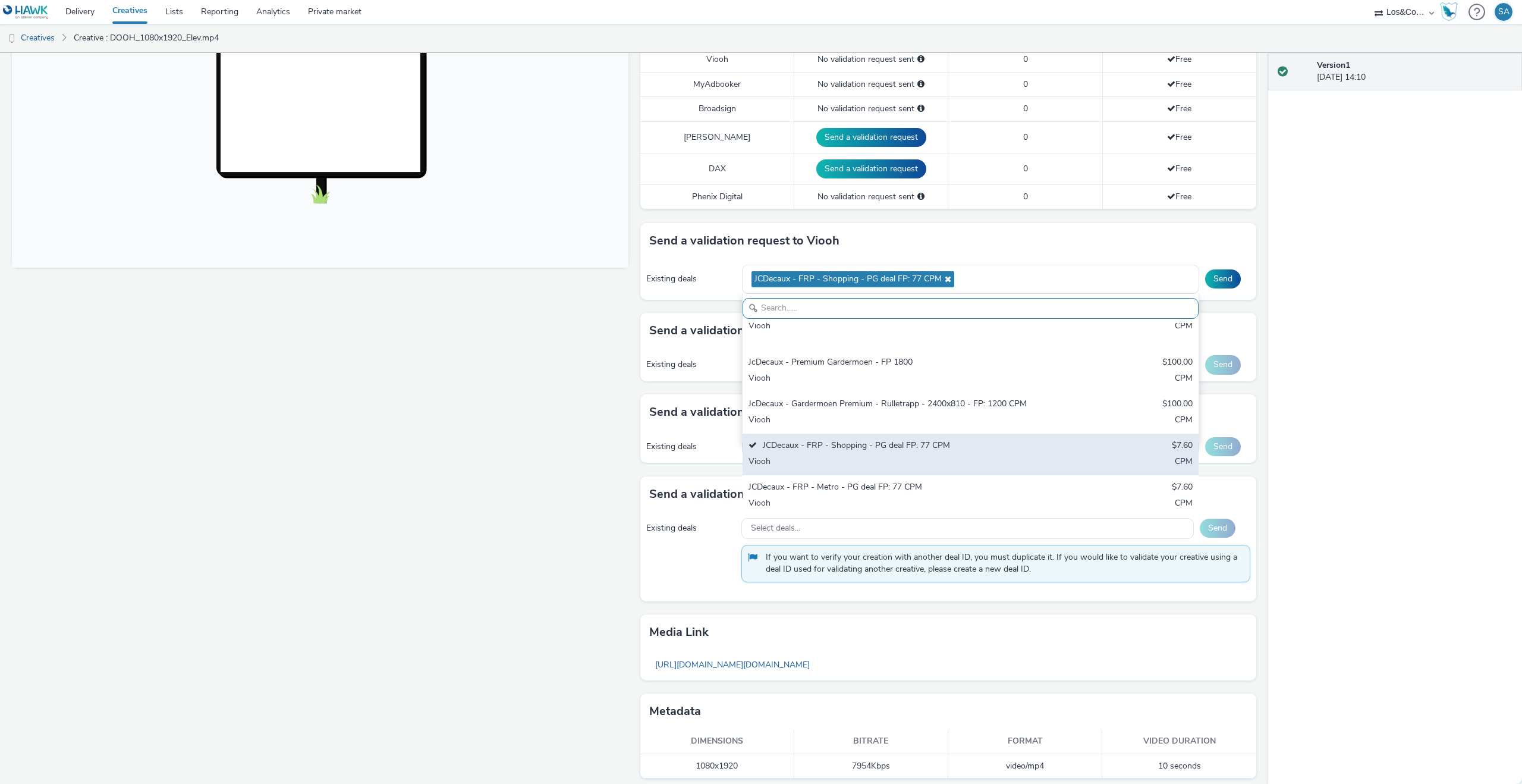
click at [858, 455] on div "Viooh" at bounding box center [896, 462] width 294 height 14
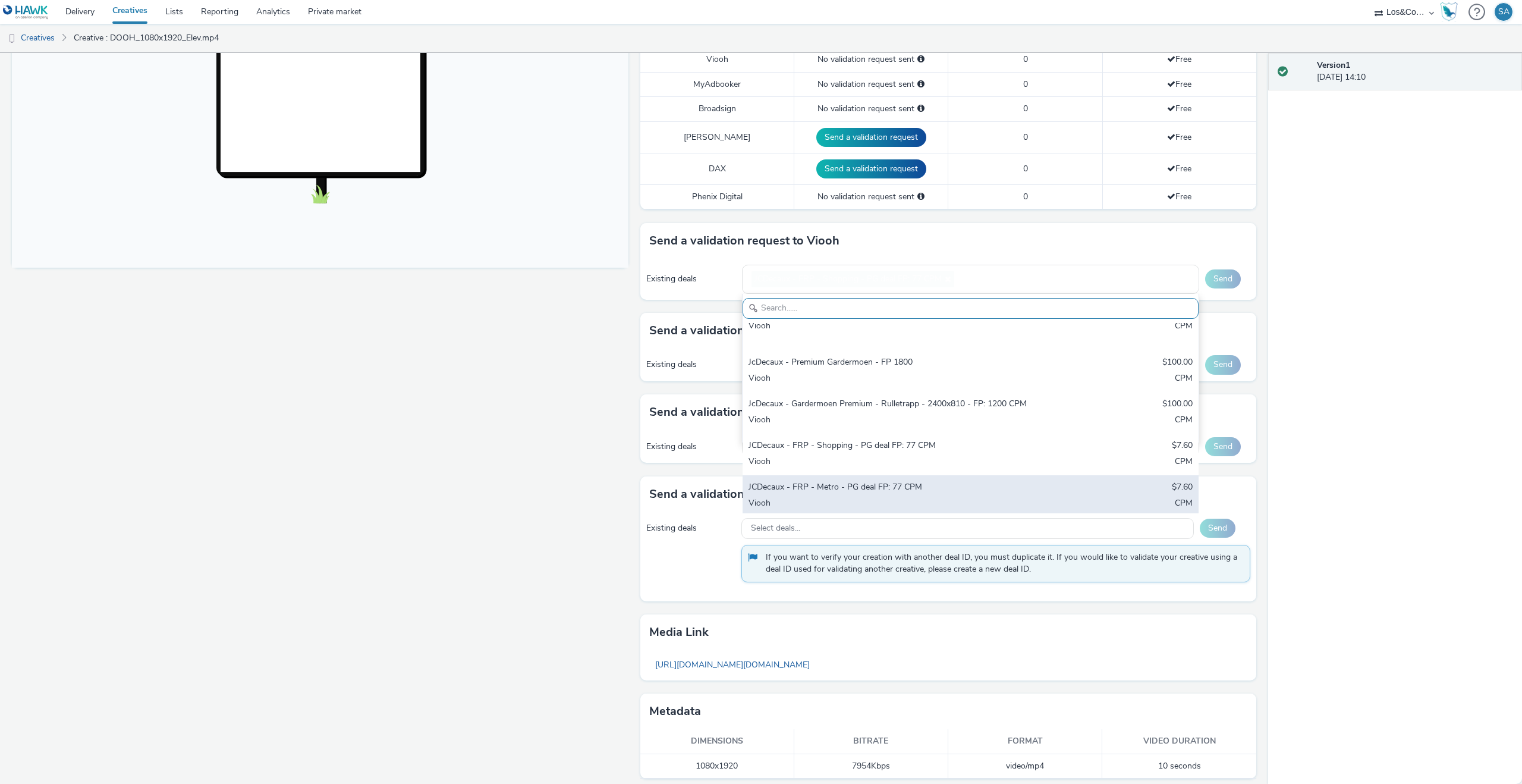
click at [857, 481] on div "JCDecaux - FRP - Metro - PG deal FP: 77 CPM" at bounding box center [896, 488] width 294 height 14
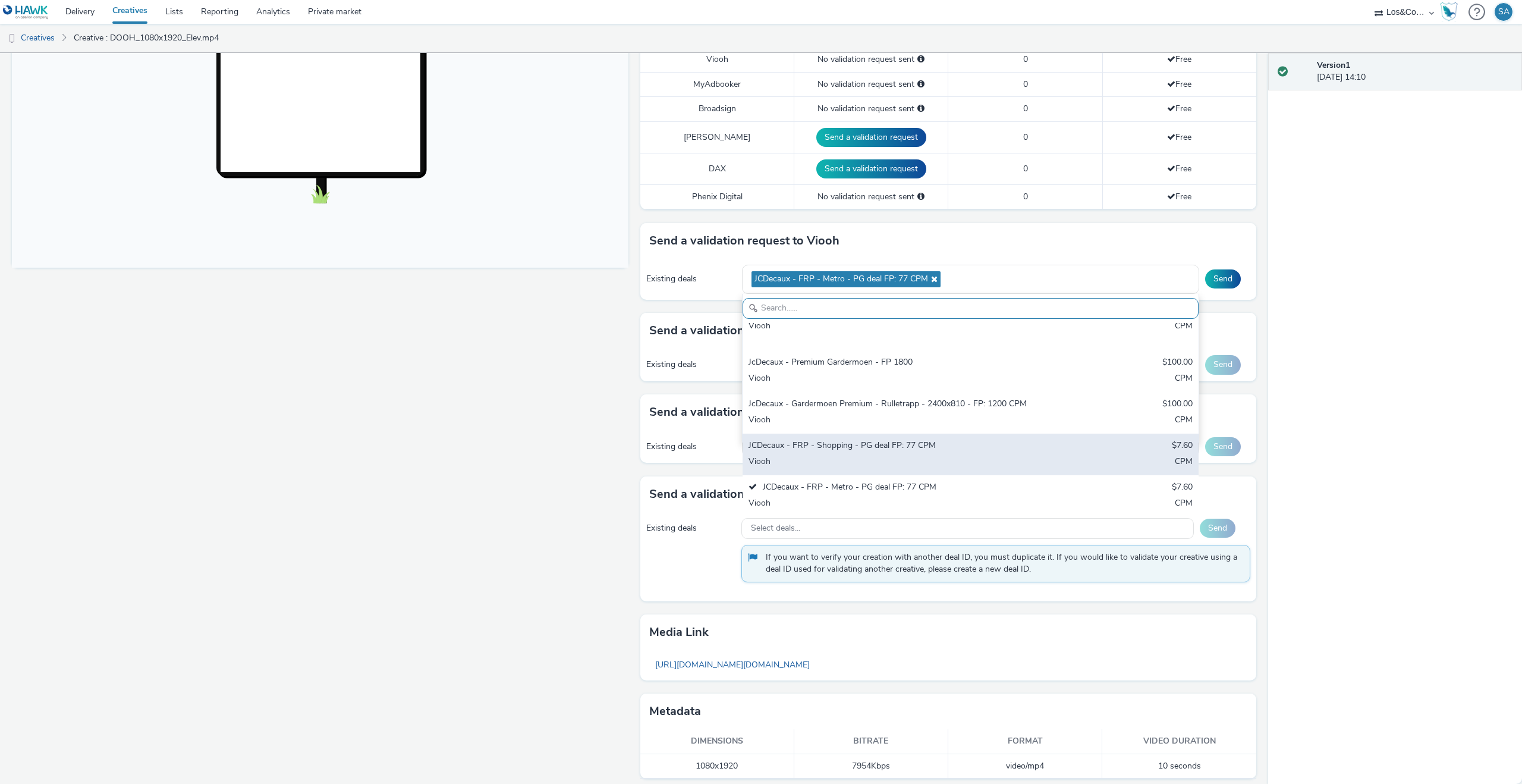
click at [857, 455] on div "Viooh" at bounding box center [896, 462] width 294 height 14
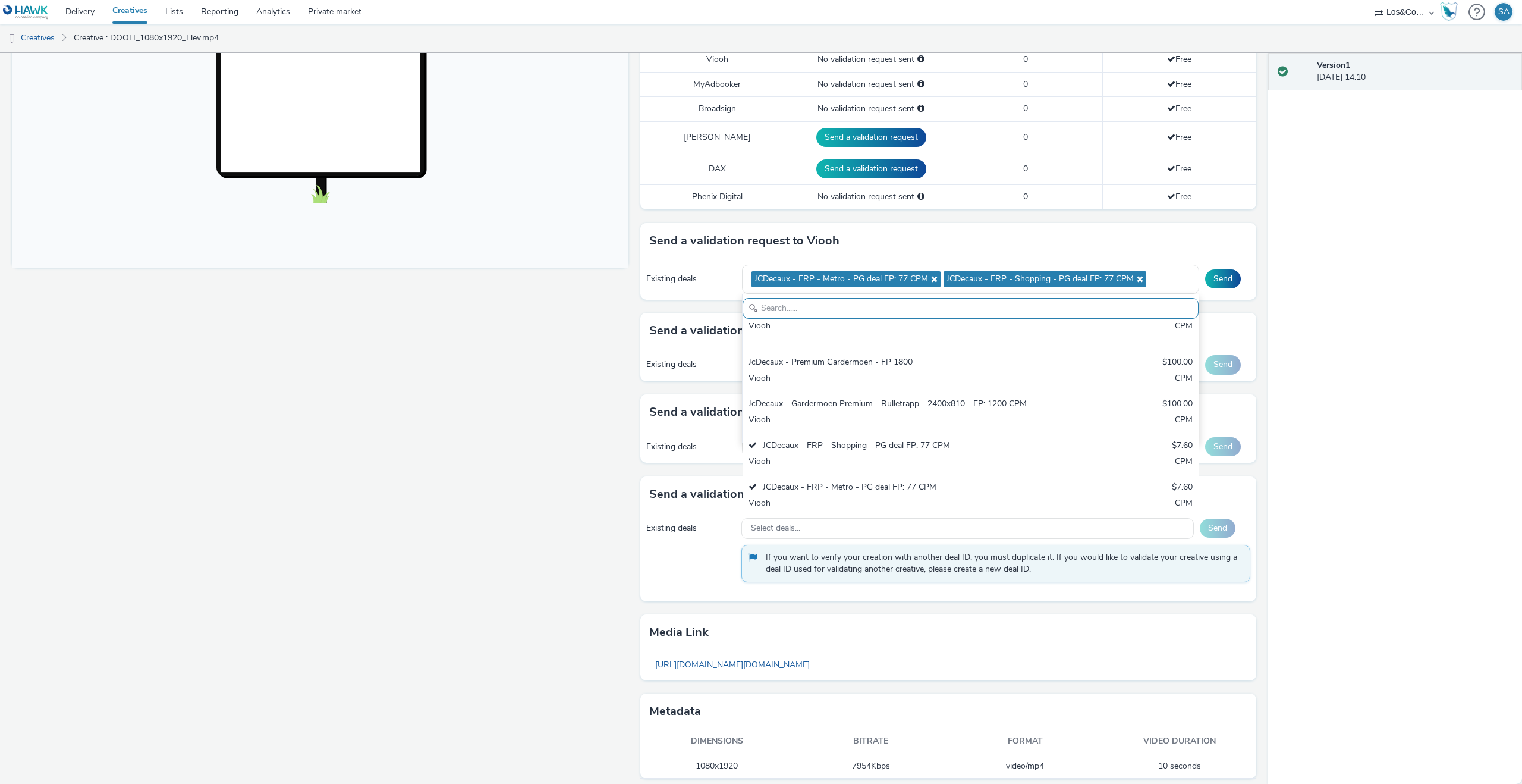
click at [854, 523] on div "JCDecaux - FRP - Togstasjoner - PG deal FP: 77 CPM" at bounding box center [896, 530] width 294 height 14
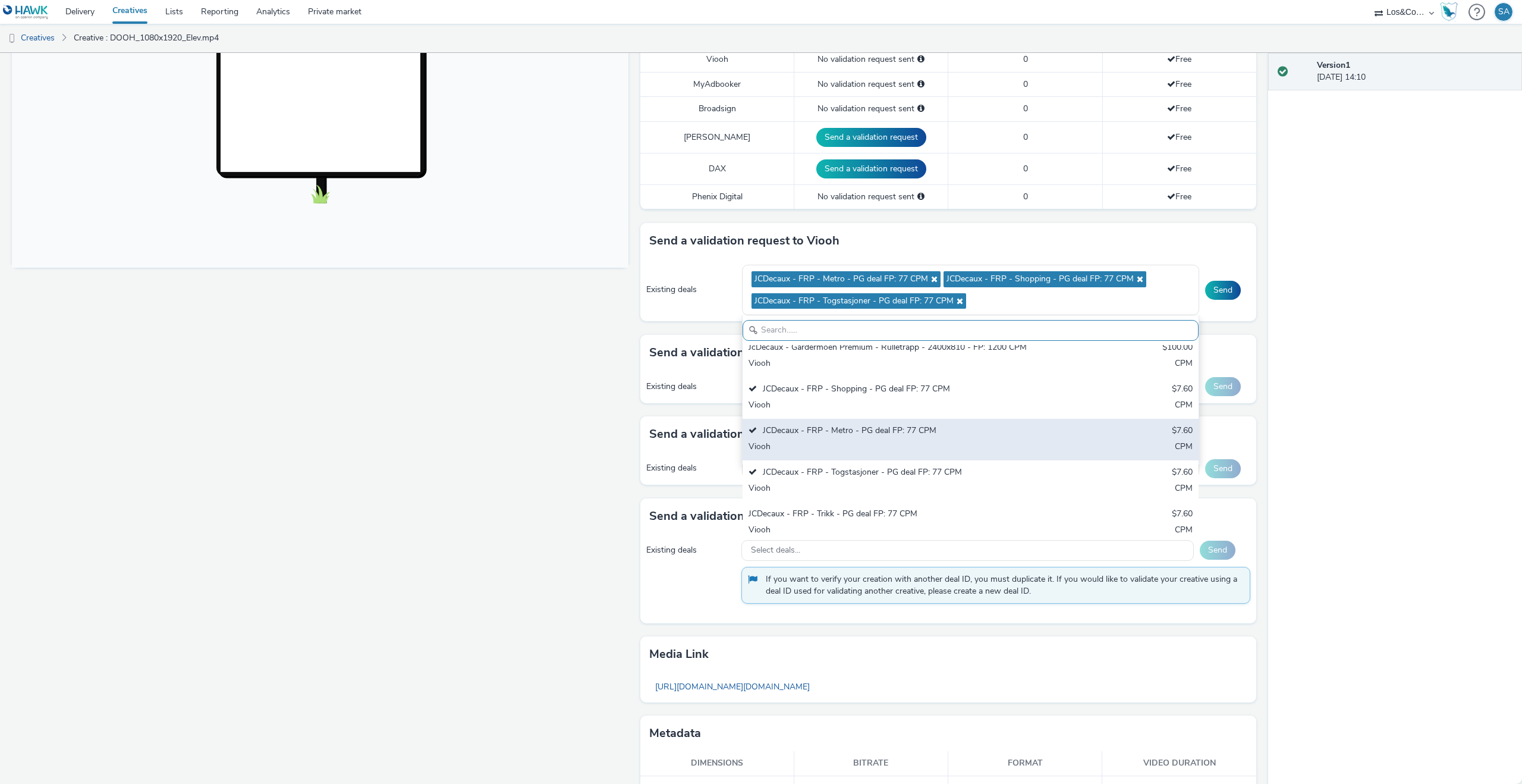
scroll to position [476, 0]
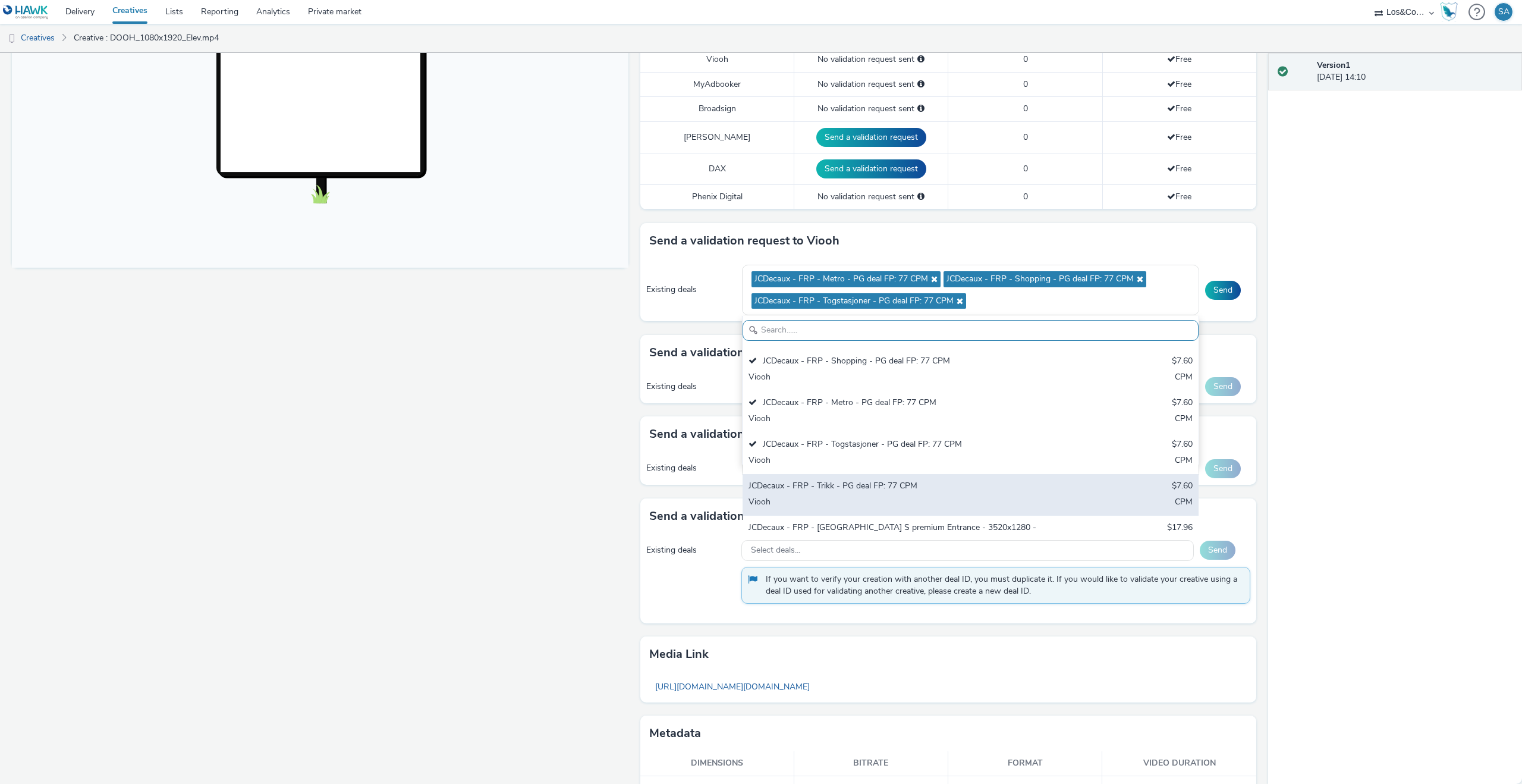
click at [866, 496] on div "Viooh" at bounding box center [896, 503] width 294 height 14
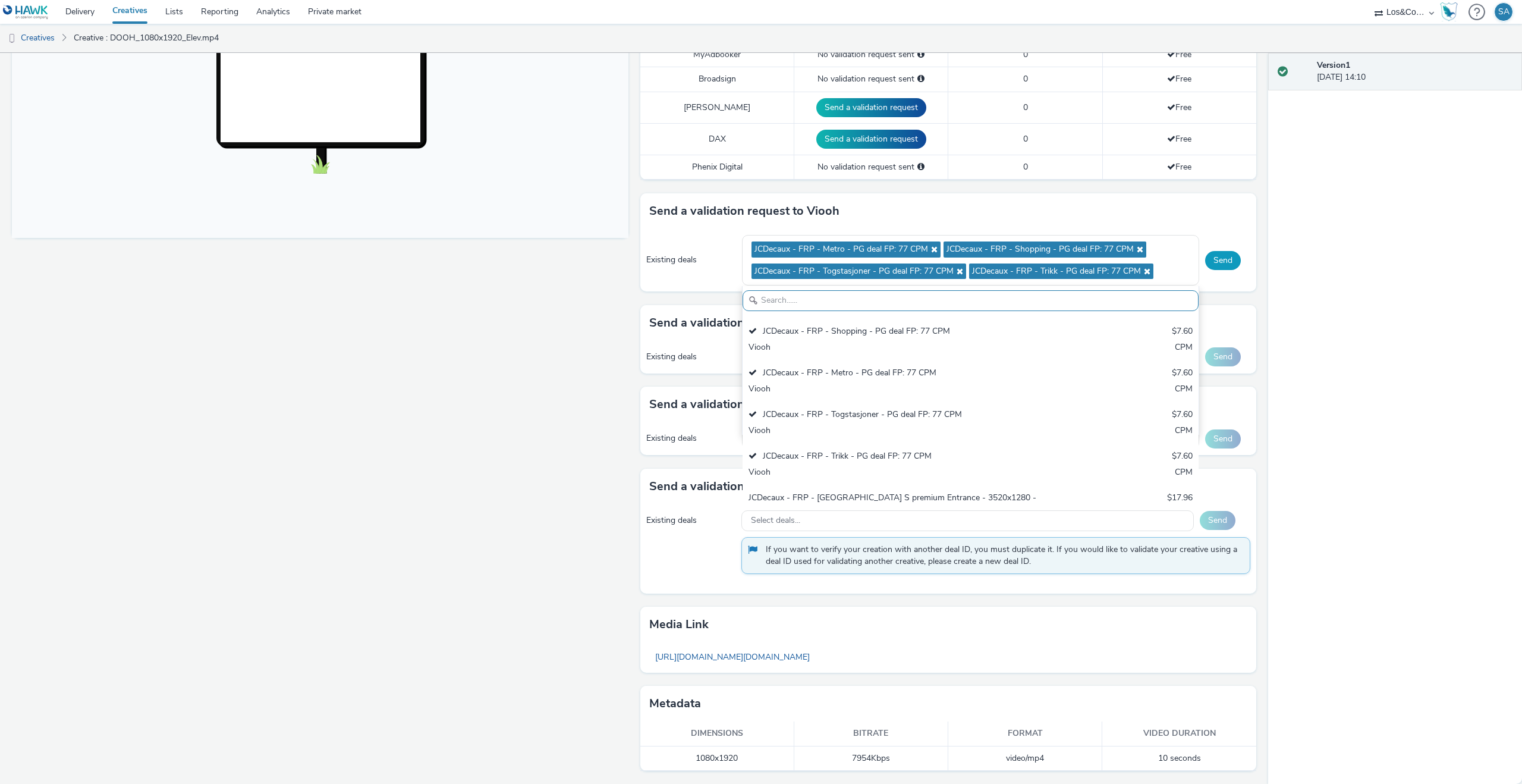
click at [1229, 257] on button "Send" at bounding box center [1223, 260] width 35 height 19
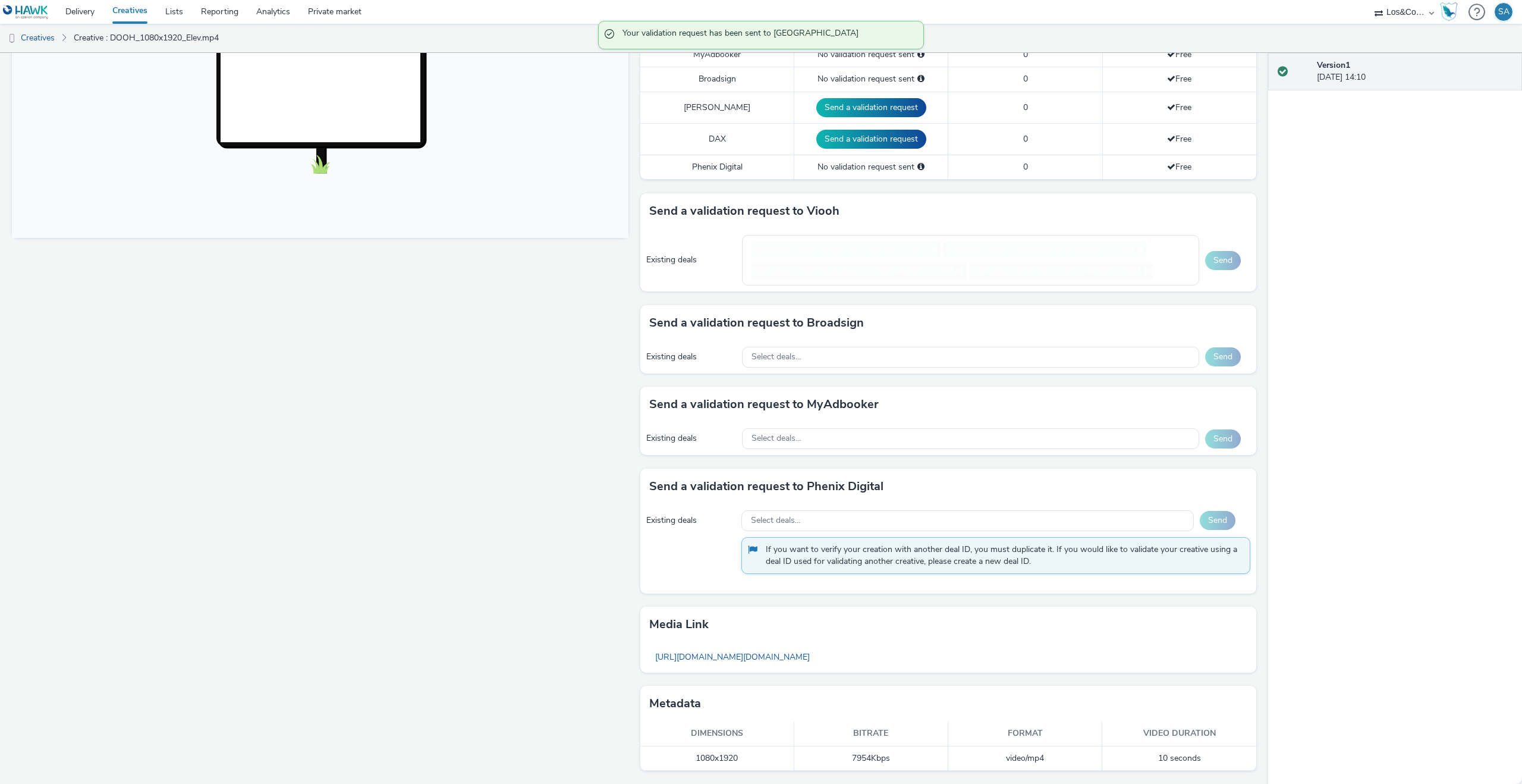
scroll to position [361, 0]
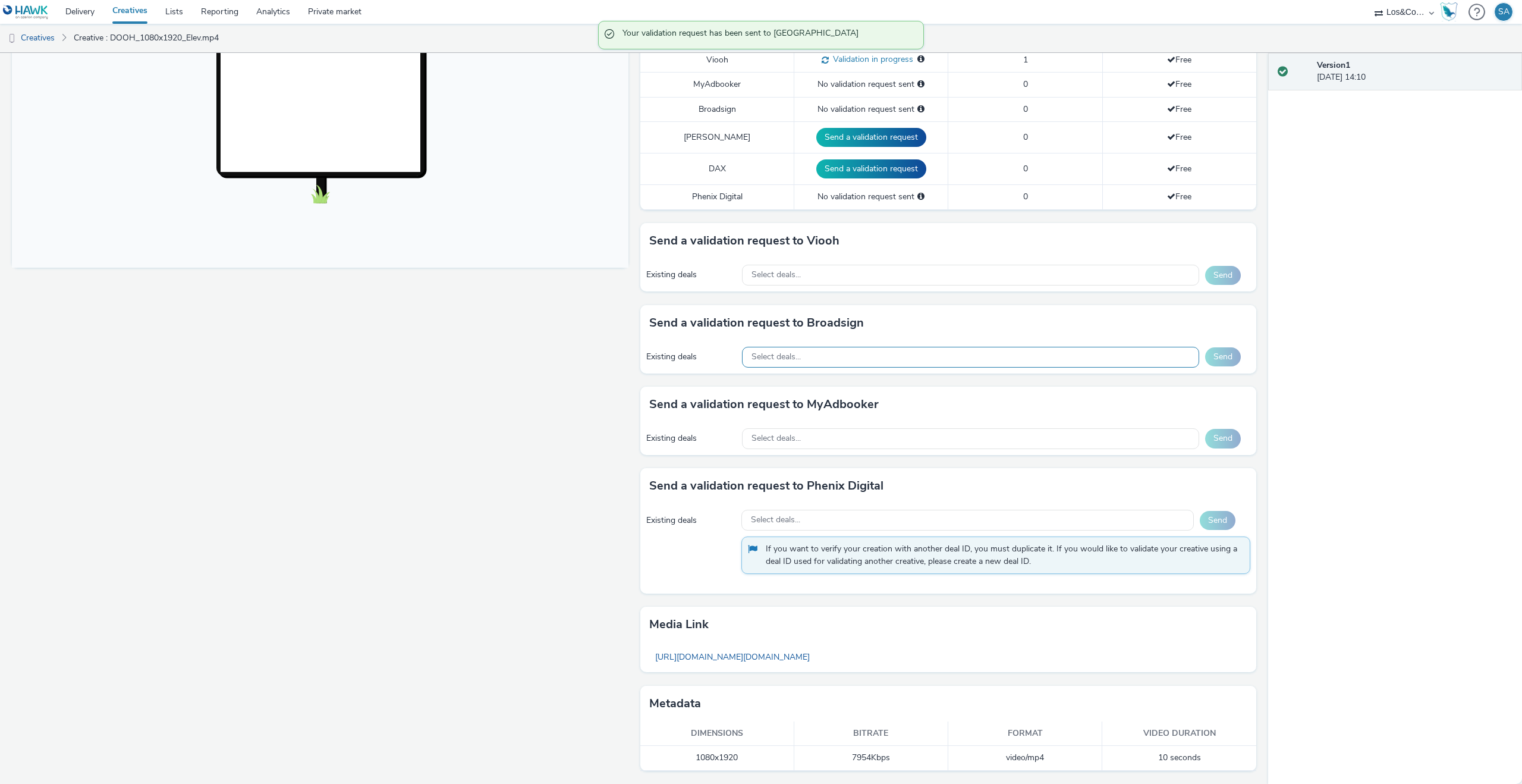
click at [1173, 360] on div "Select deals..." at bounding box center [971, 357] width 458 height 21
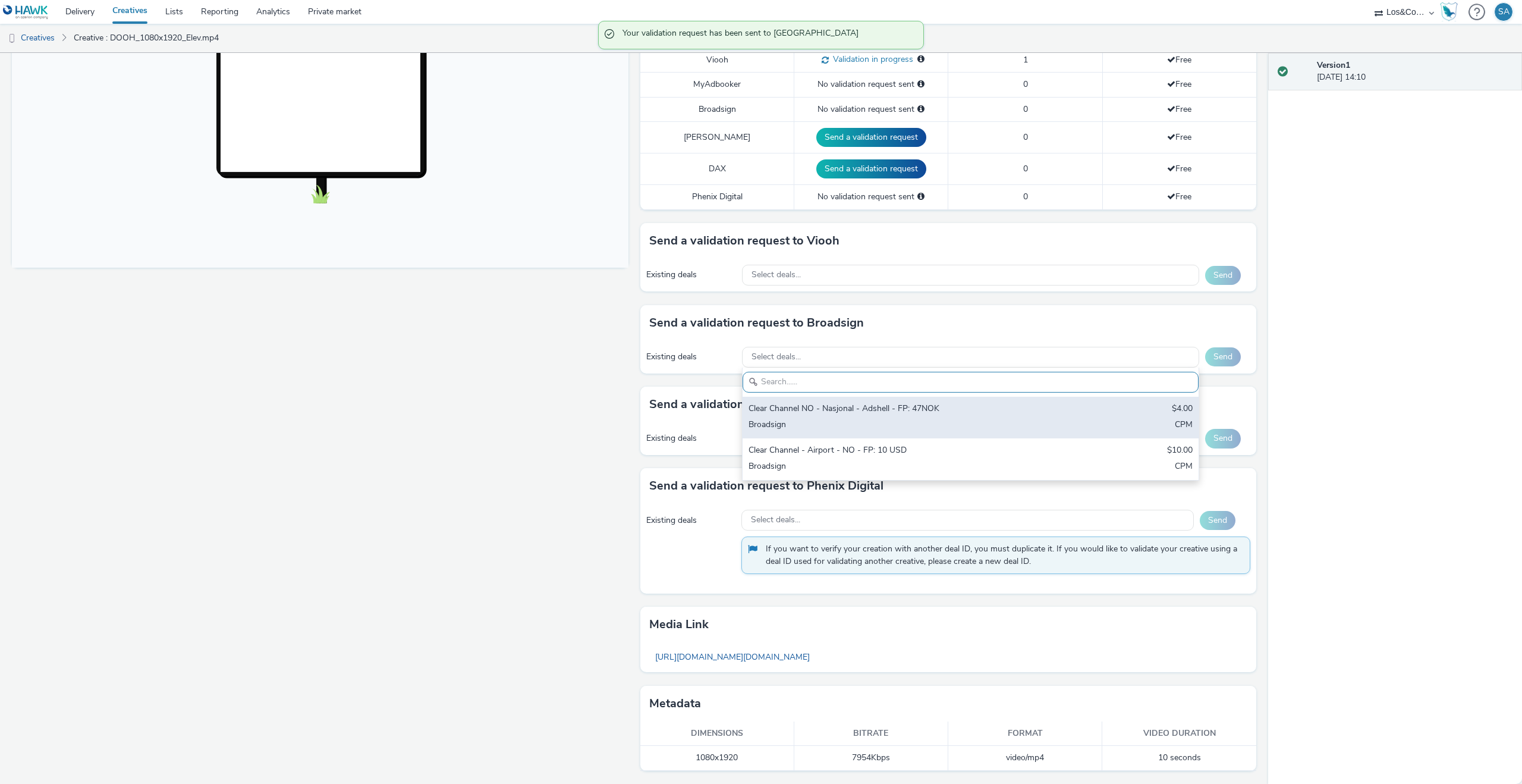
click at [914, 411] on div "Clear Channel NO - Nasjonal - Adshell - FP: 47NOK" at bounding box center [896, 410] width 294 height 14
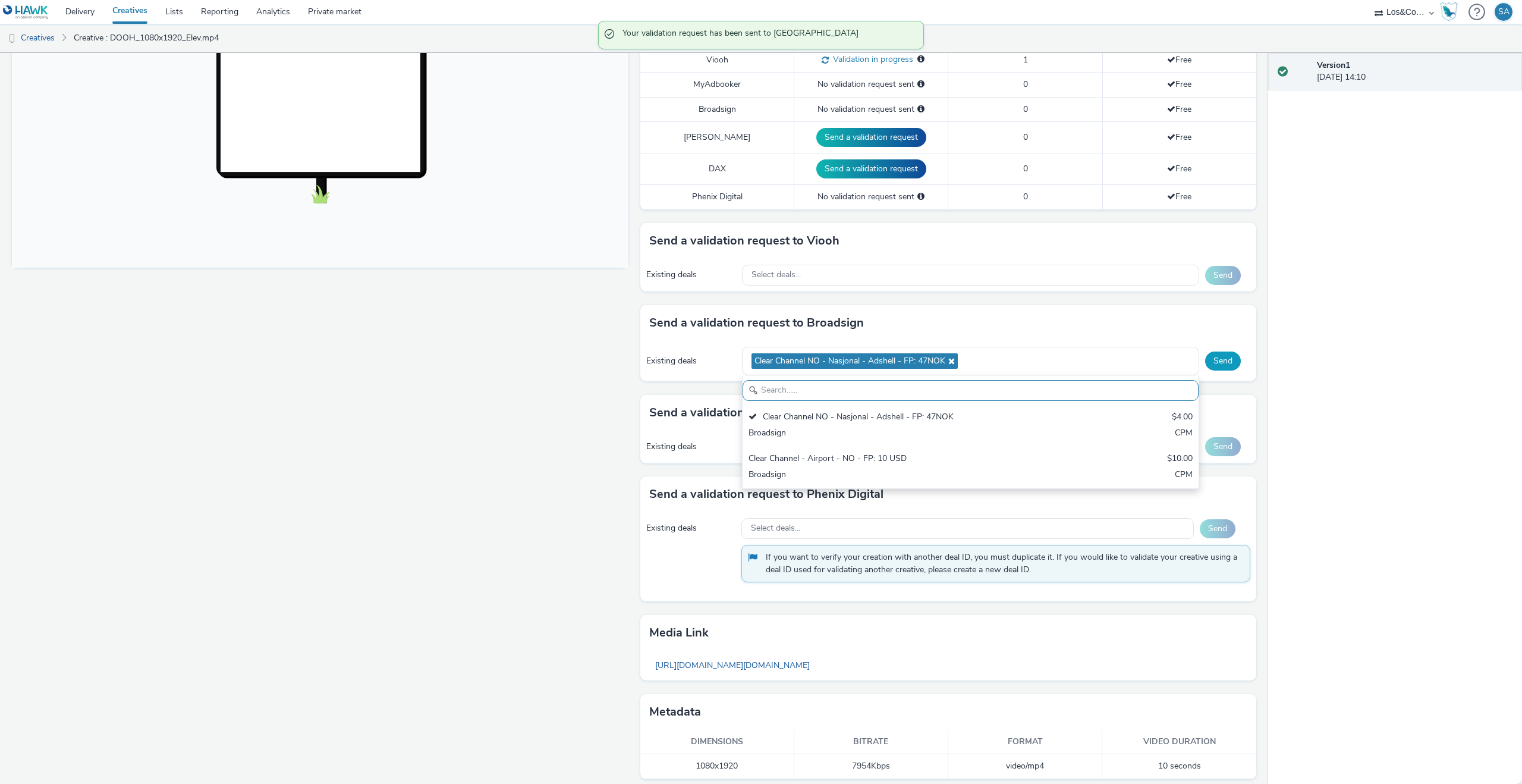
click at [1210, 356] on button "Send" at bounding box center [1223, 360] width 35 height 19
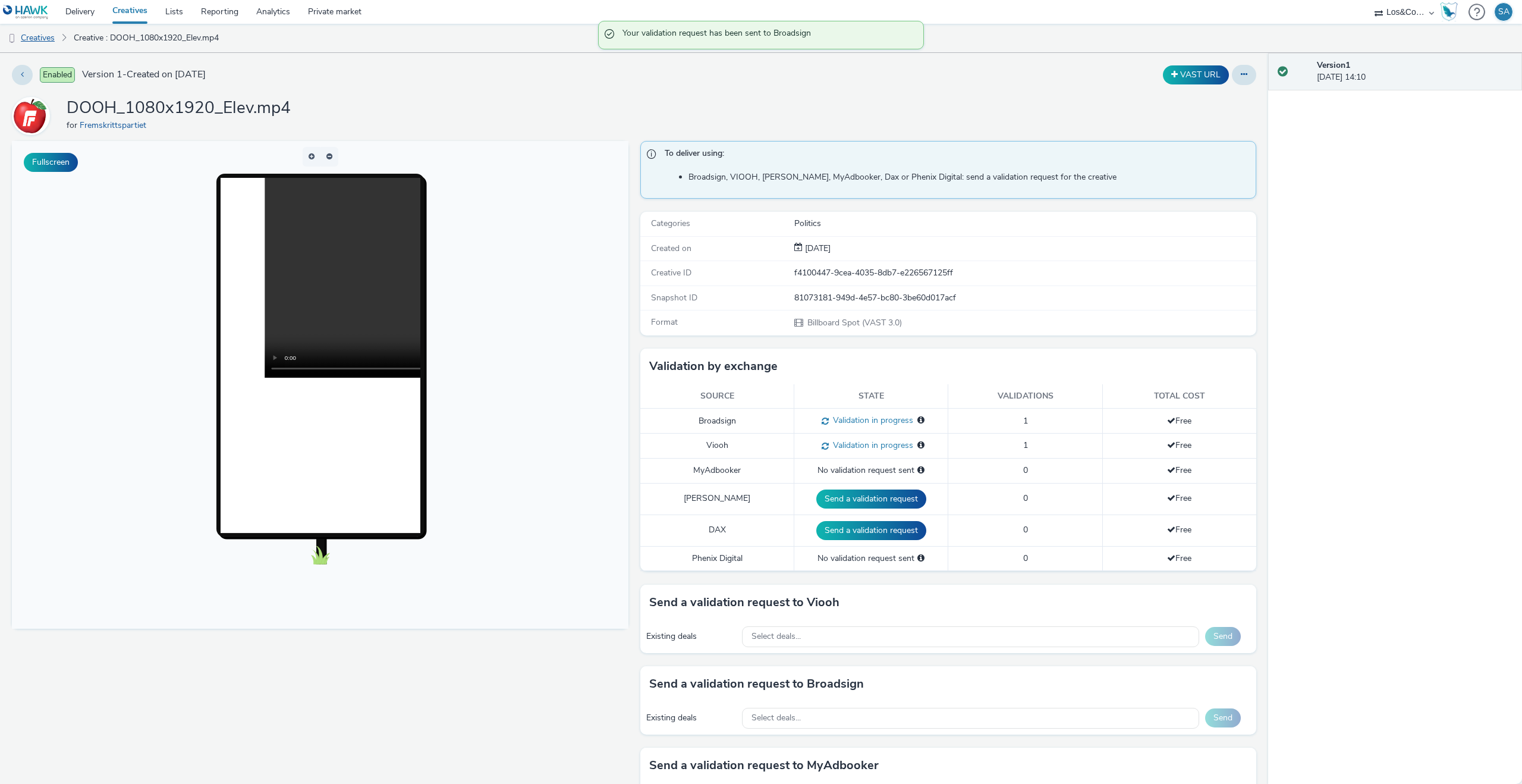
click at [52, 39] on link "Creatives" at bounding box center [30, 38] width 61 height 28
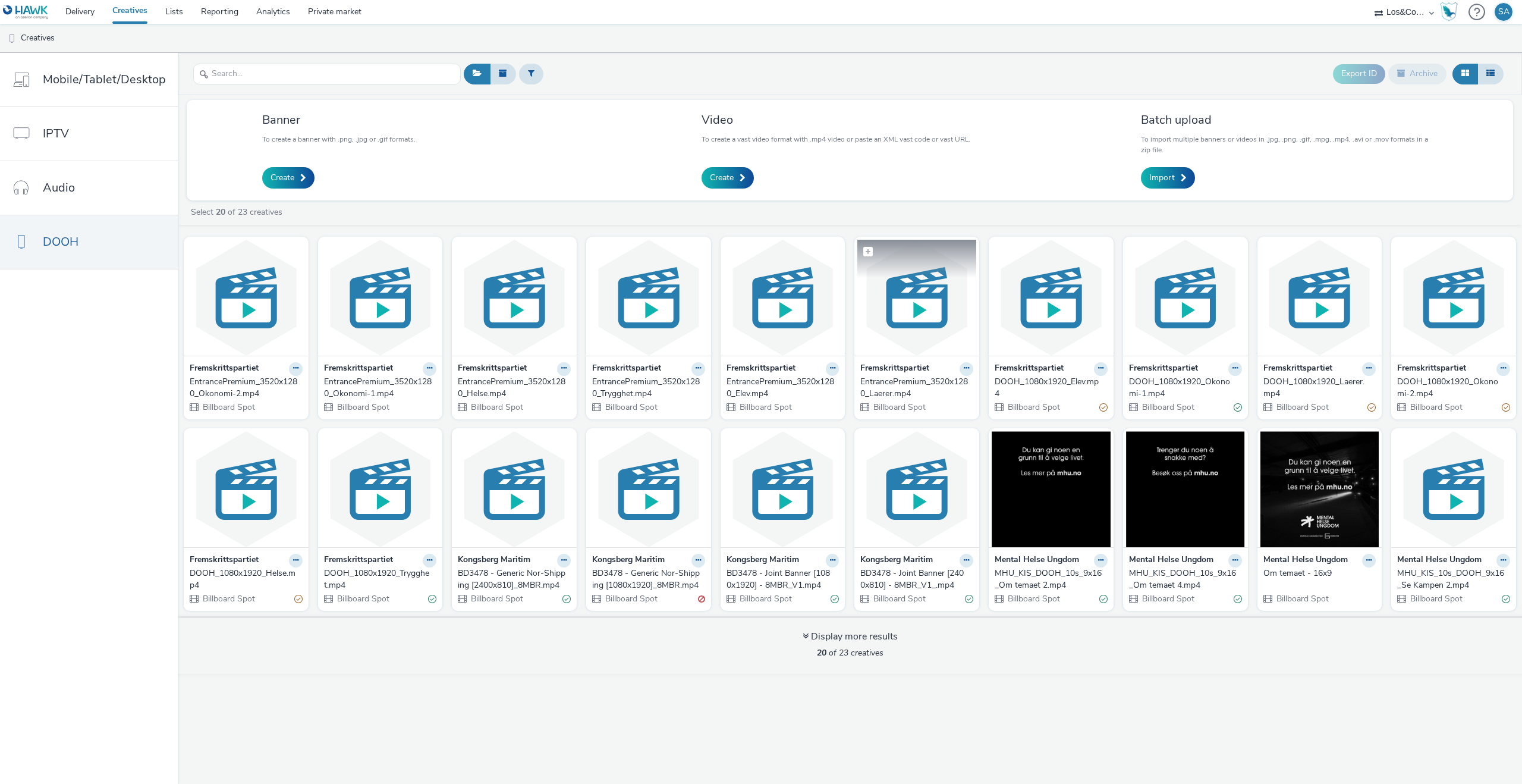
click at [915, 340] on img at bounding box center [917, 297] width 119 height 116
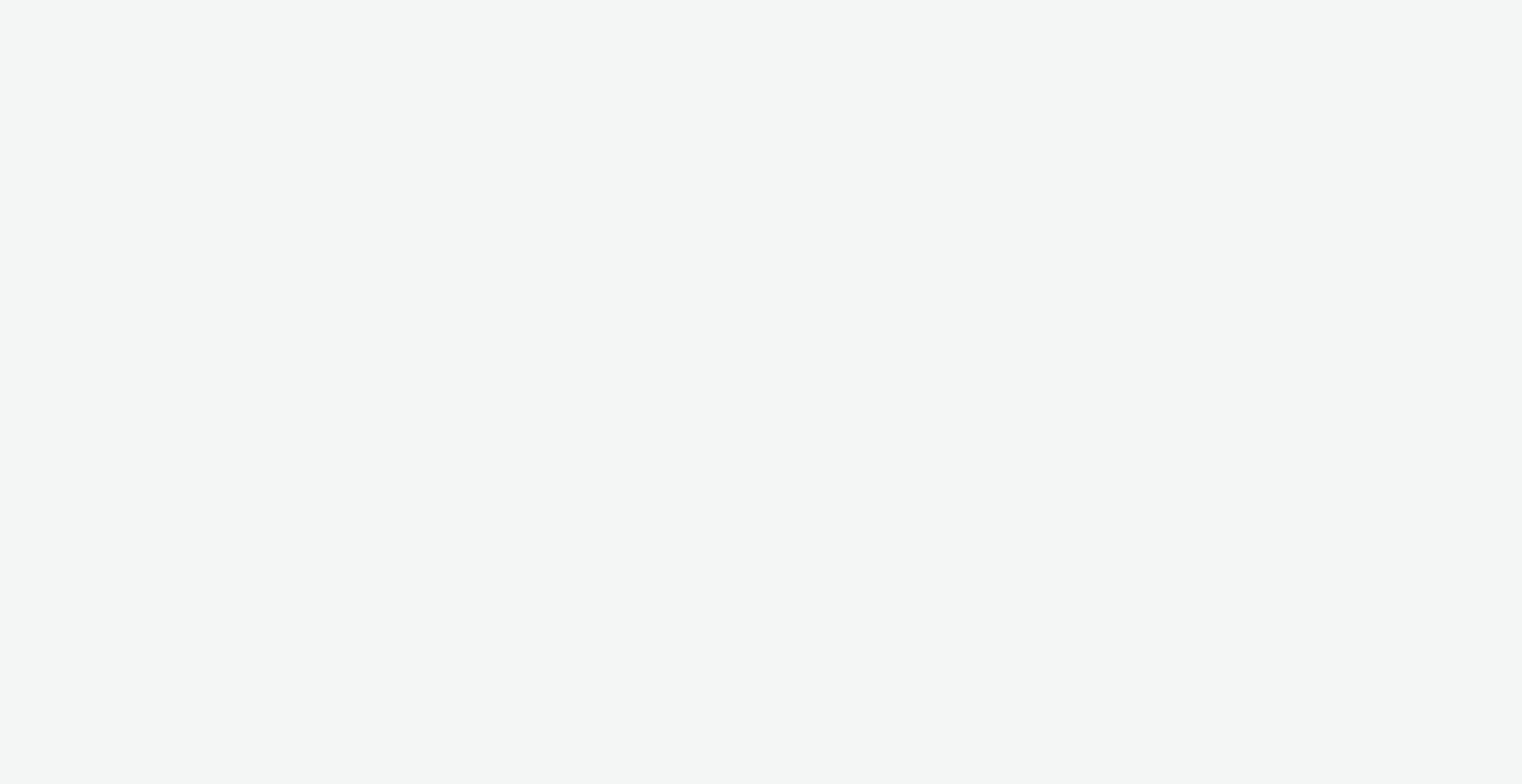
select select "c909d6bb-255f-4ad2-aa94-00d82704d6ef"
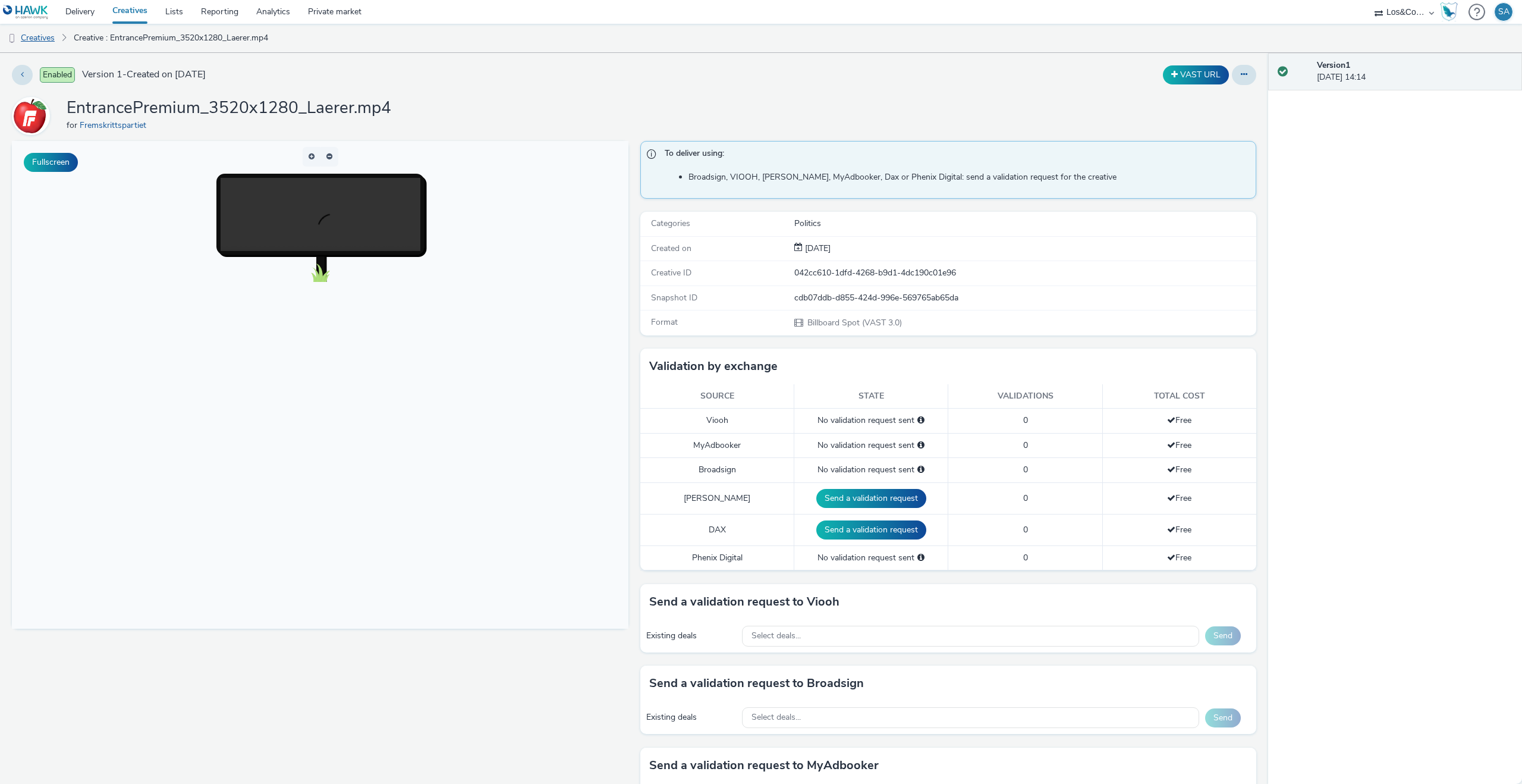
click at [51, 35] on link "Creatives" at bounding box center [30, 38] width 61 height 28
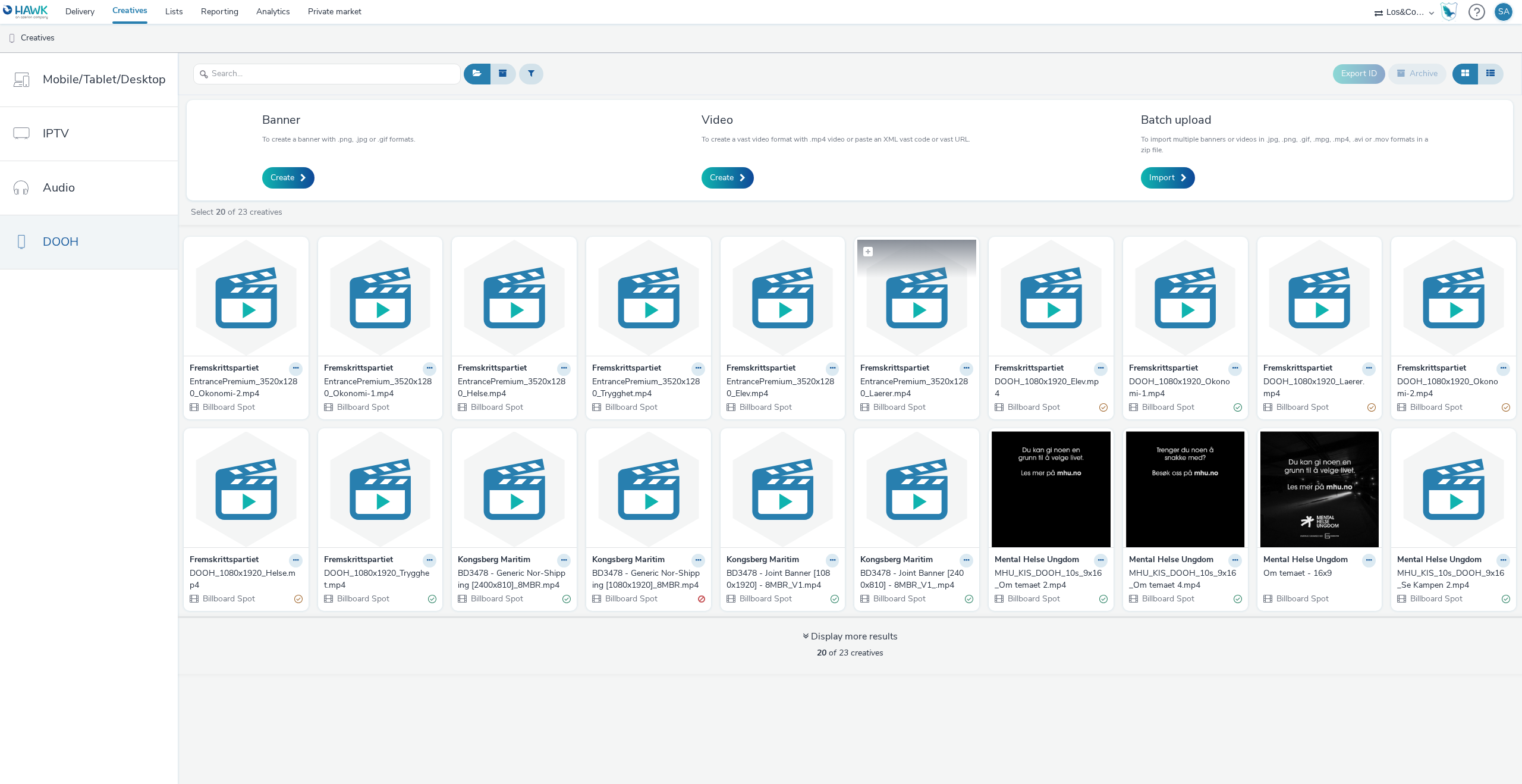
click at [905, 333] on img at bounding box center [917, 297] width 119 height 116
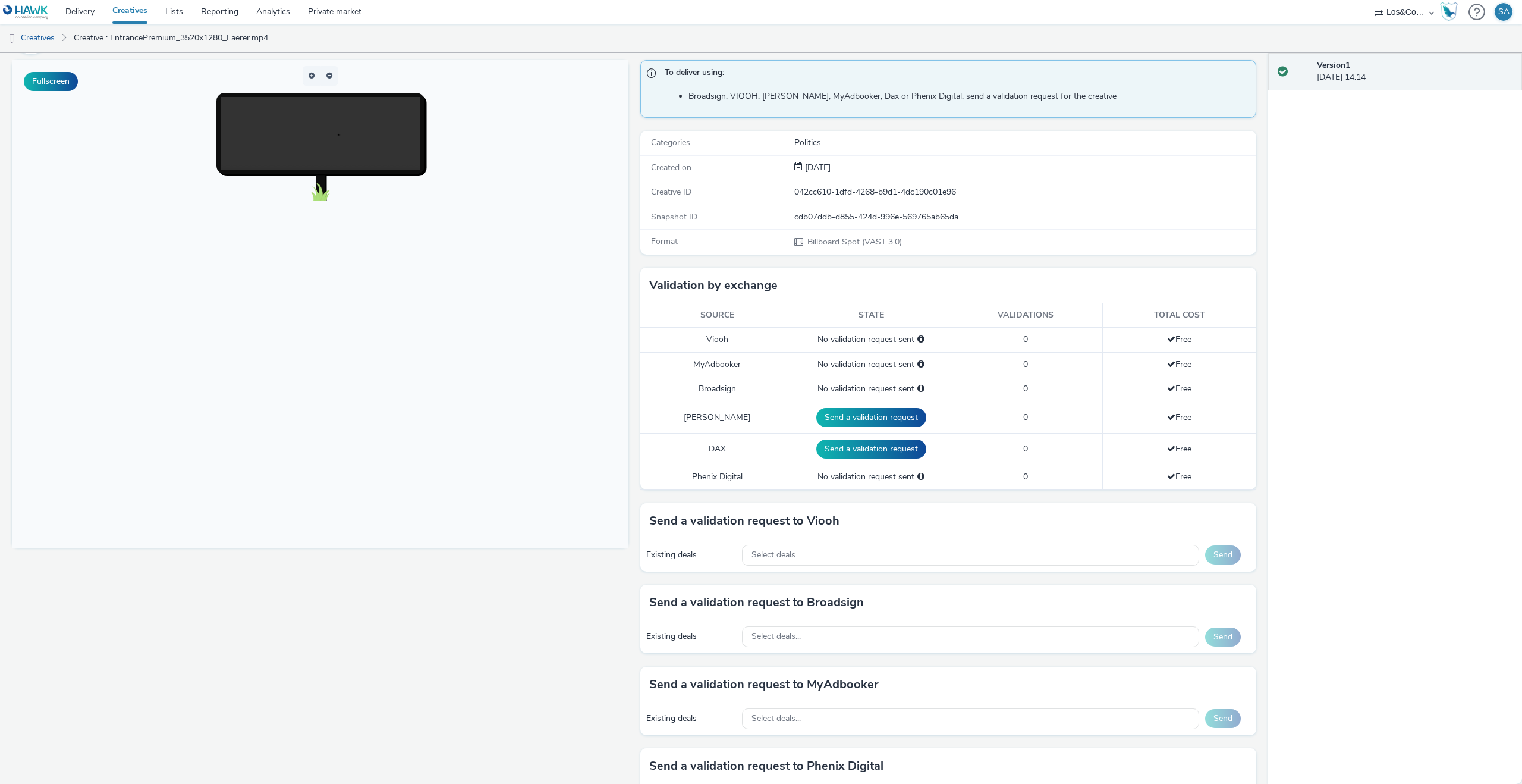
scroll to position [62, 0]
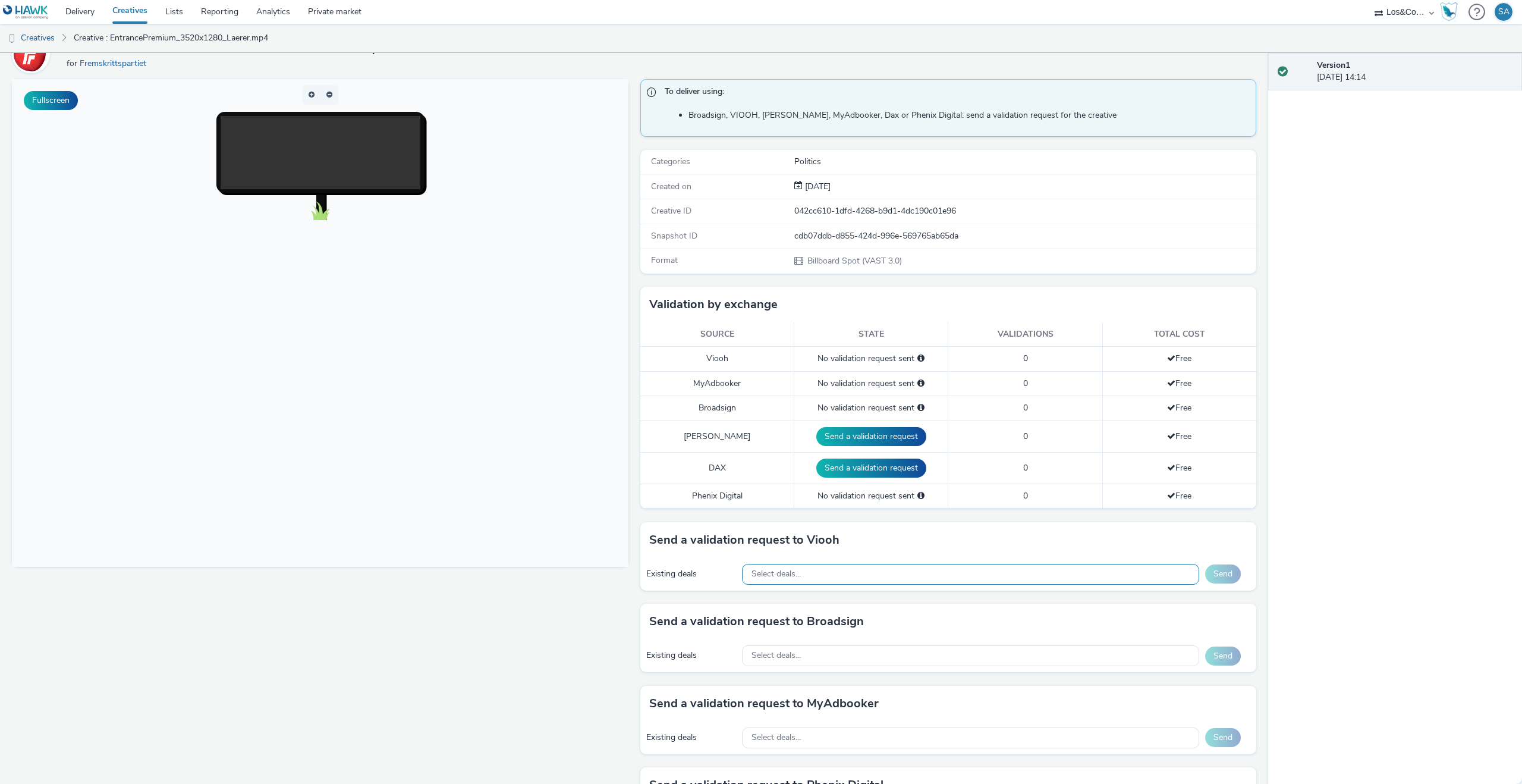
click at [840, 575] on div "Select deals..." at bounding box center [971, 574] width 458 height 21
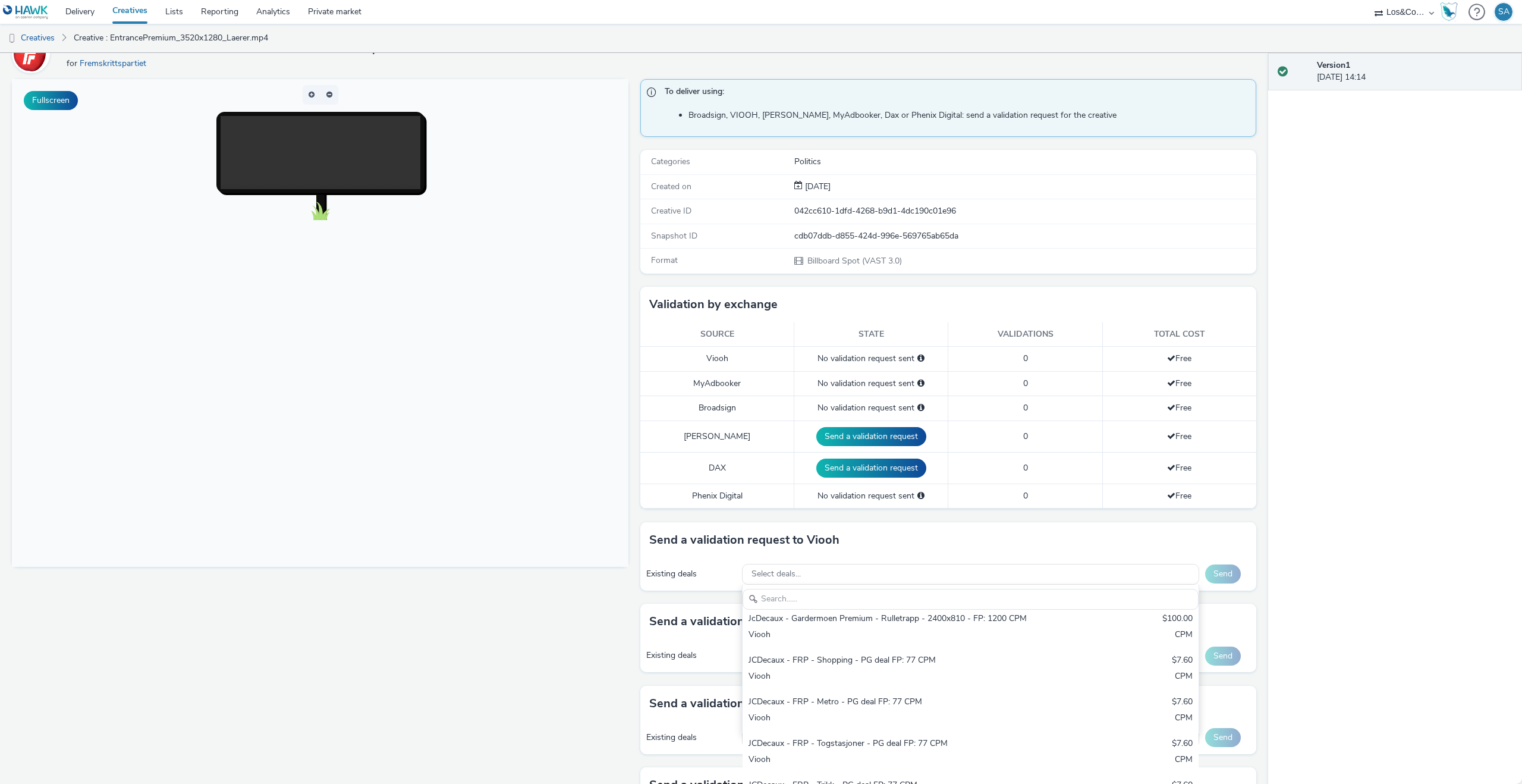
scroll to position [476, 0]
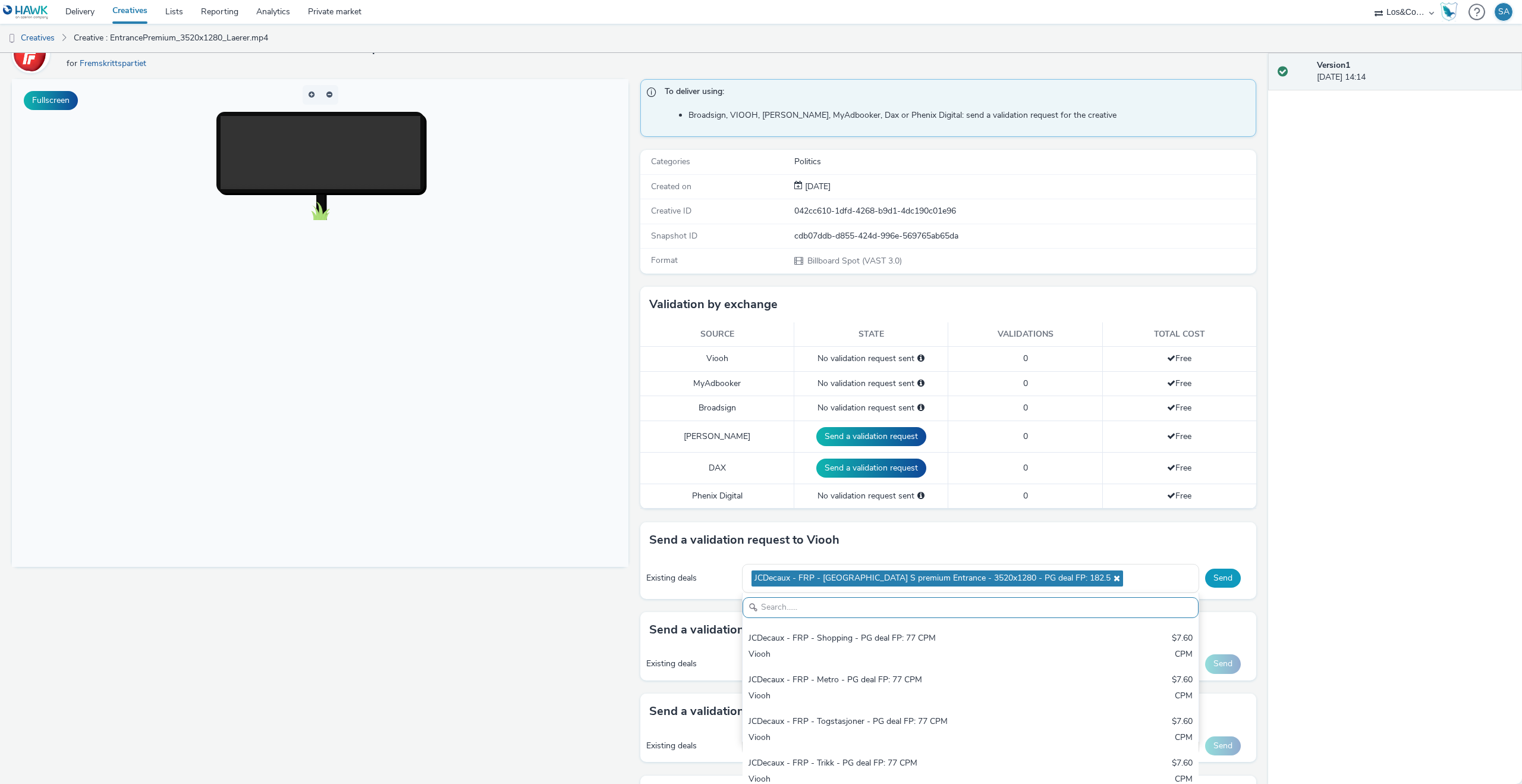
click at [1226, 581] on button "Send" at bounding box center [1223, 578] width 35 height 19
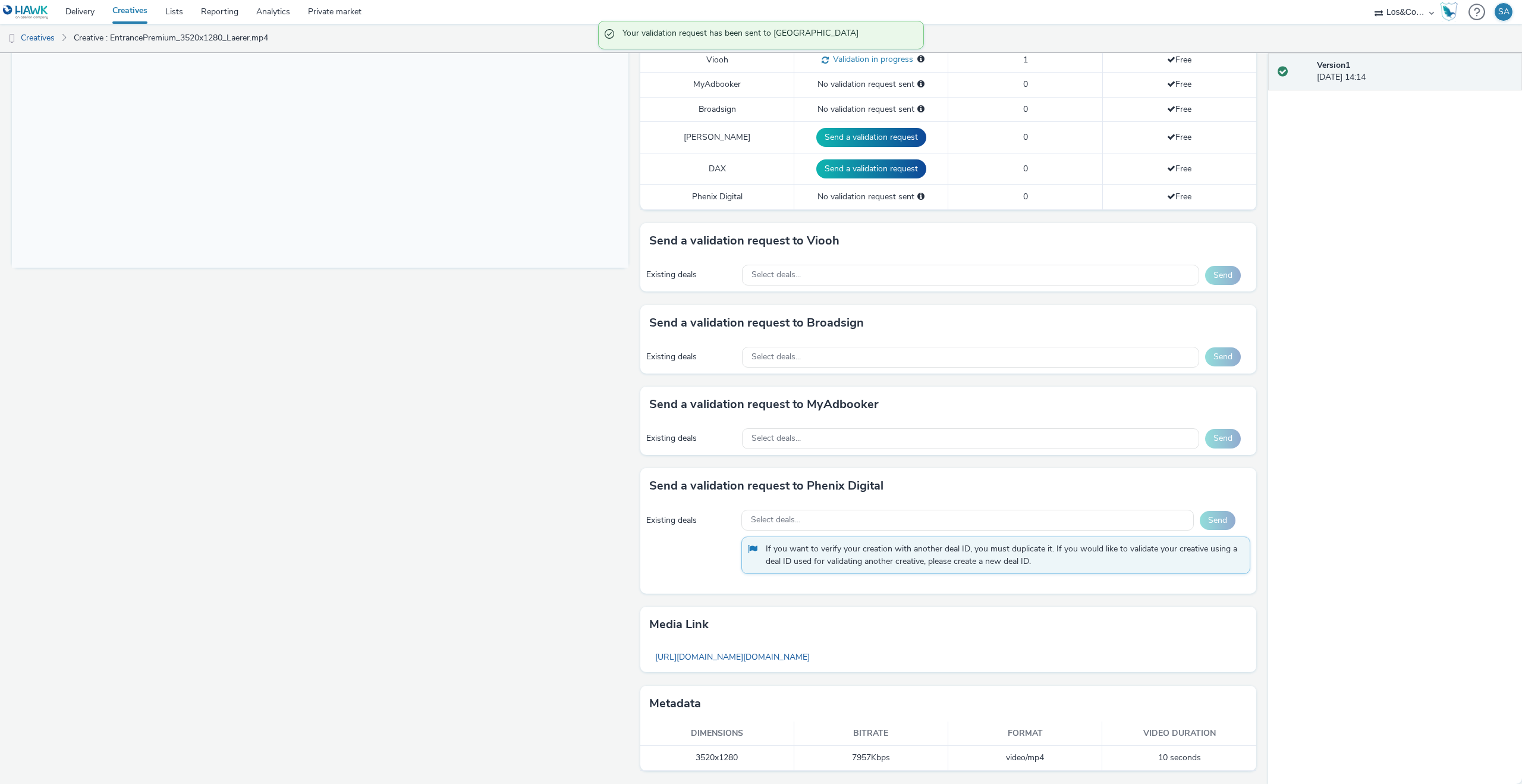
scroll to position [0, 0]
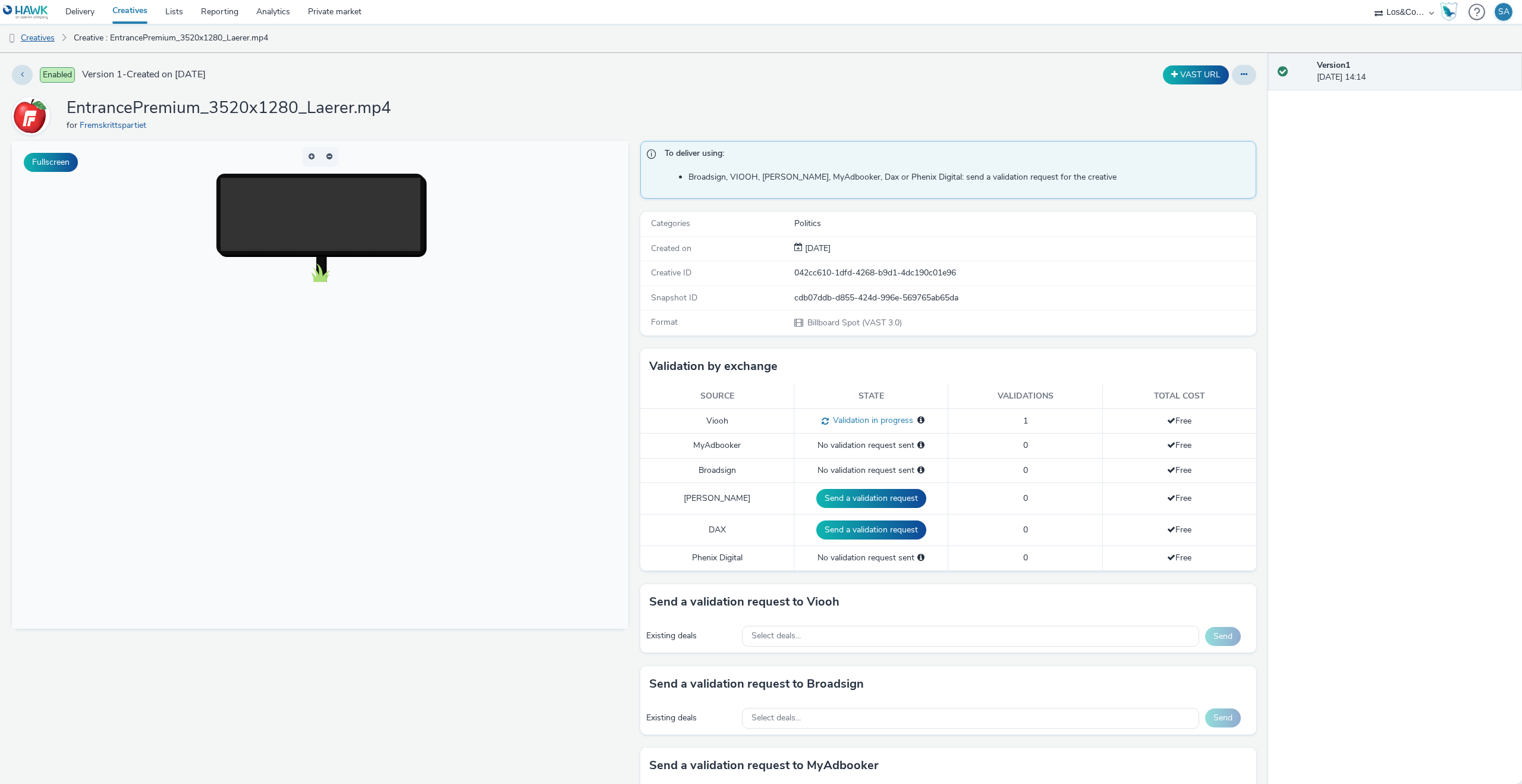
click at [55, 40] on link "Creatives" at bounding box center [30, 38] width 61 height 28
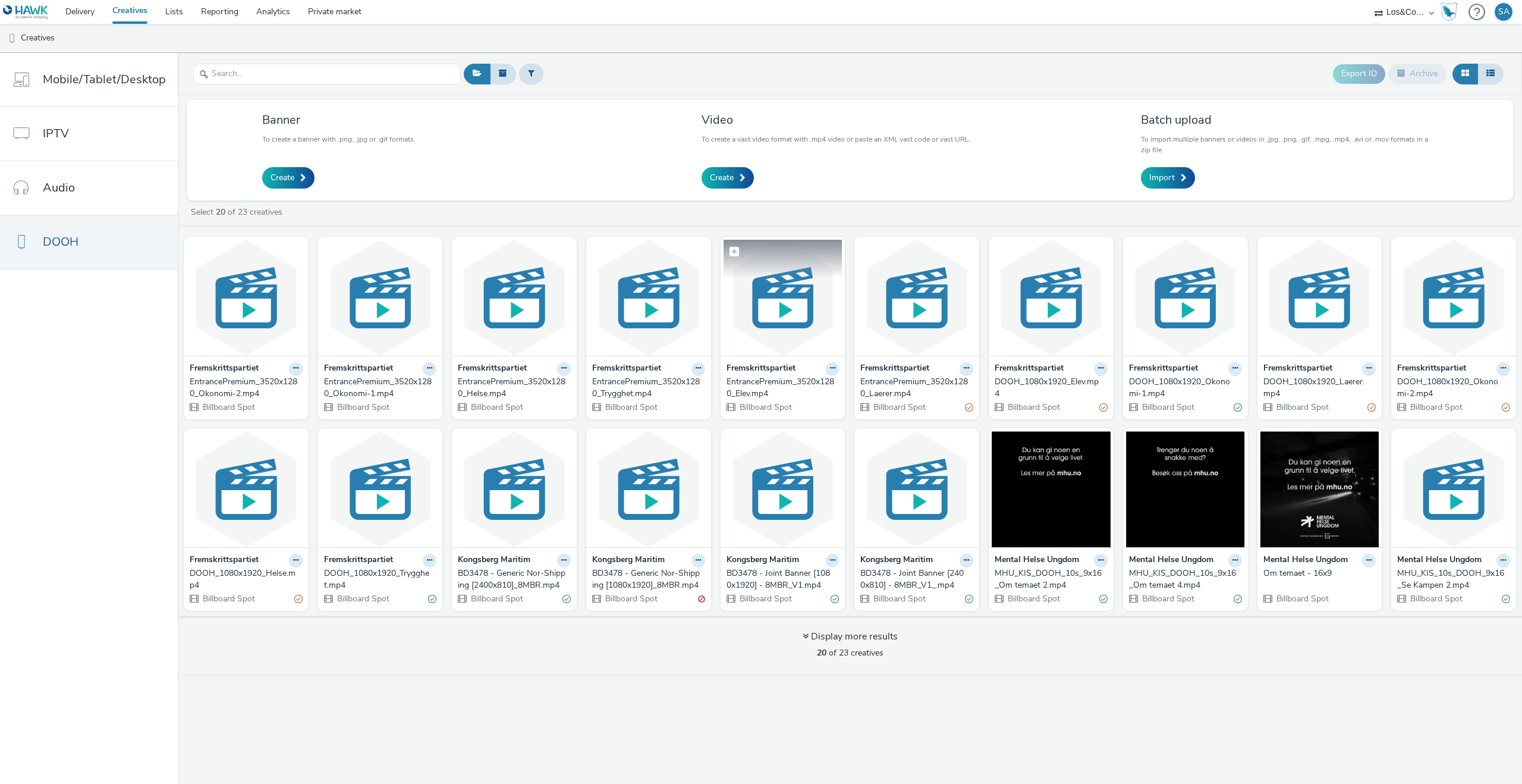
click at [773, 343] on img at bounding box center [783, 297] width 119 height 116
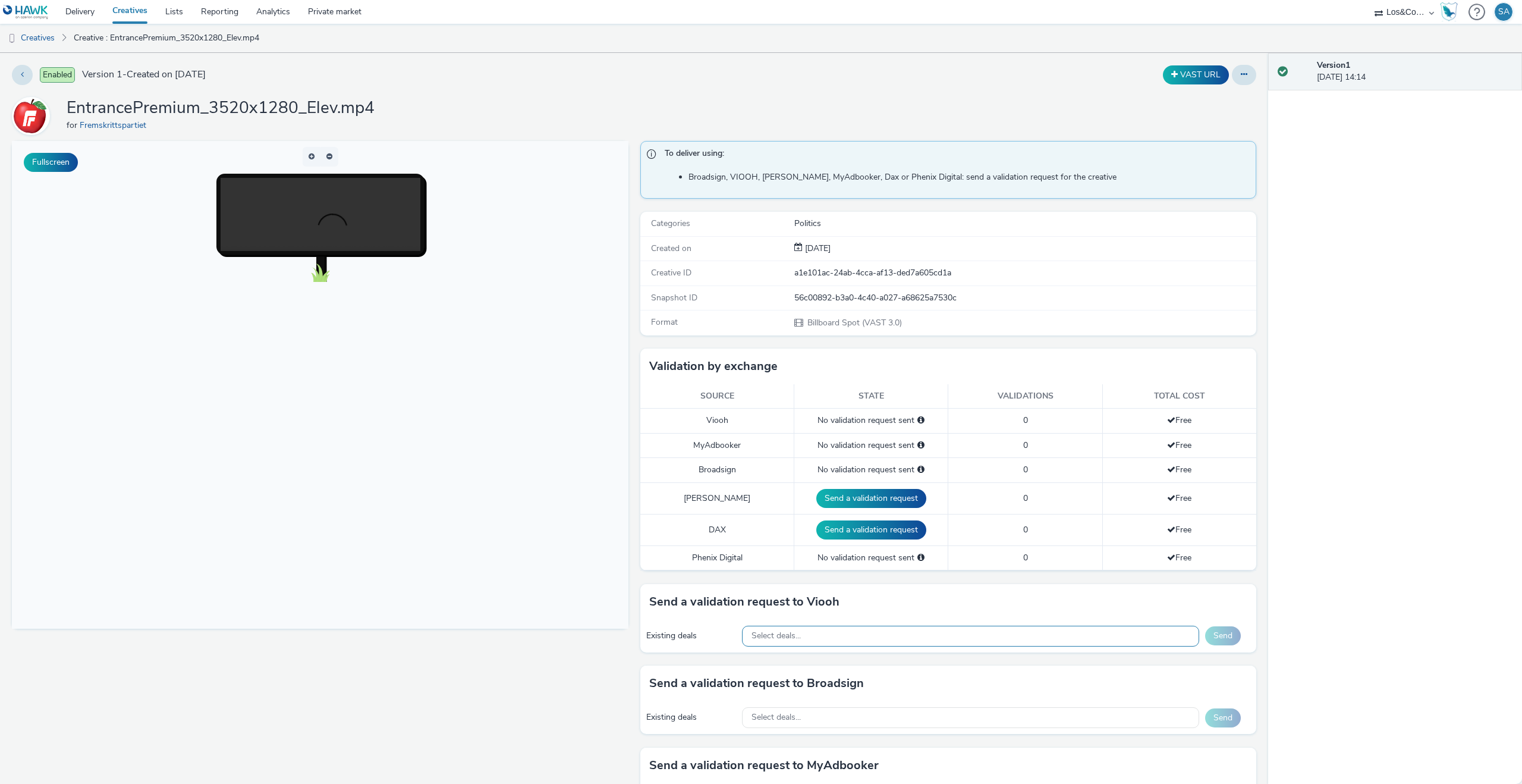
click at [864, 629] on div "Select deals..." at bounding box center [971, 635] width 458 height 21
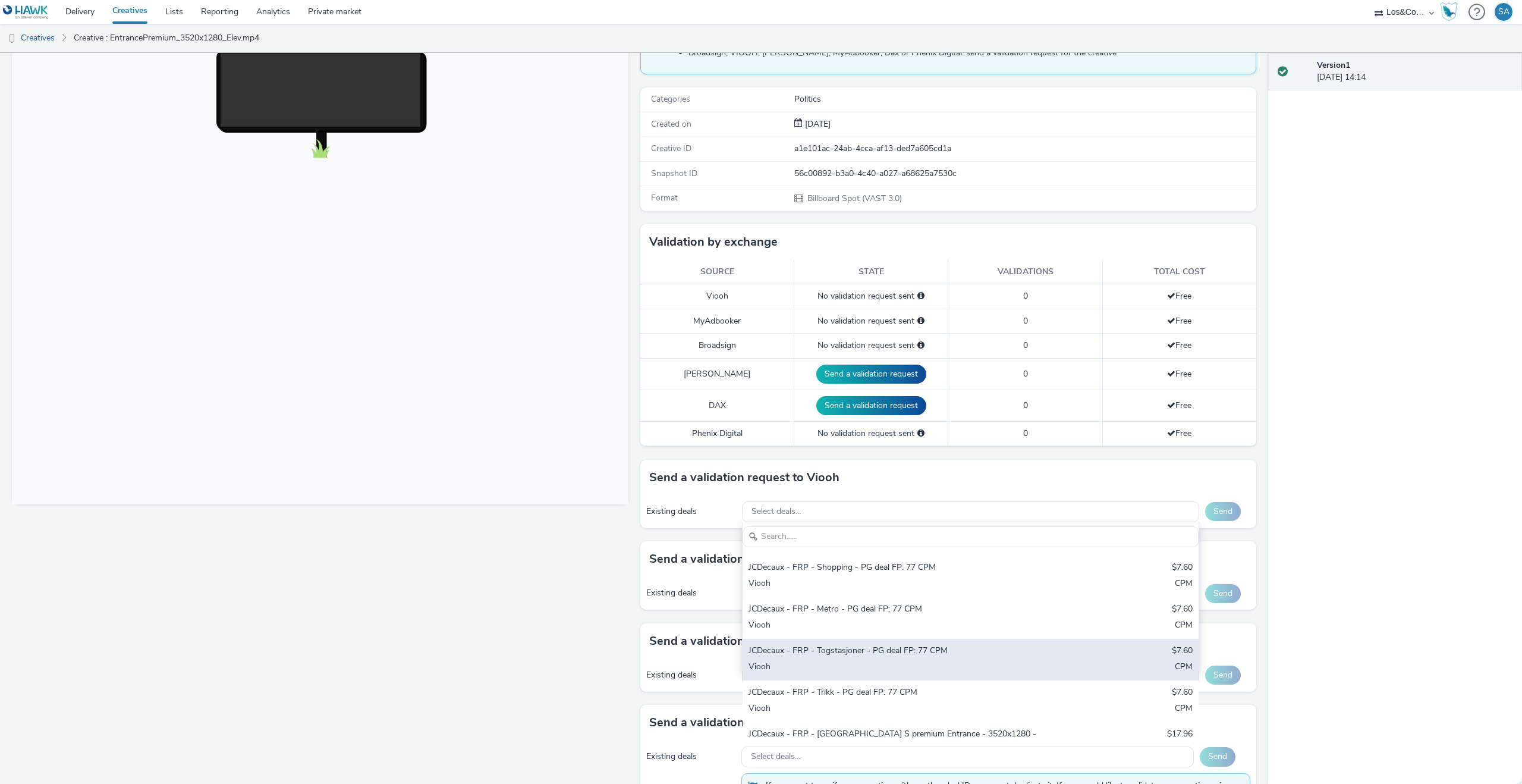
scroll to position [147, 0]
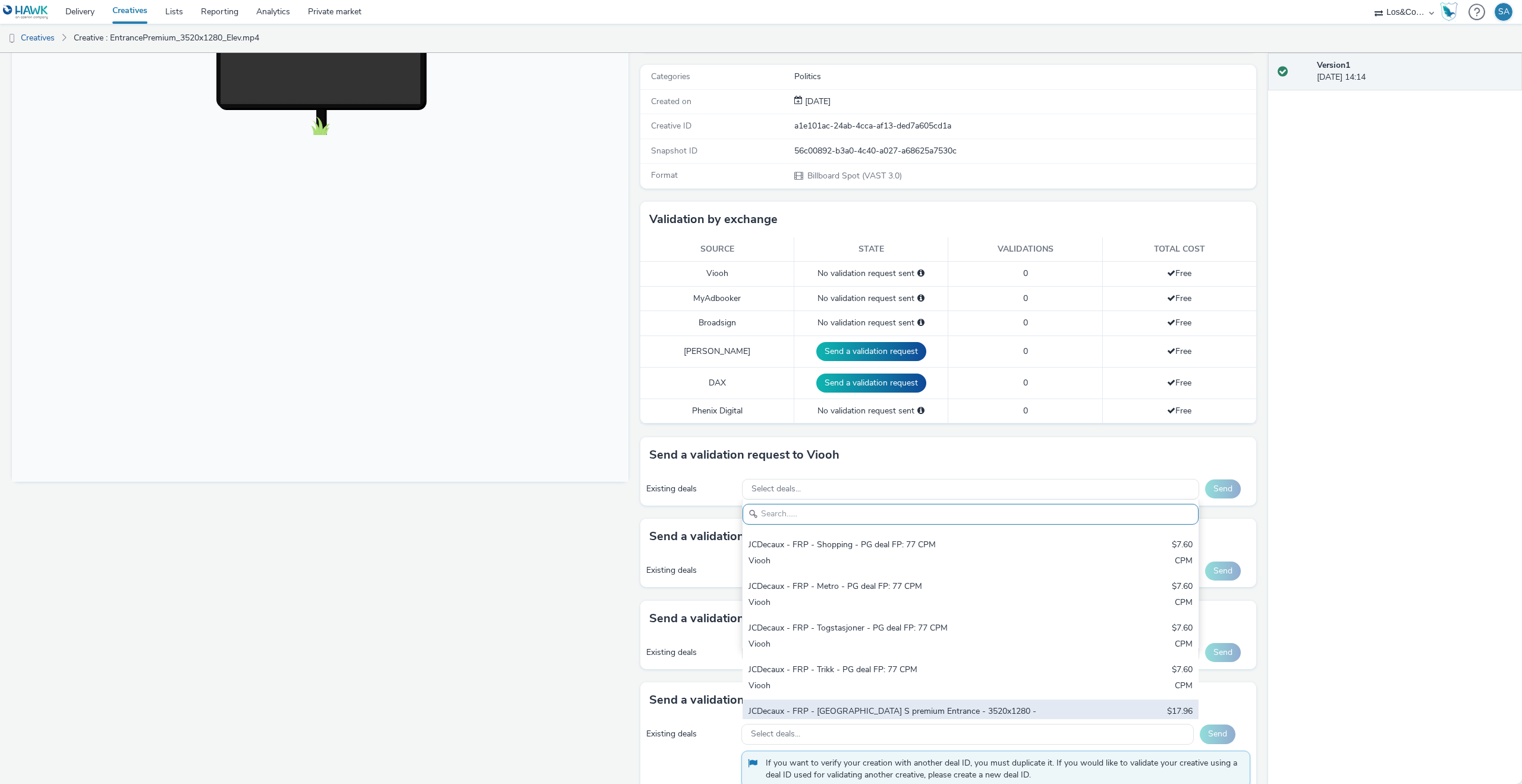
click at [881, 732] on div "Viooh" at bounding box center [896, 745] width 294 height 25
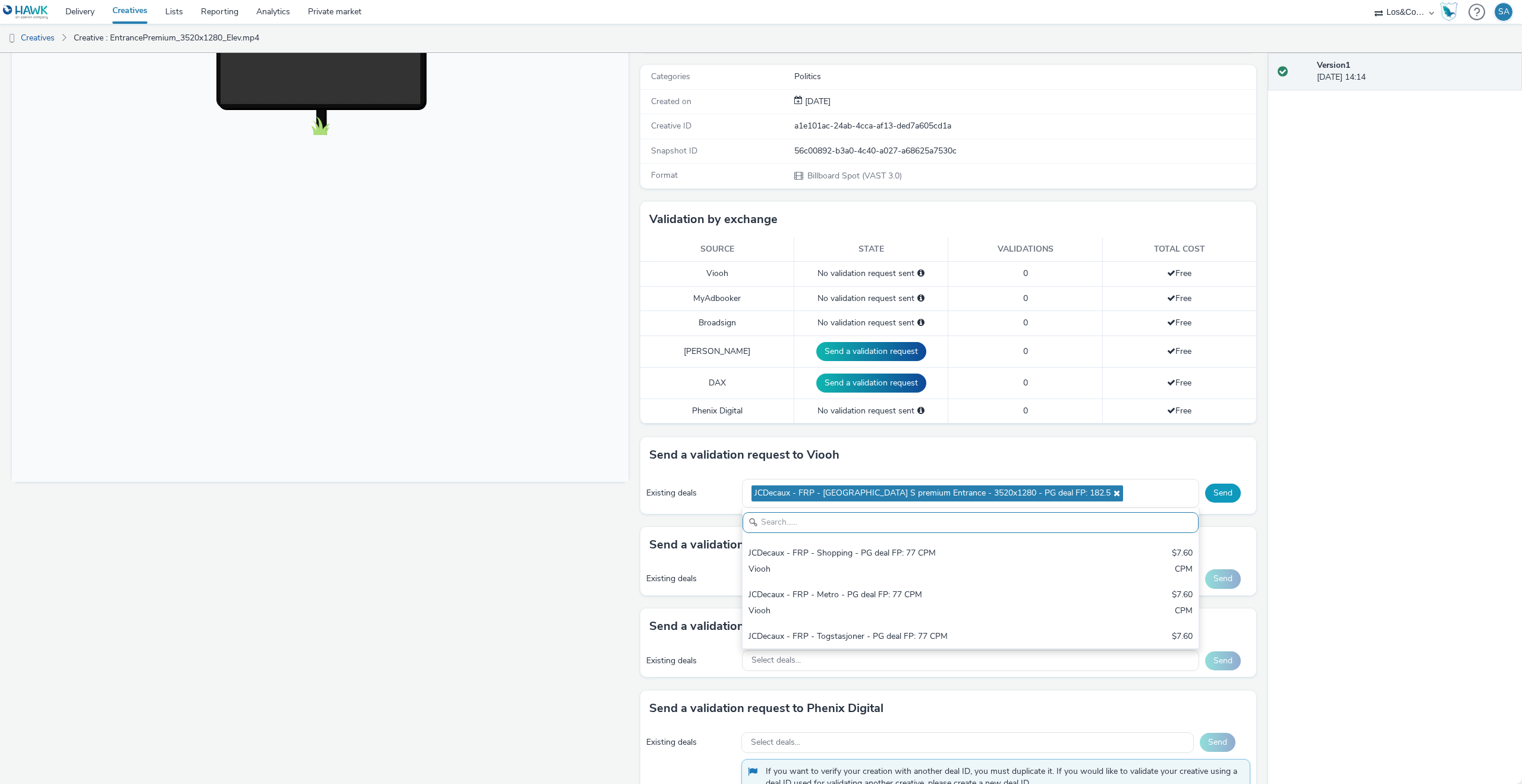
click at [1232, 497] on button "Send" at bounding box center [1223, 493] width 35 height 19
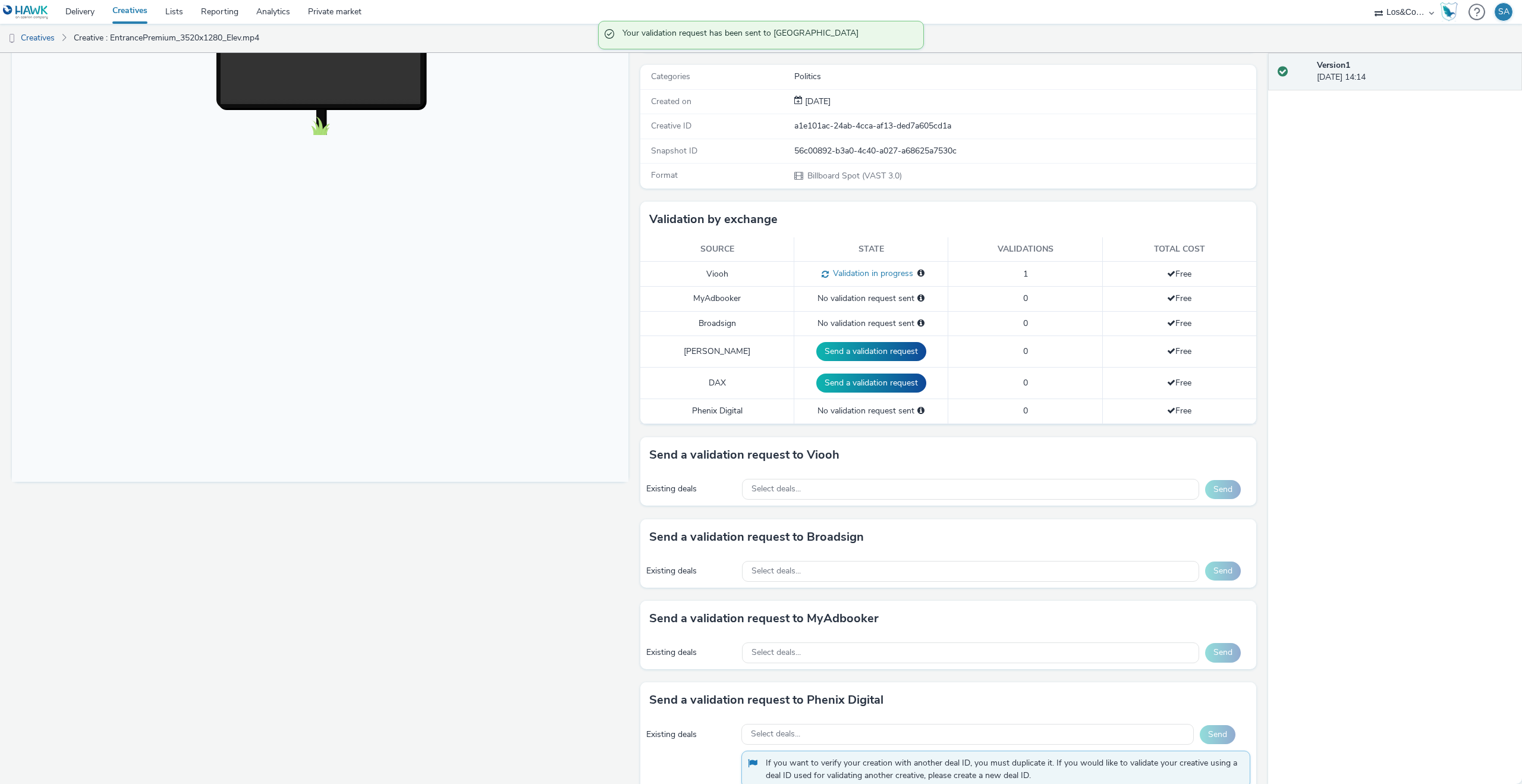
scroll to position [0, 0]
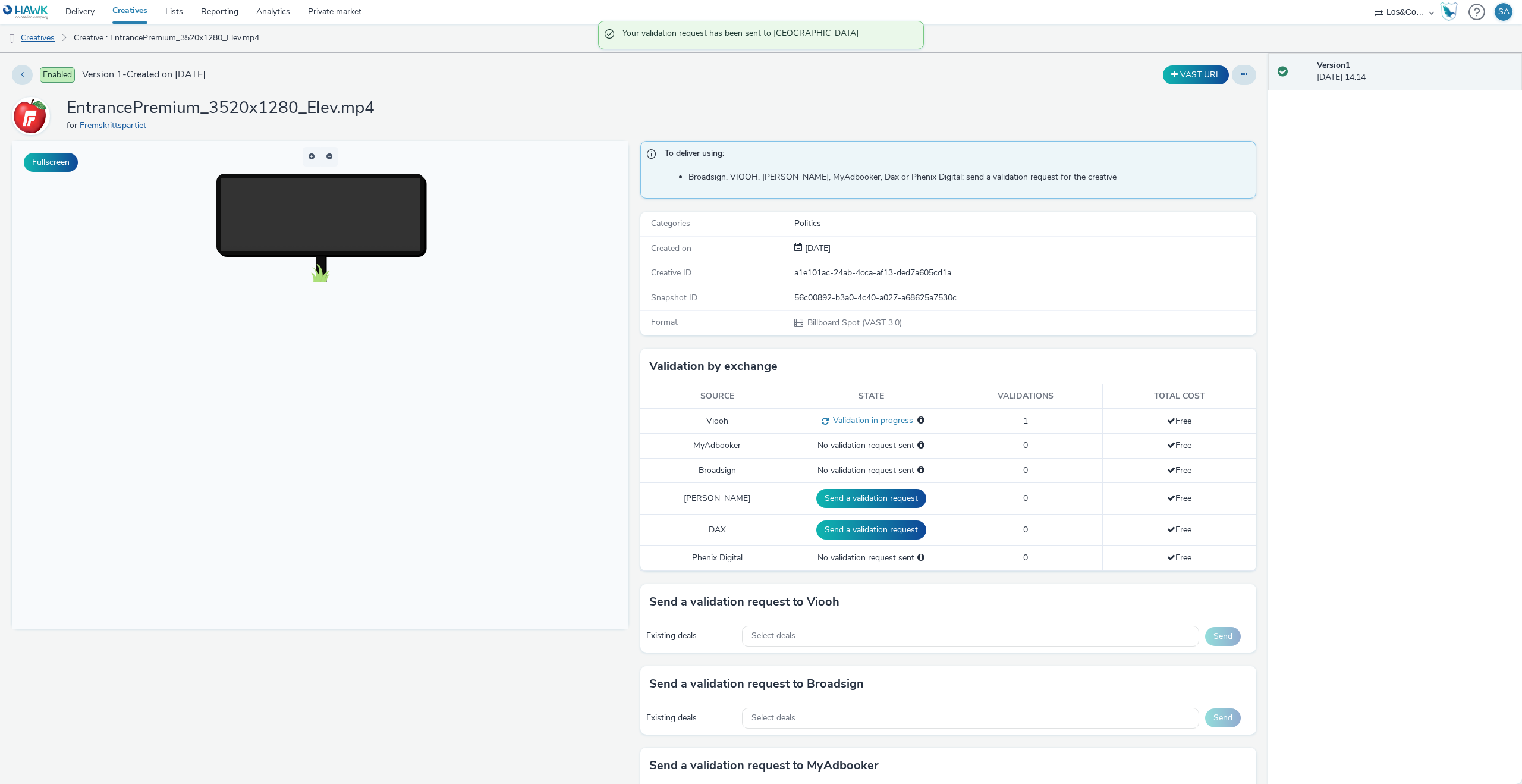
click at [49, 40] on link "Creatives" at bounding box center [30, 38] width 61 height 28
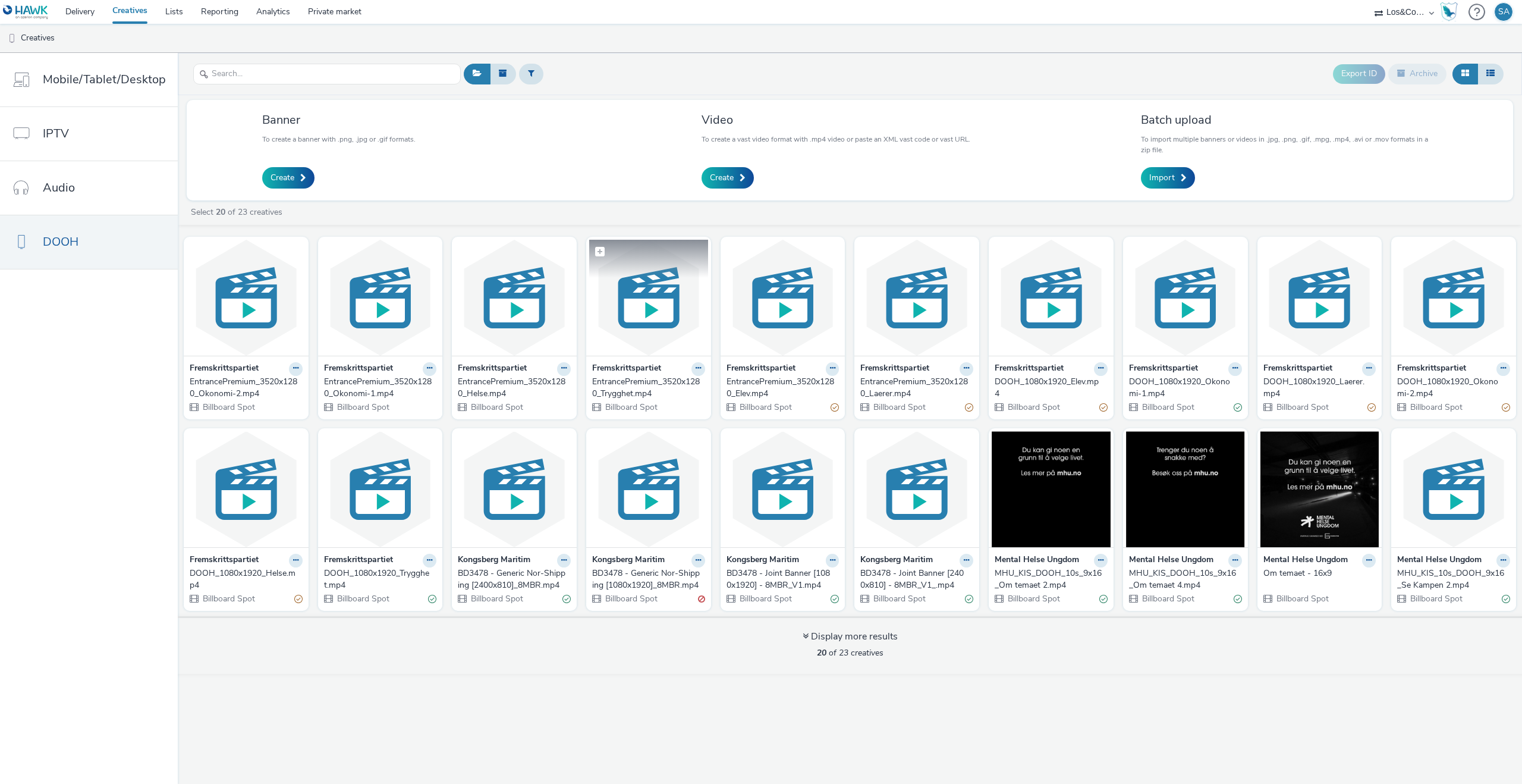
click at [645, 324] on img at bounding box center [649, 297] width 119 height 116
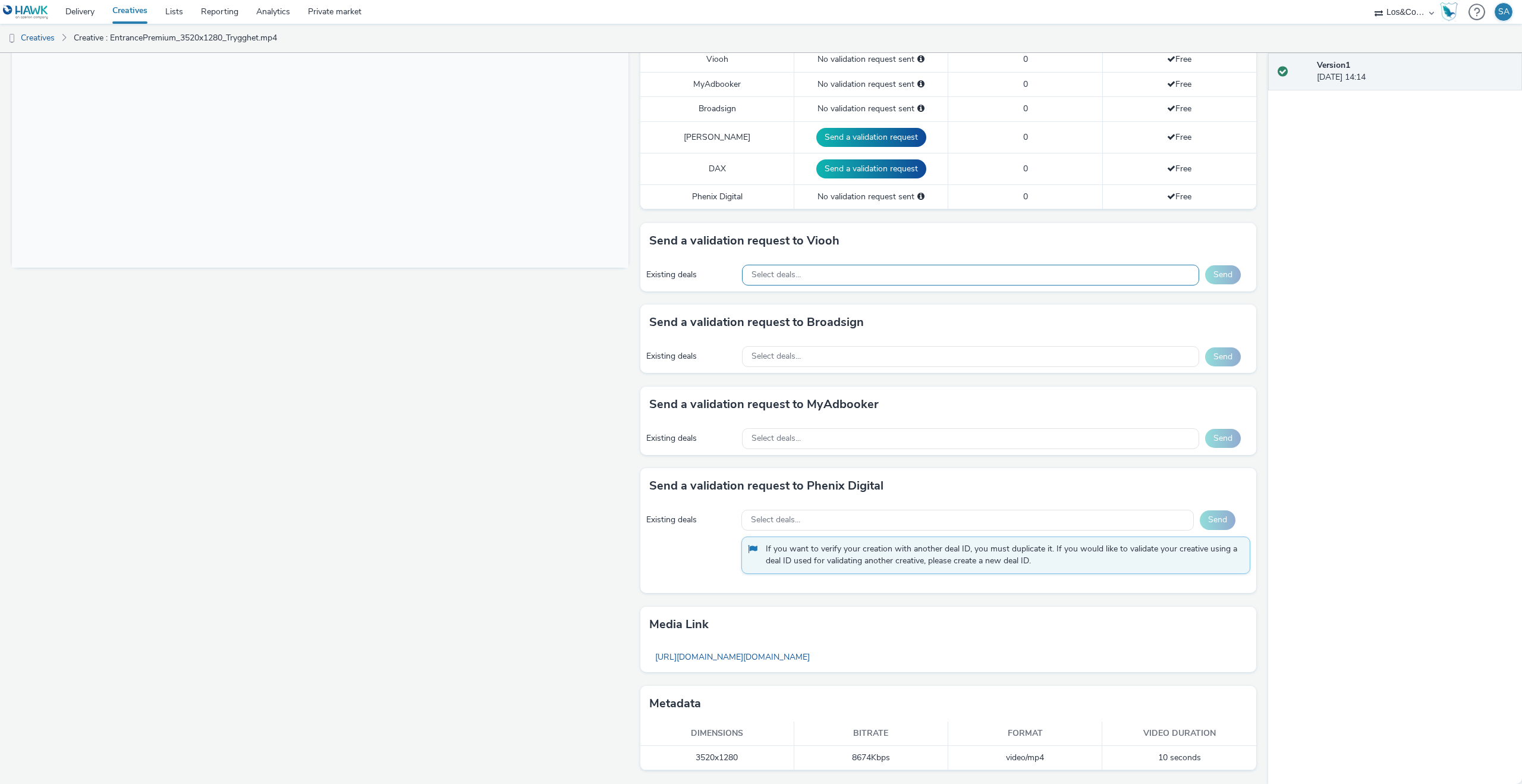
click at [830, 277] on div "Select deals..." at bounding box center [971, 275] width 458 height 21
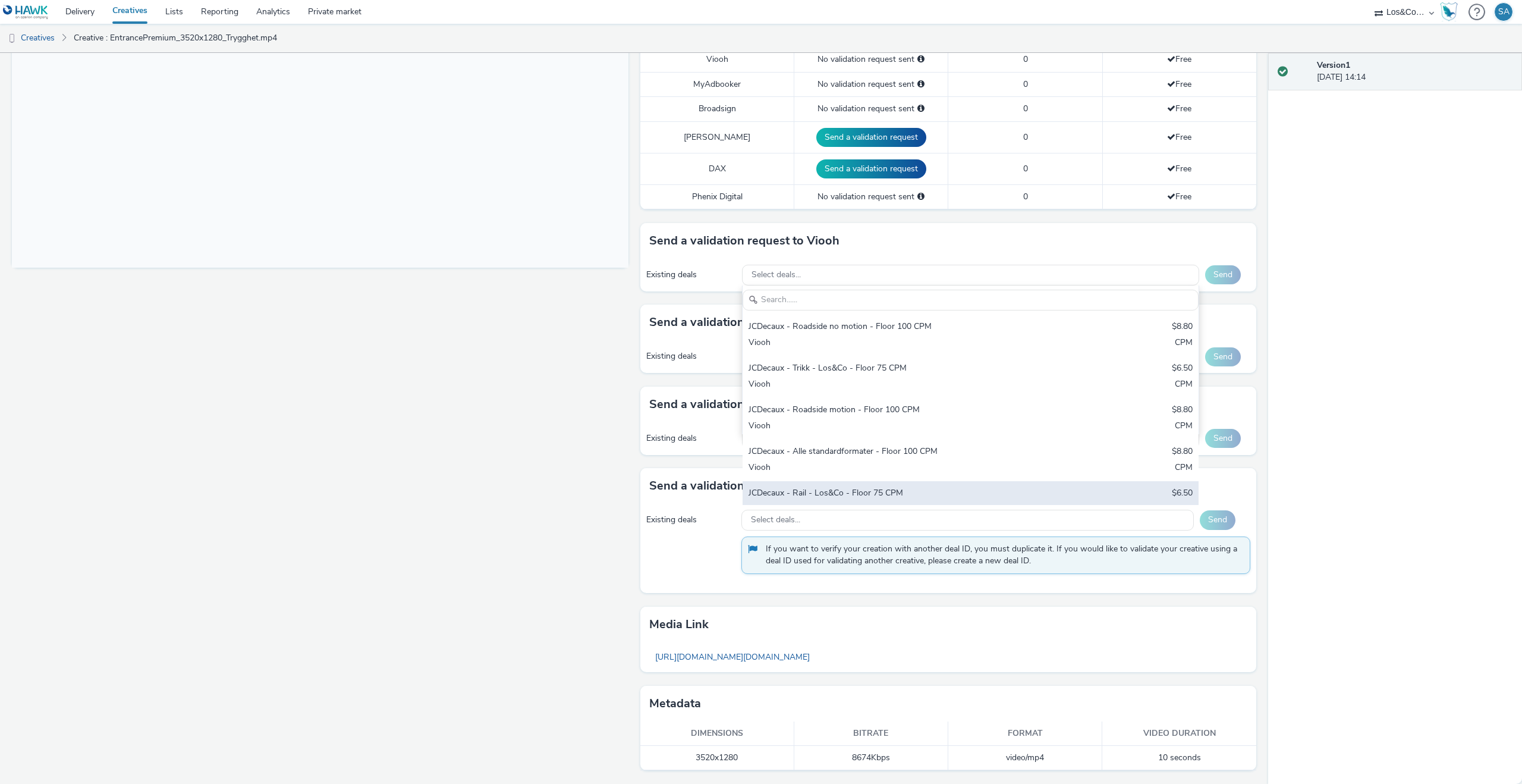
scroll to position [476, 0]
click at [875, 491] on div "JCDecaux - FRP - [GEOGRAPHIC_DATA] S premium Entrance - 3520x1280 - PG deal FP:…" at bounding box center [896, 504] width 294 height 25
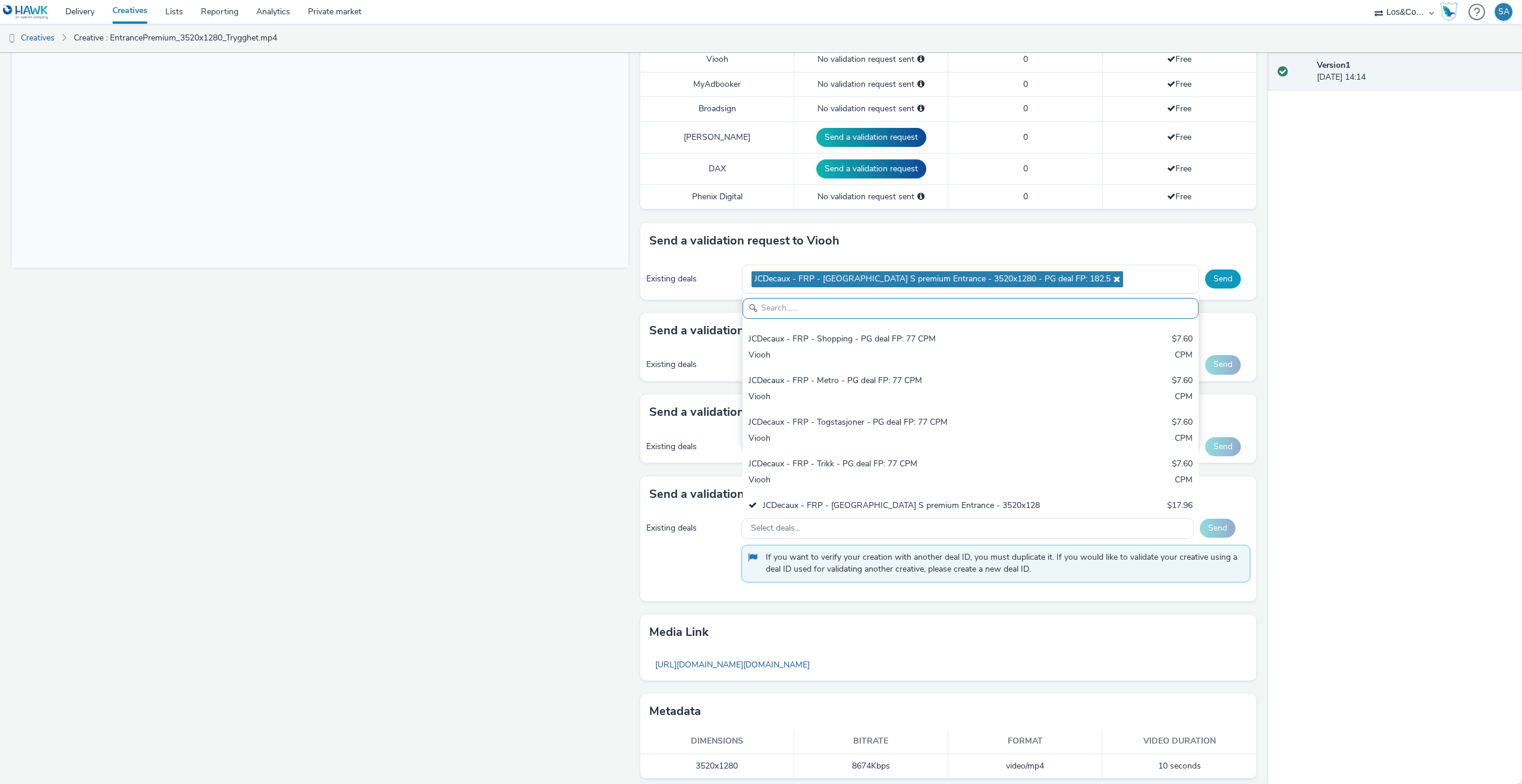
click at [1229, 272] on button "Send" at bounding box center [1223, 279] width 35 height 19
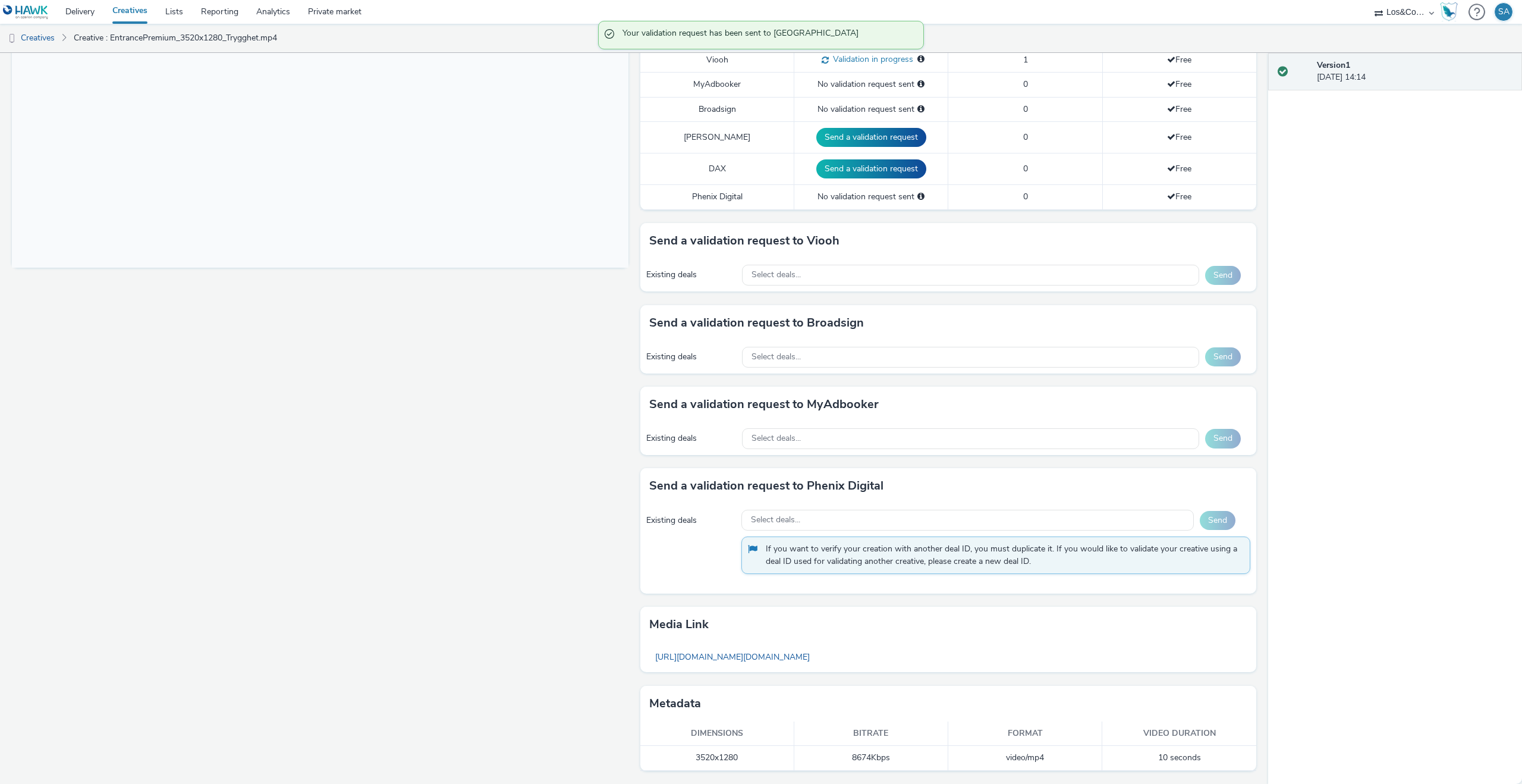
scroll to position [0, 0]
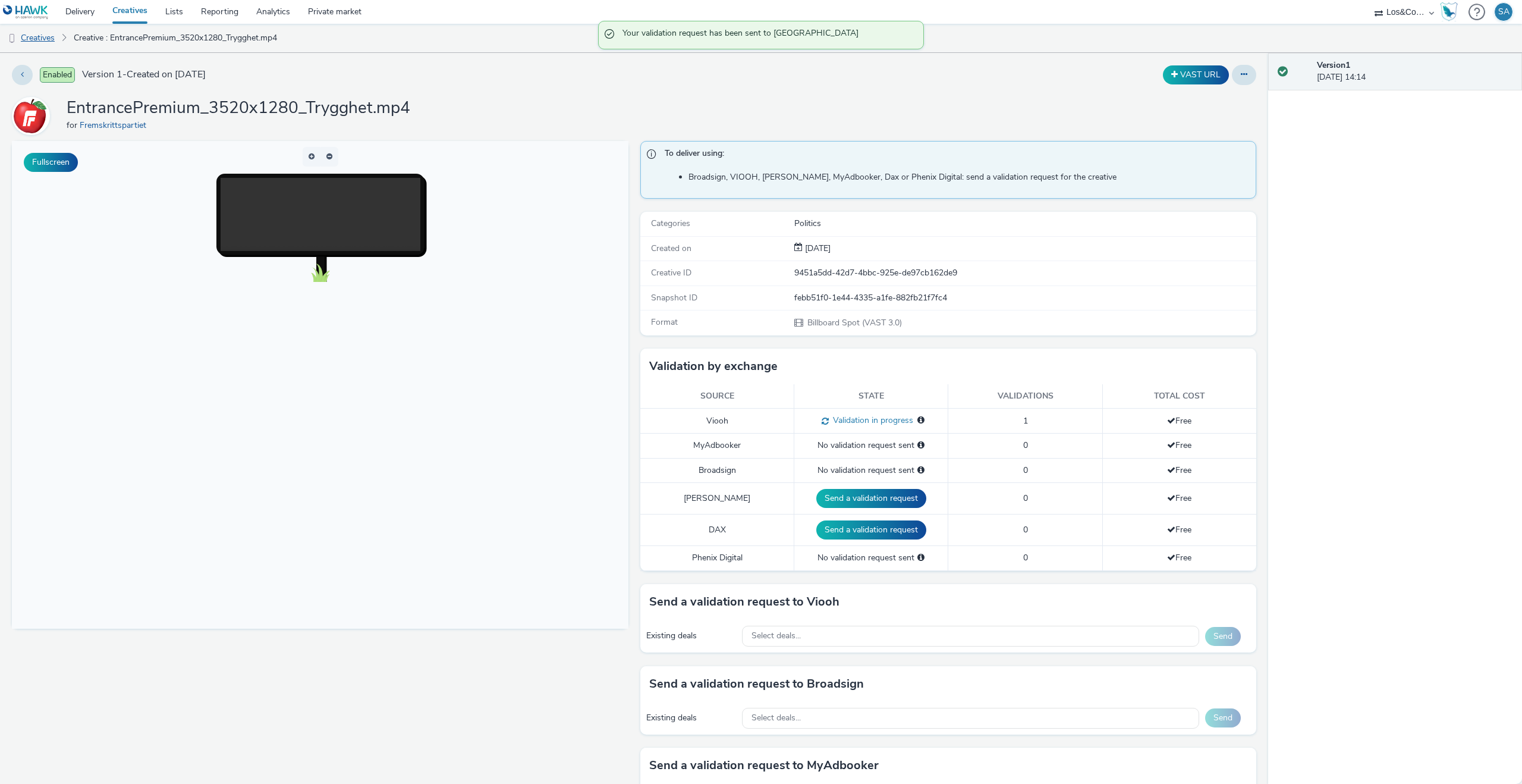
click at [43, 42] on link "Creatives" at bounding box center [30, 38] width 61 height 28
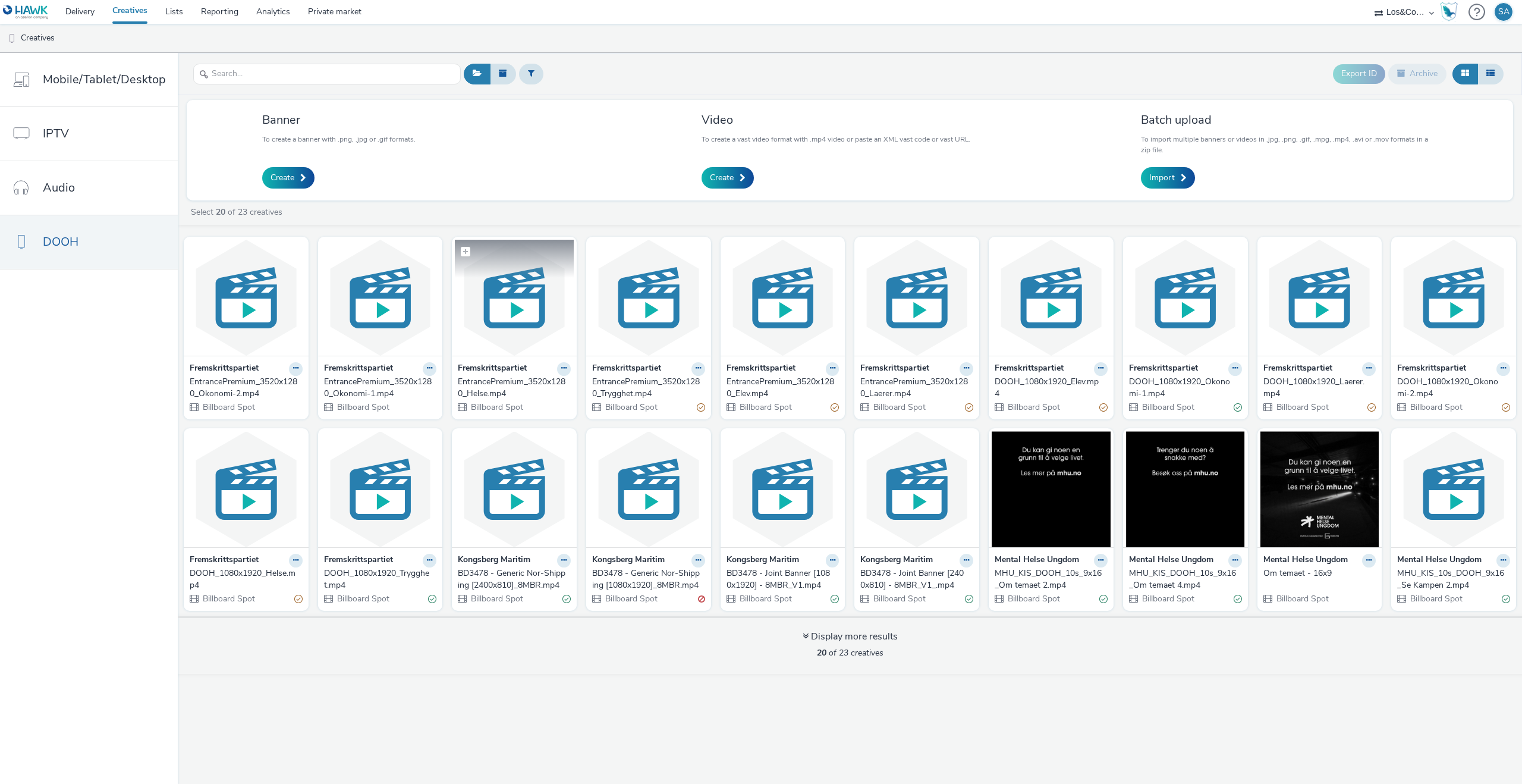
click at [511, 327] on img at bounding box center [515, 297] width 119 height 116
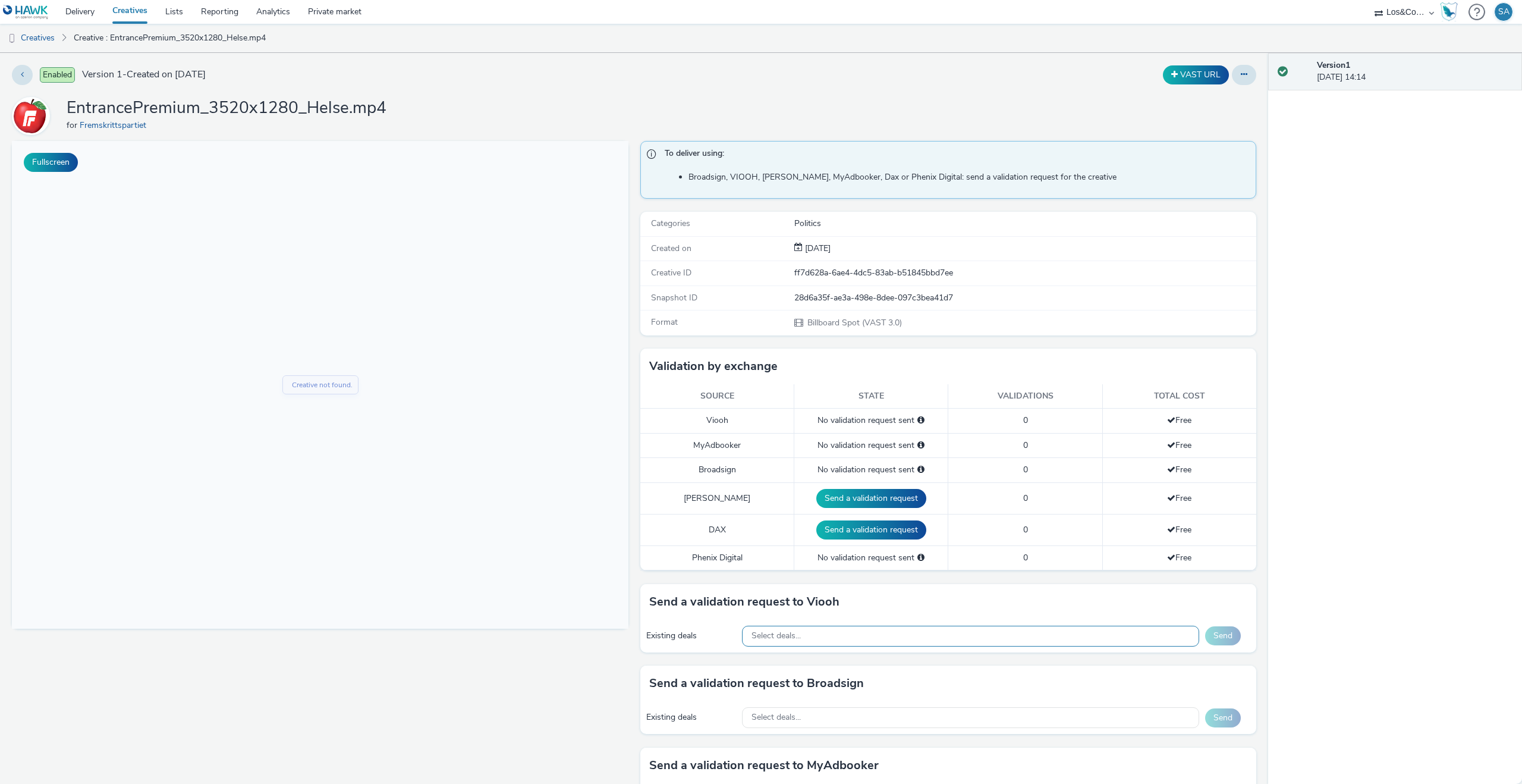
click at [866, 628] on div "Select deals..." at bounding box center [971, 635] width 458 height 21
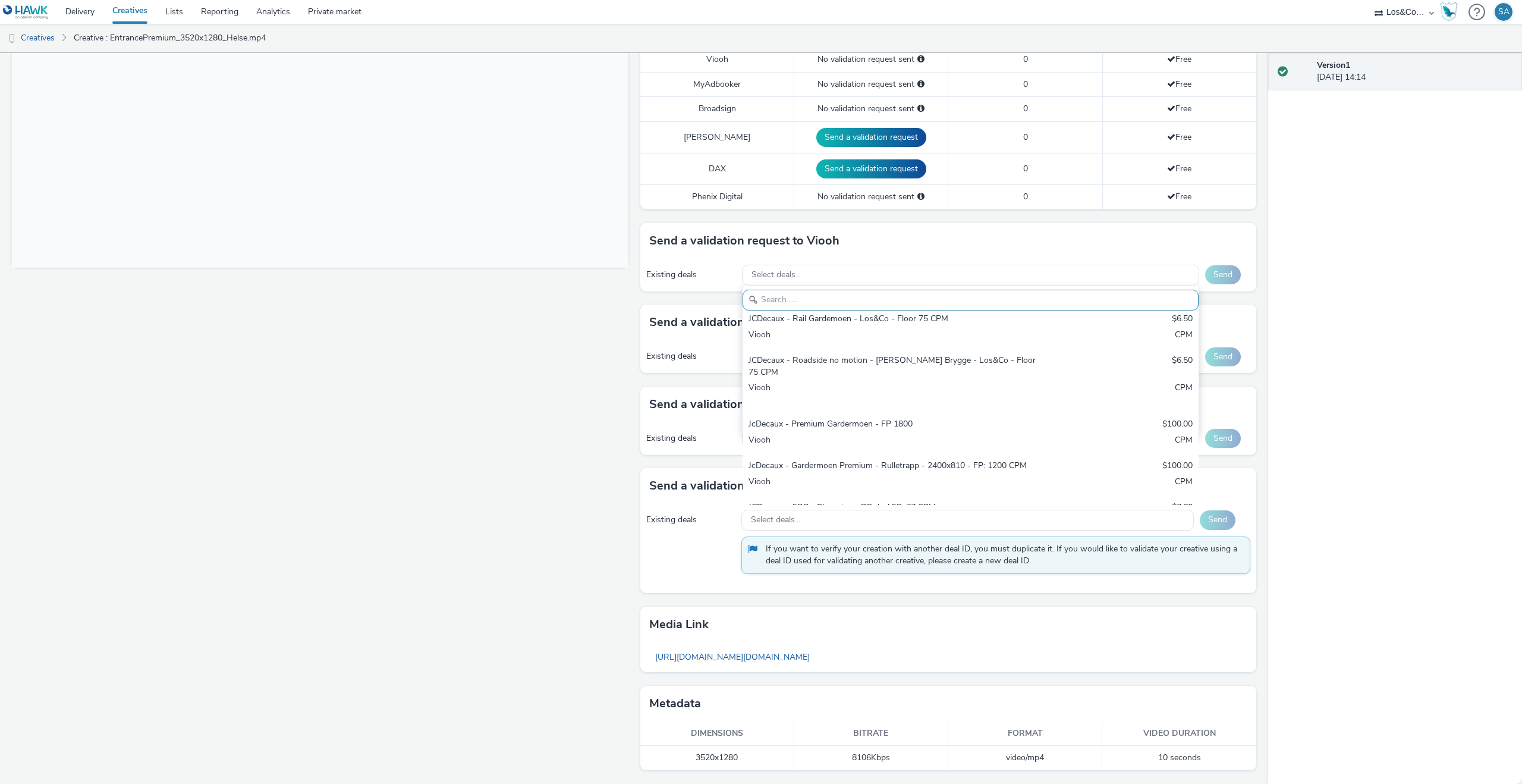
scroll to position [476, 0]
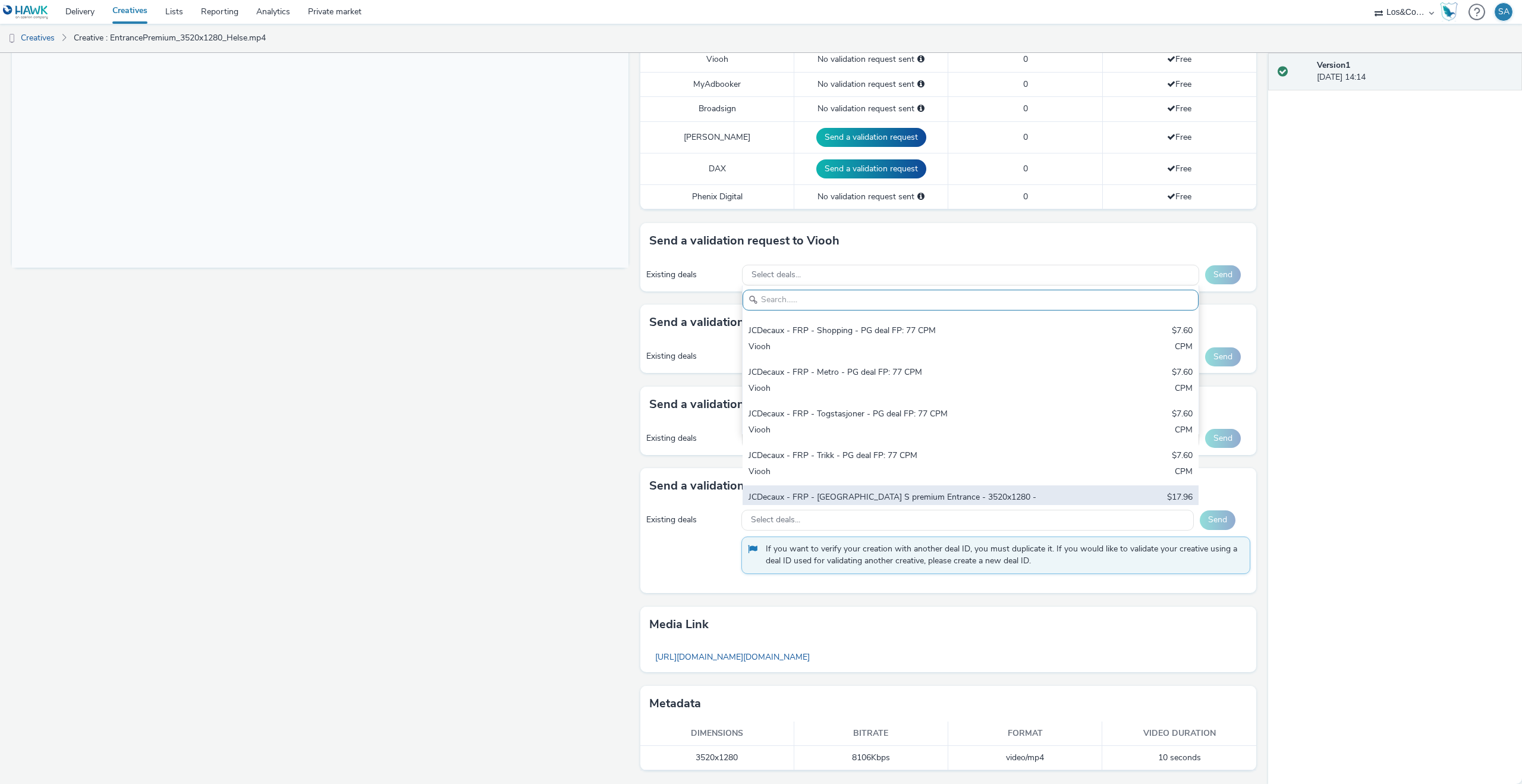
click at [890, 485] on div "JCDecaux - FRP - Oslo S premium Entrance - 3520x1280 - PG deal FP: 182.5 $17.96…" at bounding box center [971, 517] width 456 height 64
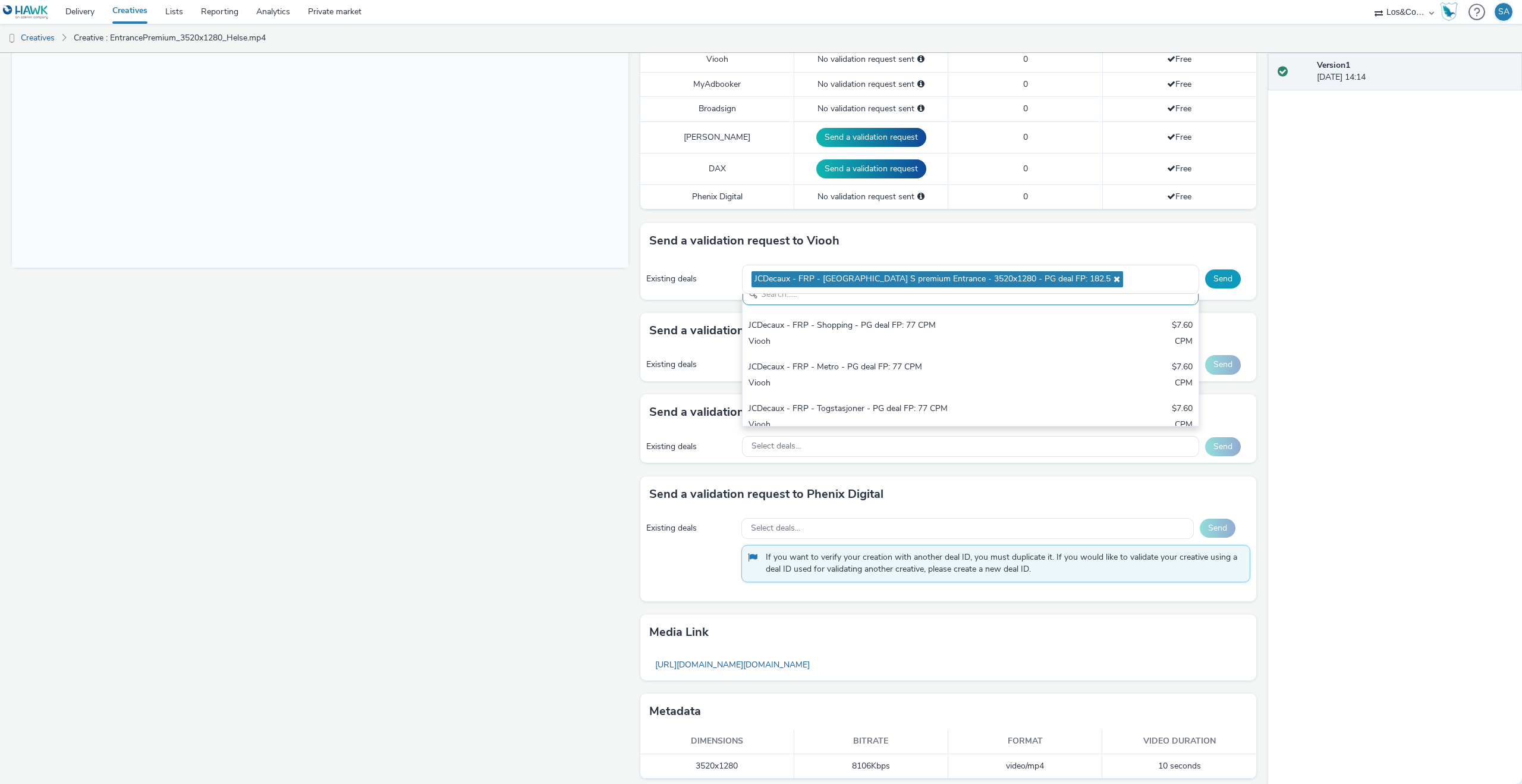
click at [1224, 279] on button "Send" at bounding box center [1223, 279] width 35 height 19
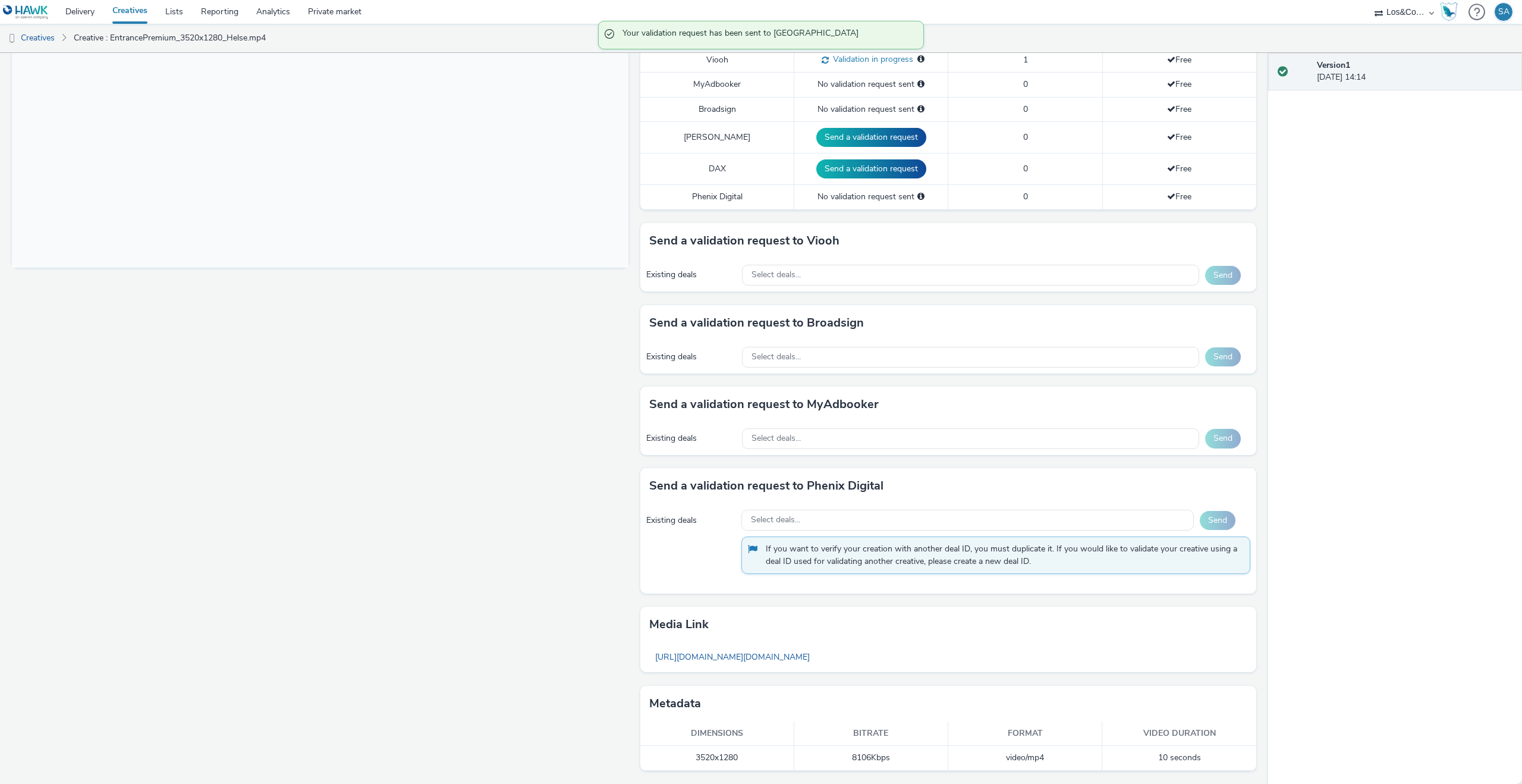
scroll to position [0, 0]
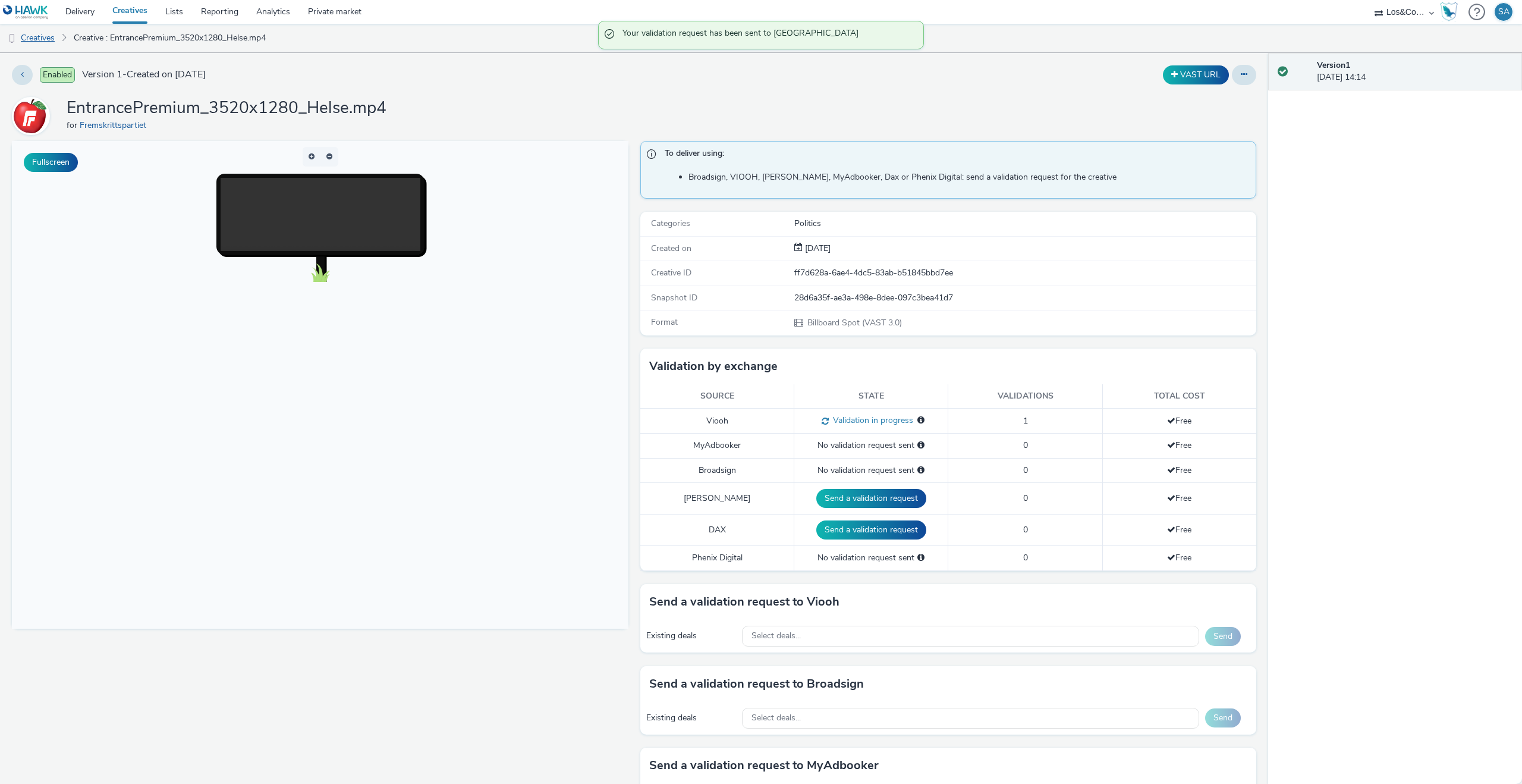
click at [59, 35] on link "Creatives" at bounding box center [30, 38] width 61 height 28
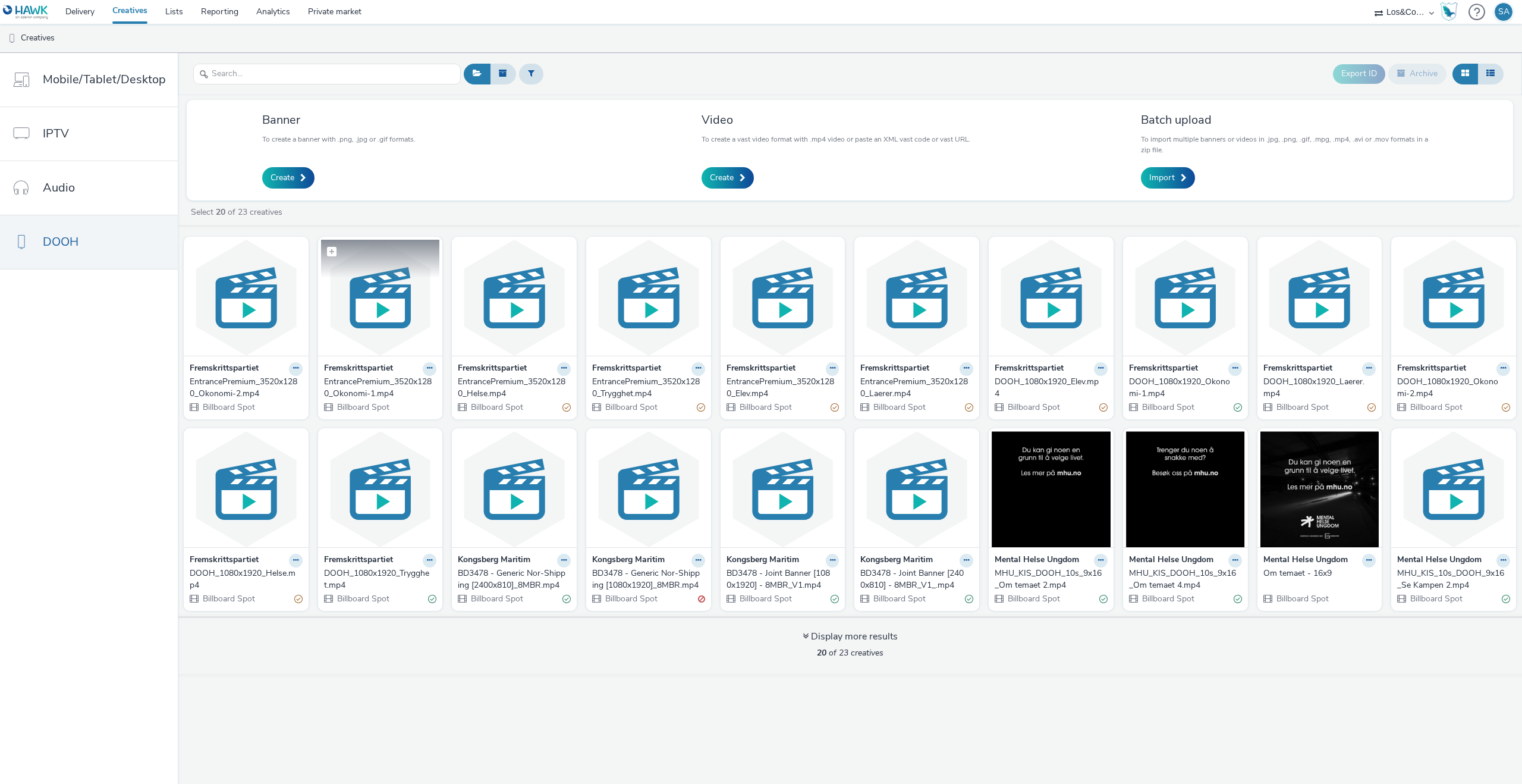
click at [367, 314] on img at bounding box center [380, 297] width 119 height 116
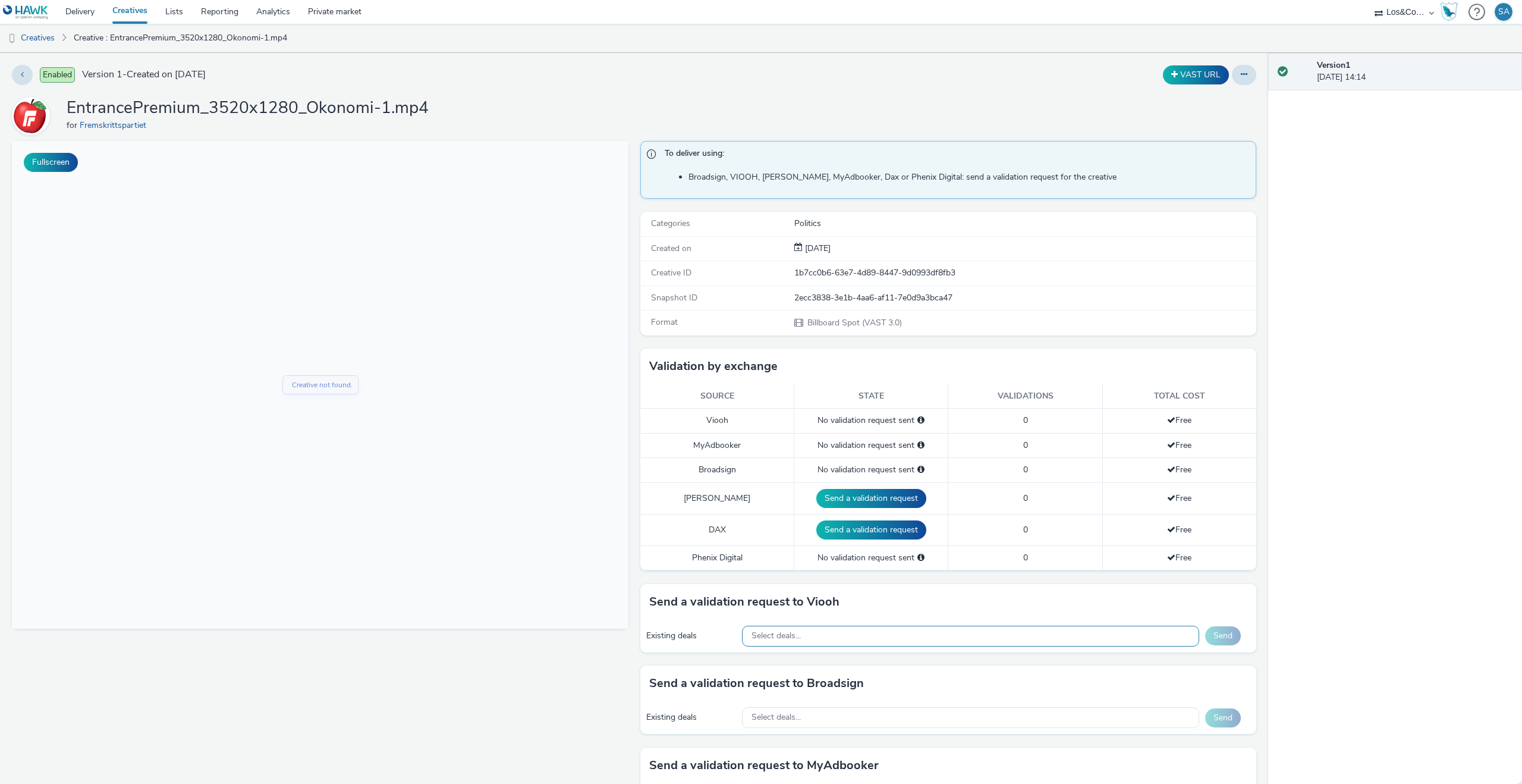
click at [1121, 638] on div "Select deals..." at bounding box center [971, 635] width 458 height 21
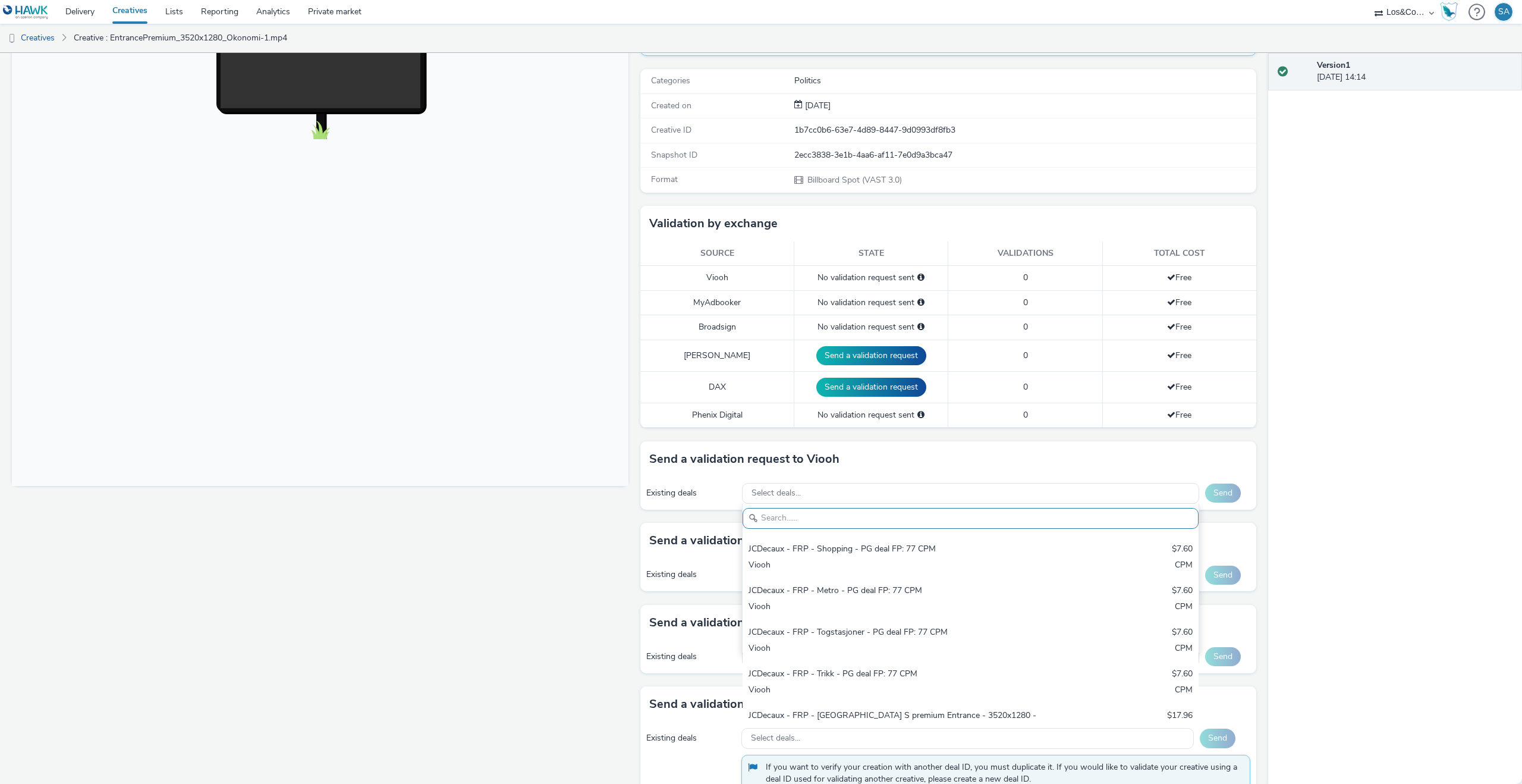
scroll to position [170, 0]
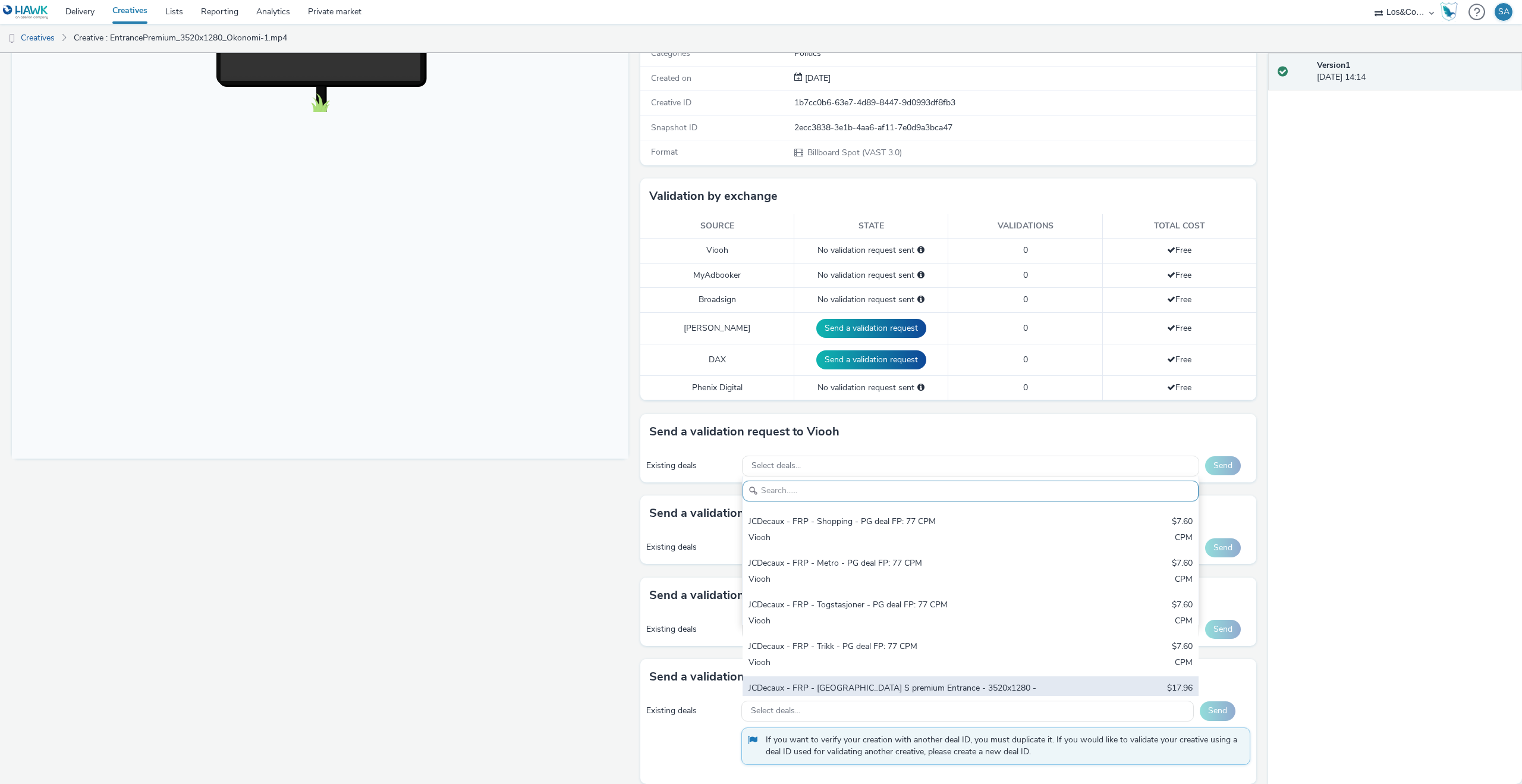
click at [927, 709] on div "Viooh" at bounding box center [896, 722] width 294 height 25
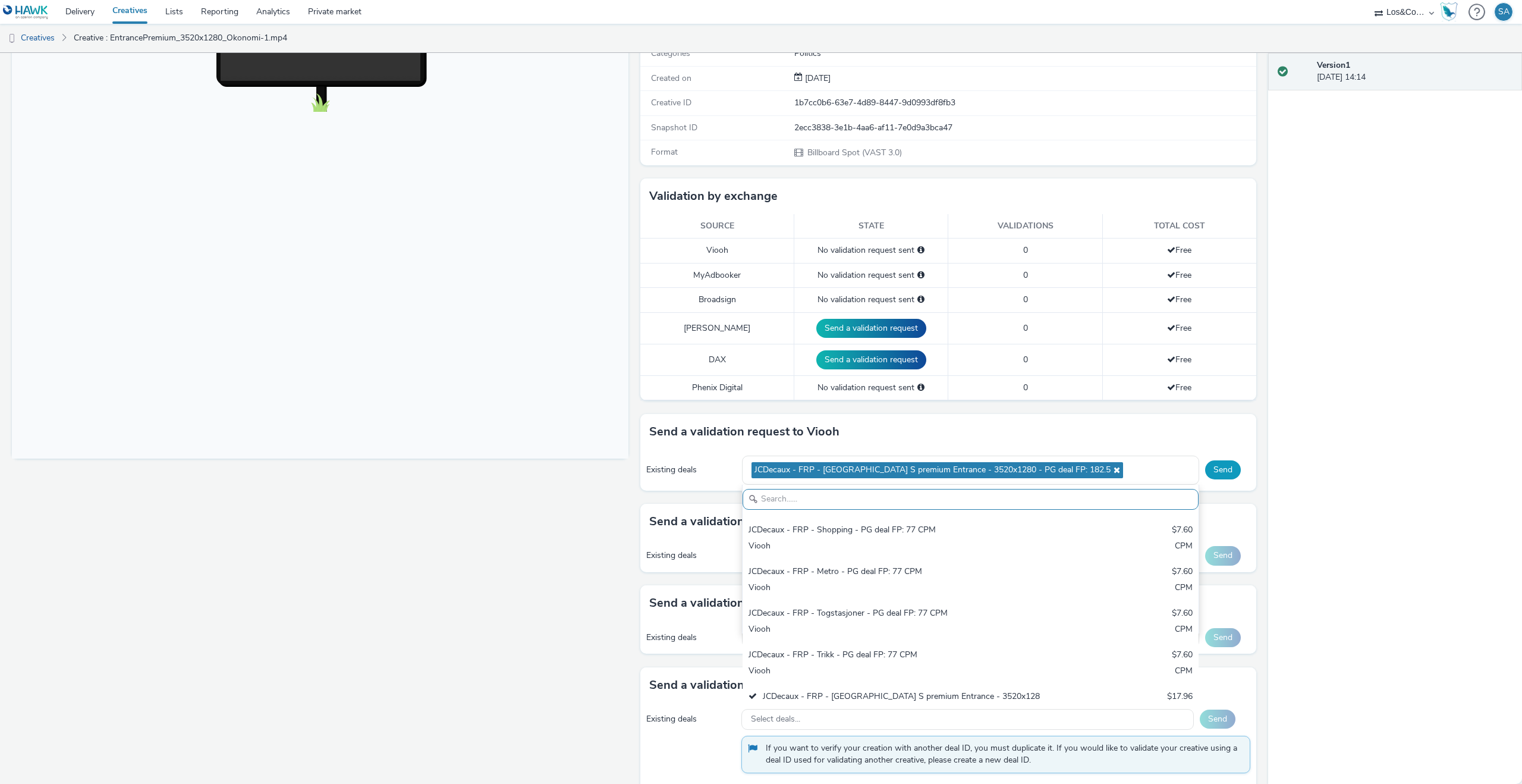
click at [1225, 468] on button "Send" at bounding box center [1223, 470] width 35 height 19
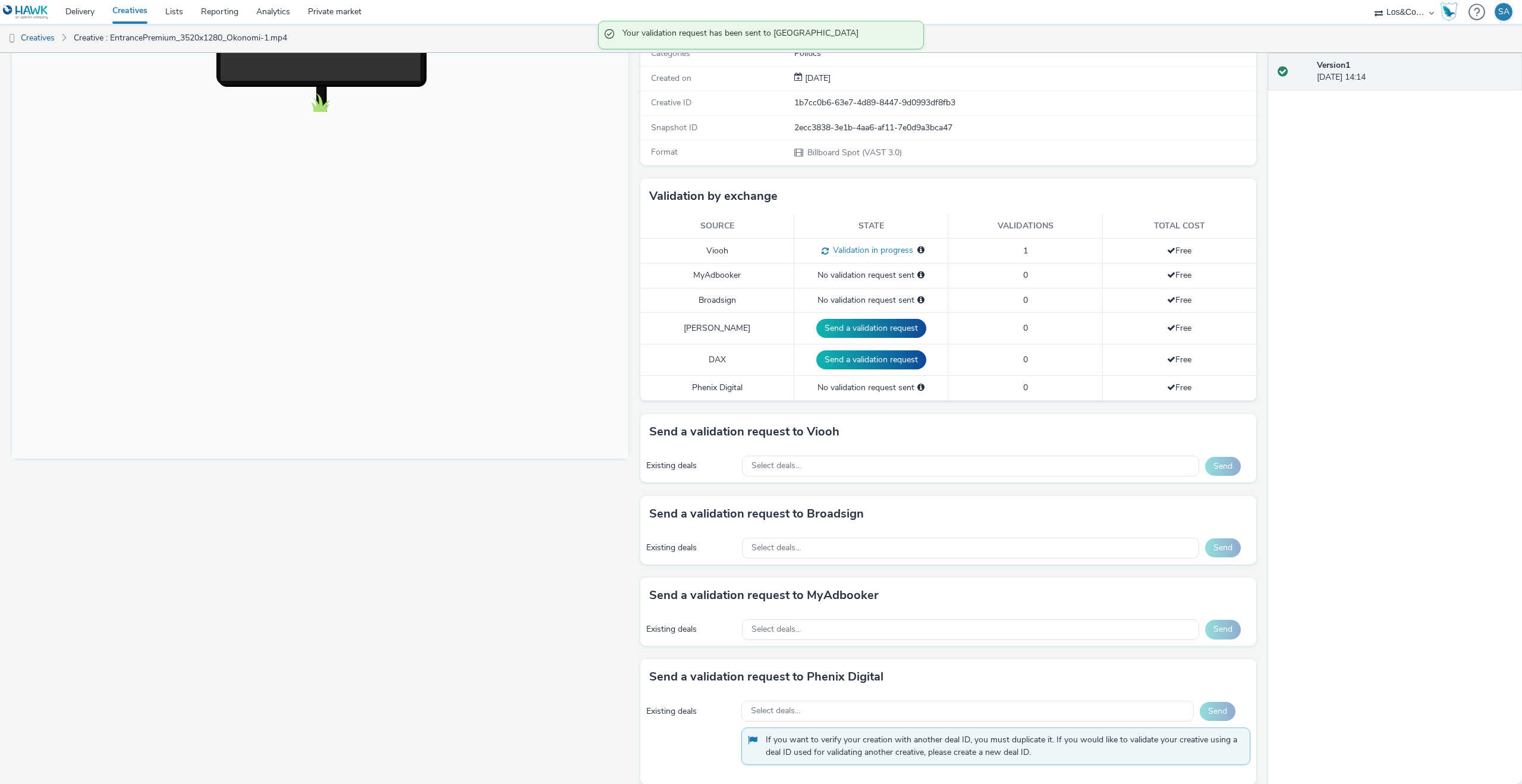
scroll to position [0, 0]
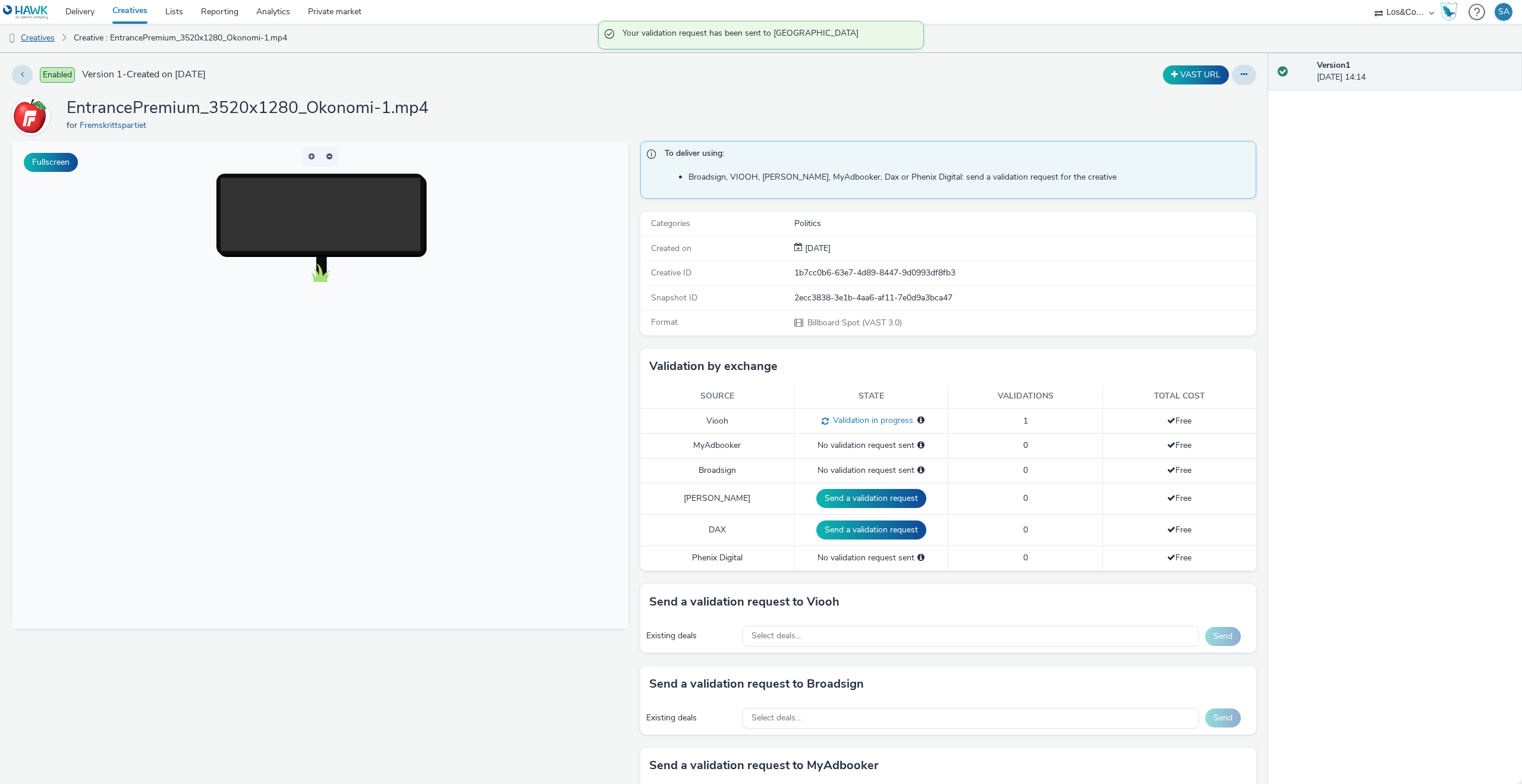
click at [44, 42] on link "Creatives" at bounding box center [30, 38] width 61 height 28
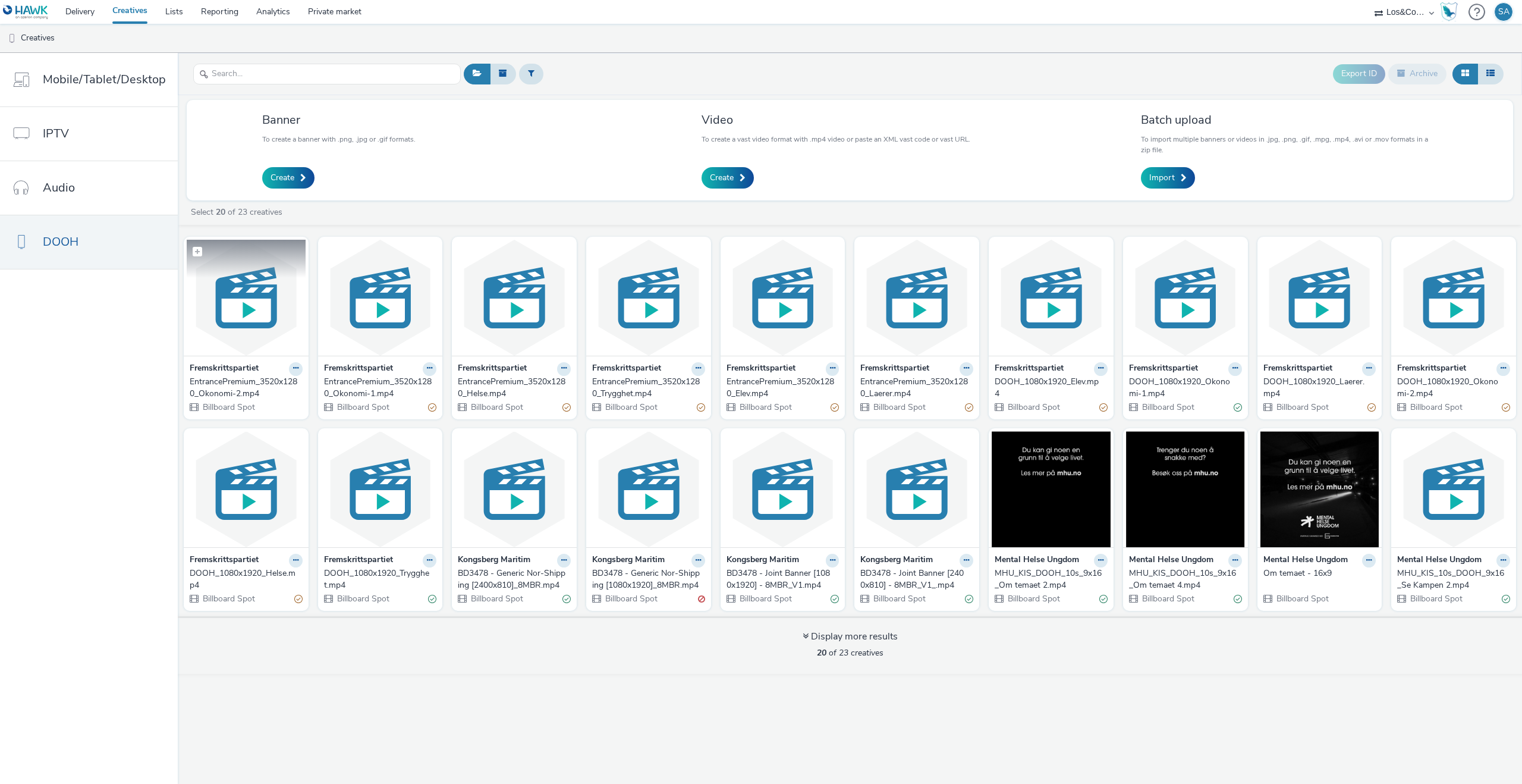
click at [231, 293] on img at bounding box center [246, 297] width 119 height 116
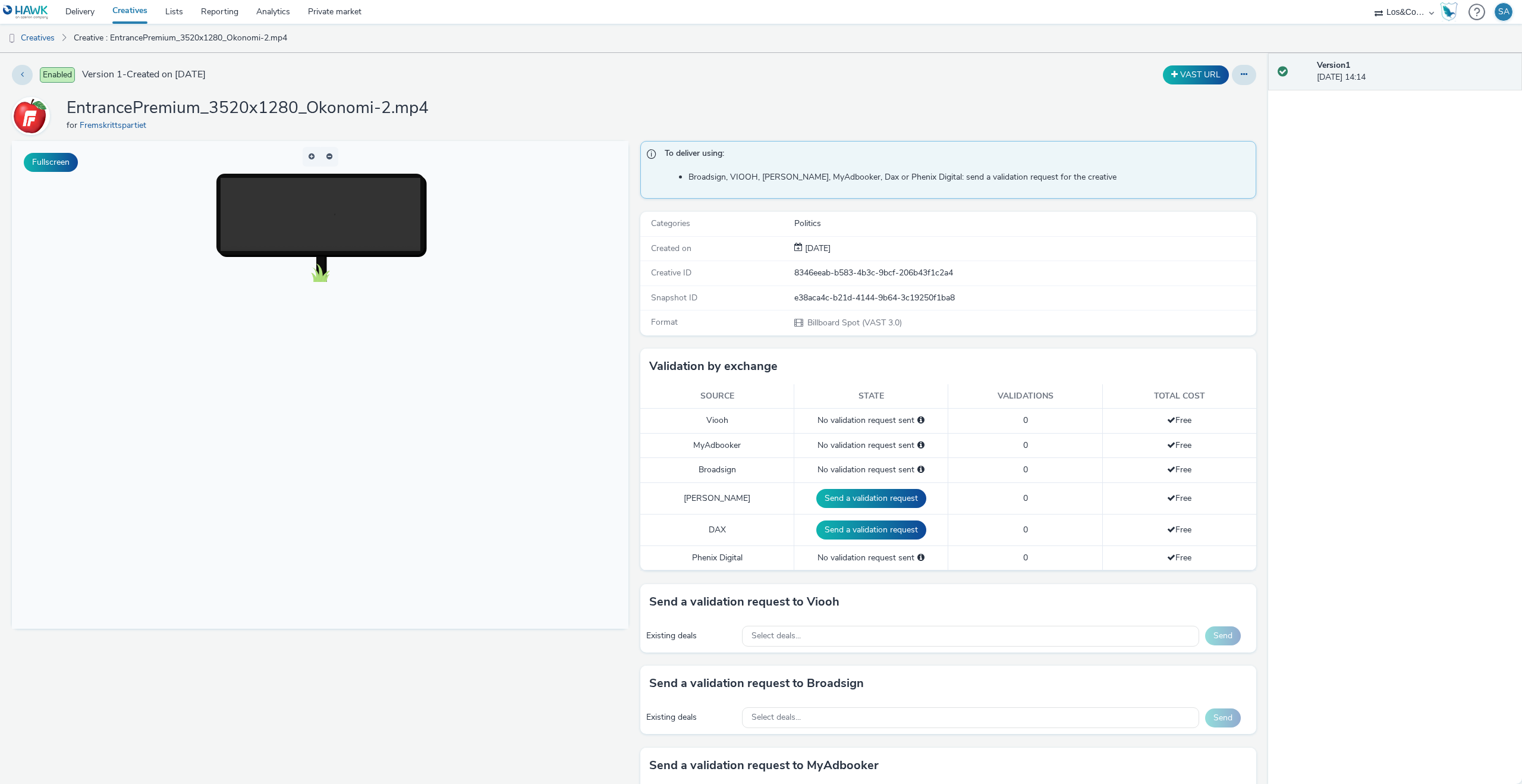
click at [846, 611] on div "Send a validation request to Viooh" at bounding box center [948, 601] width 617 height 35
click at [851, 637] on div "Select deals..." at bounding box center [971, 635] width 458 height 21
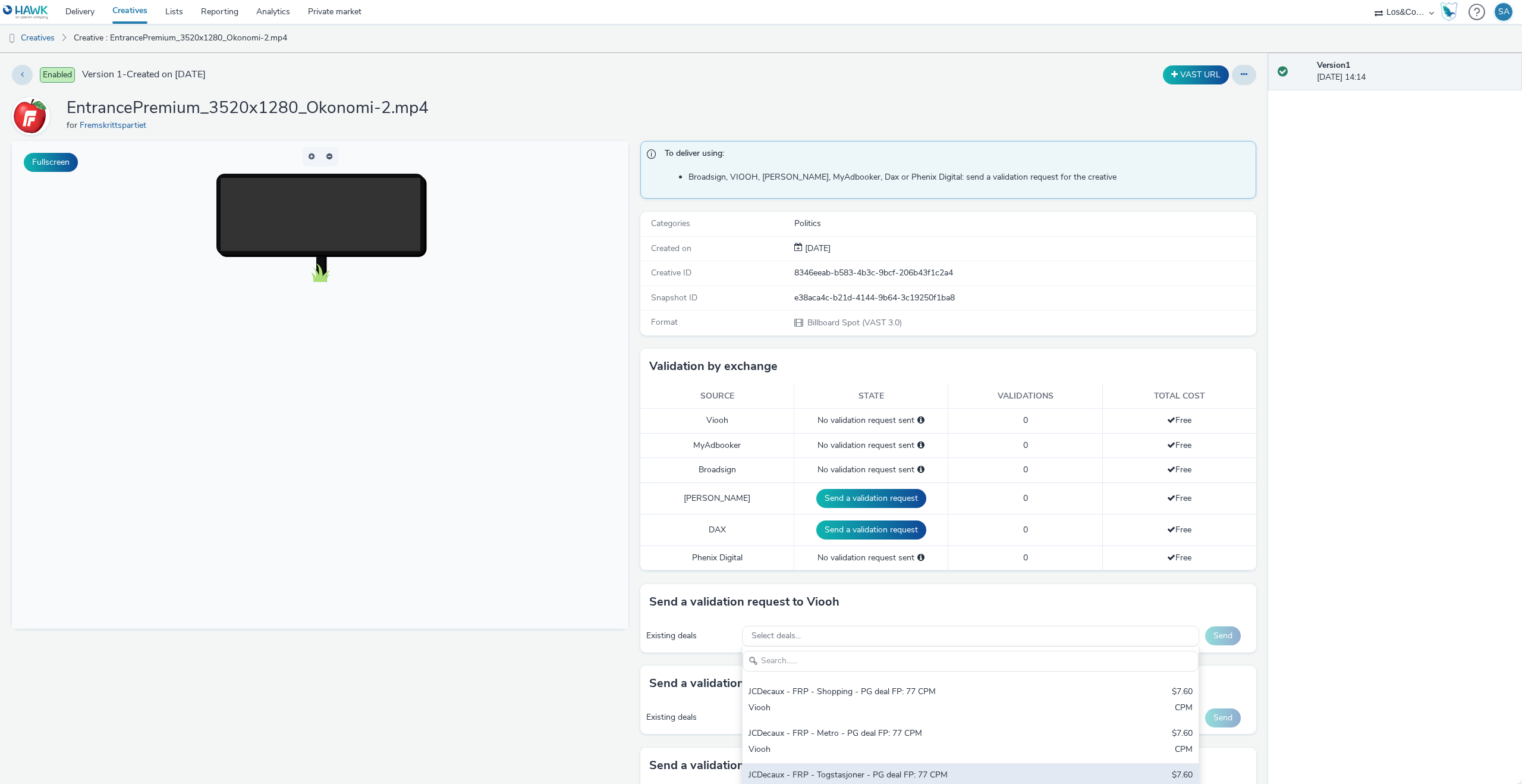
scroll to position [361, 0]
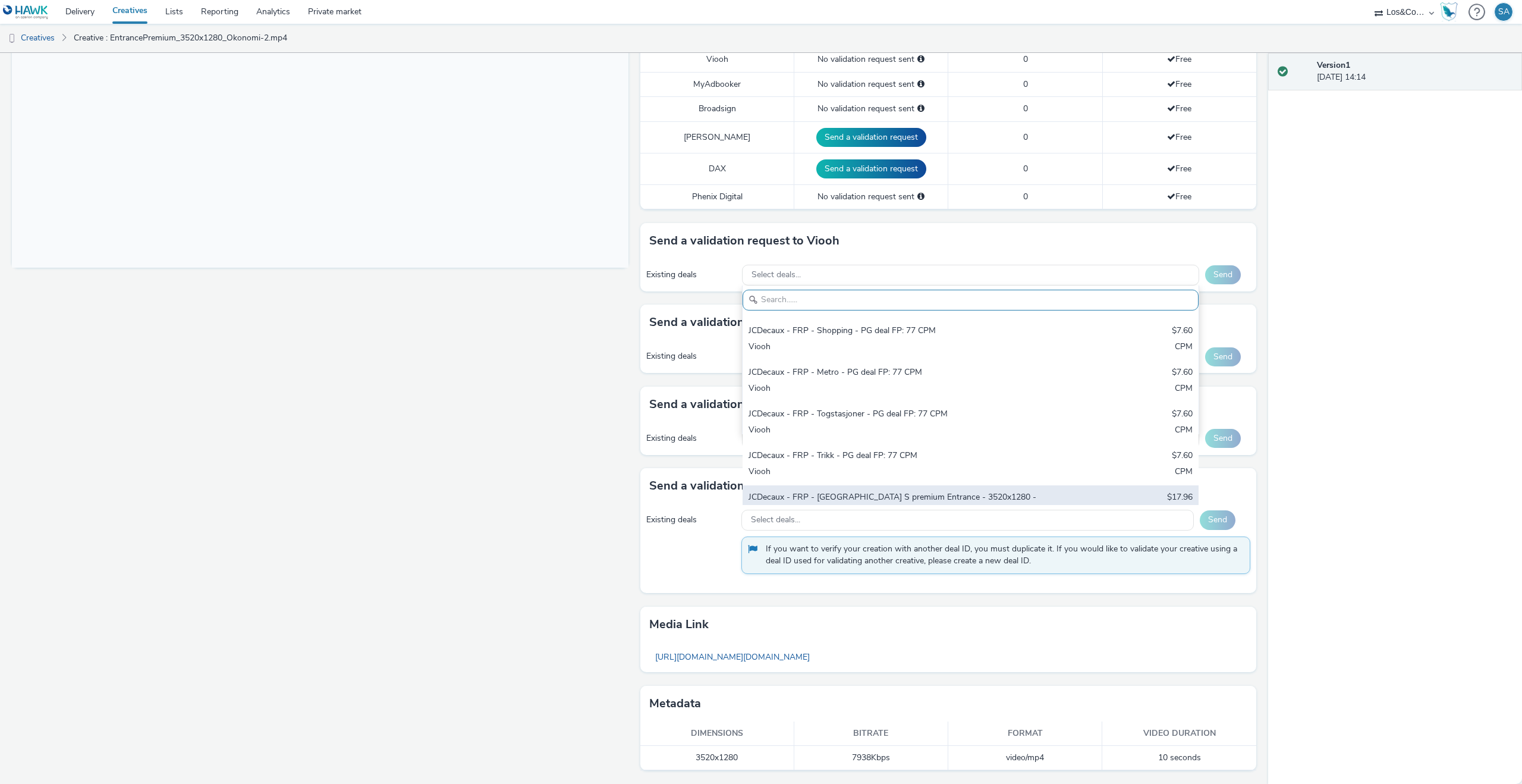
click at [1018, 518] on div "Viooh" at bounding box center [896, 531] width 294 height 25
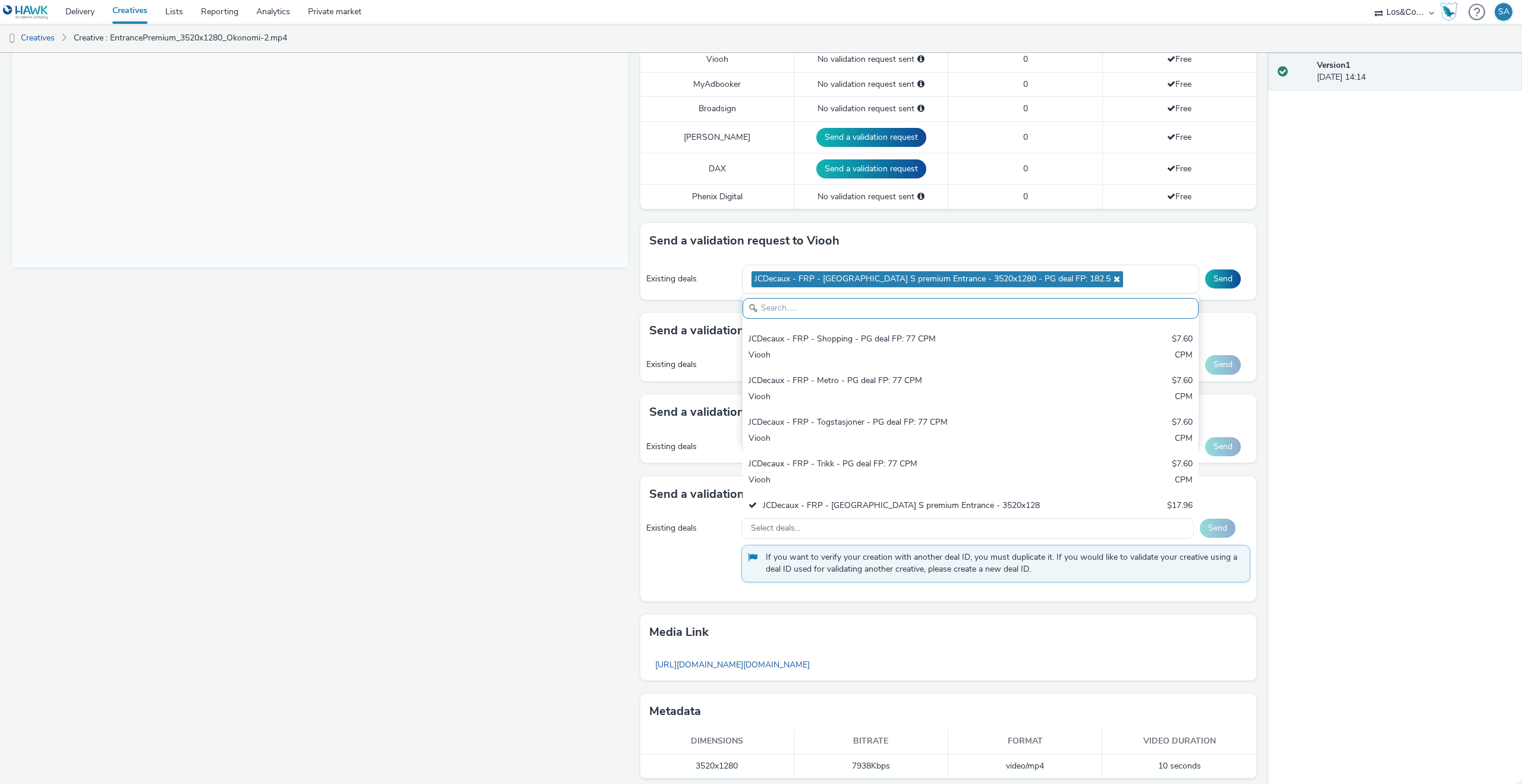
click at [1212, 265] on div "Existing deals JCDecaux - FRP - Oslo S premium Entrance - 3520x1280 - PG deal F…" at bounding box center [948, 279] width 617 height 41
click at [1221, 280] on button "Send" at bounding box center [1223, 279] width 35 height 19
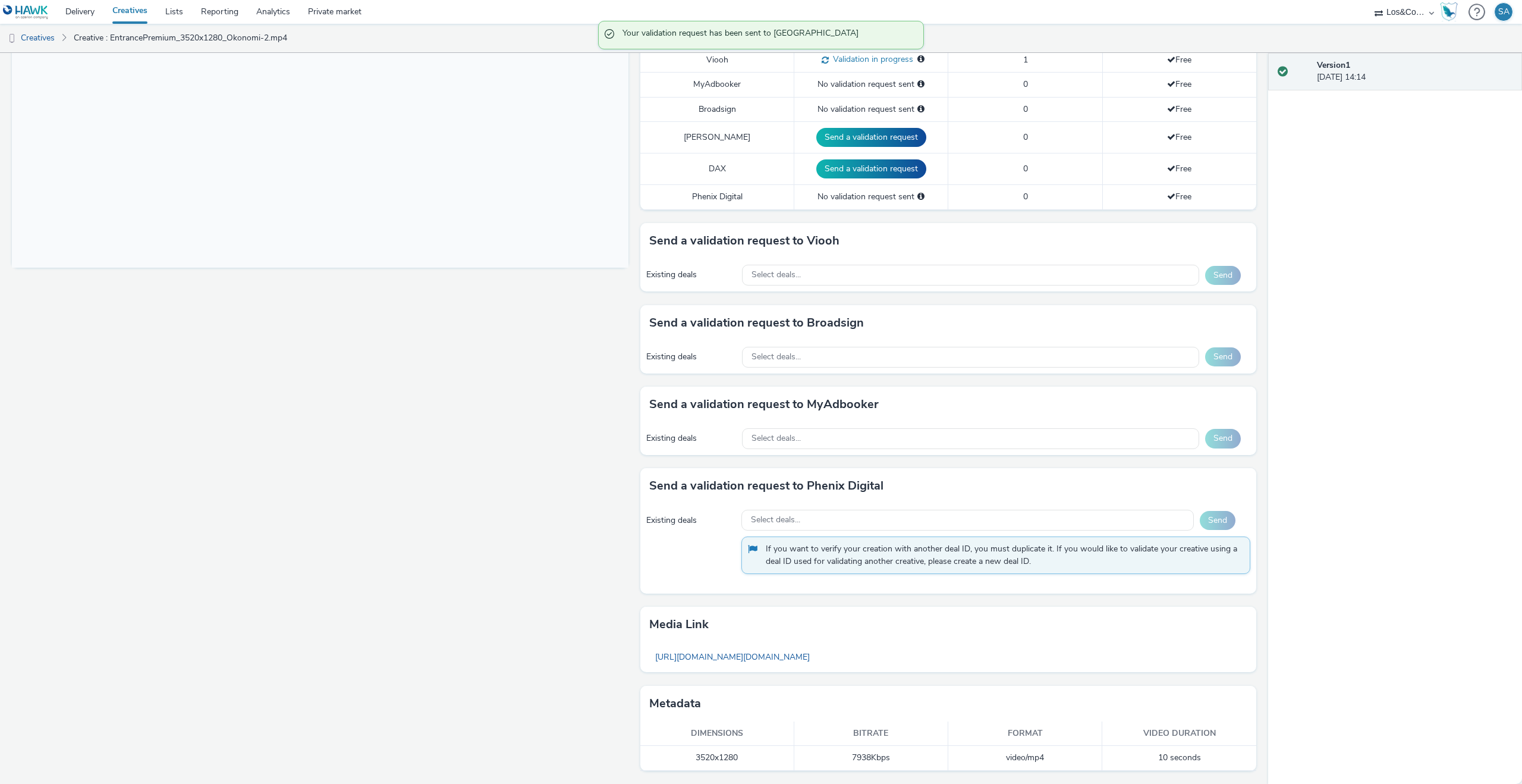
scroll to position [0, 0]
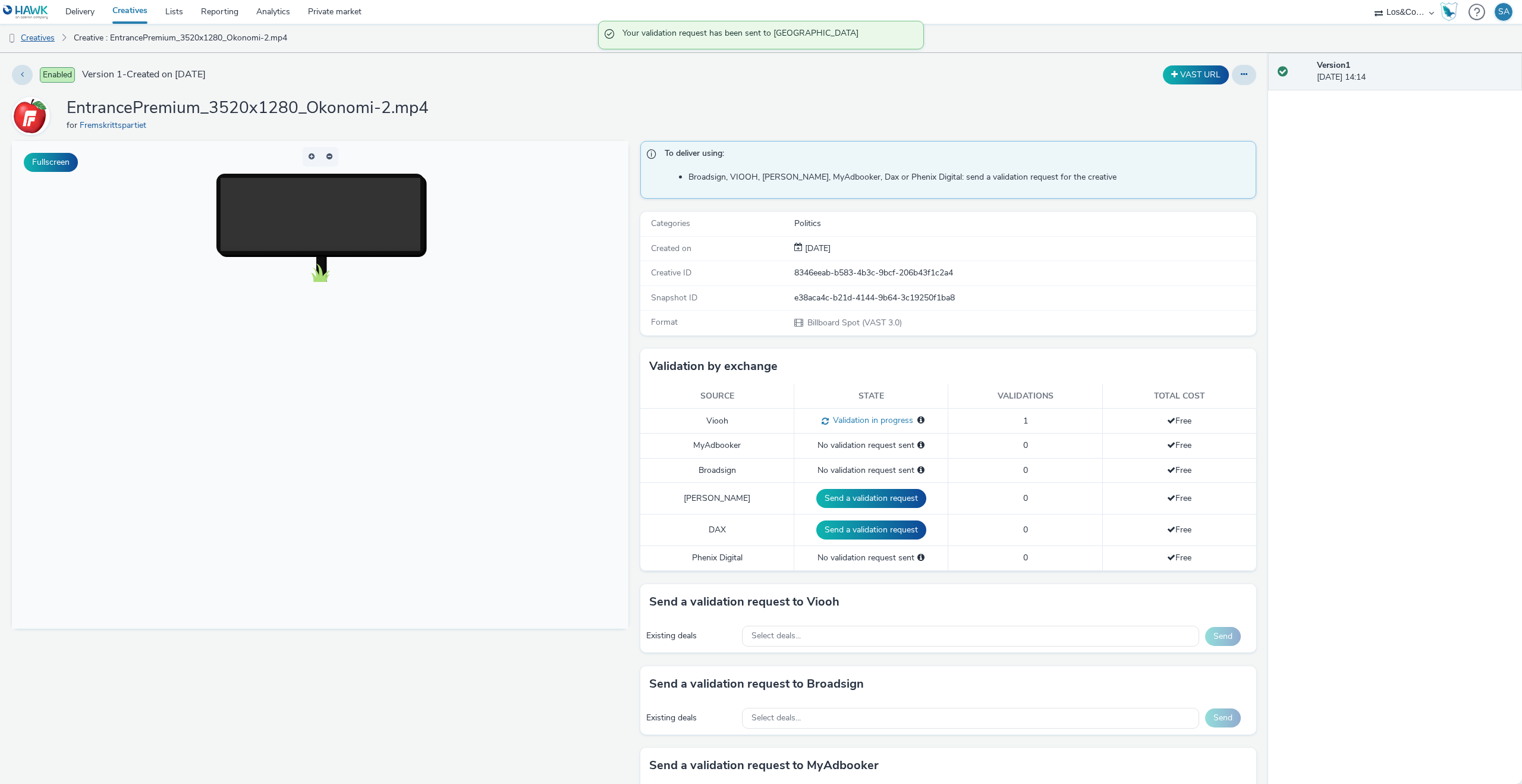
click at [42, 31] on link "Creatives" at bounding box center [30, 38] width 61 height 28
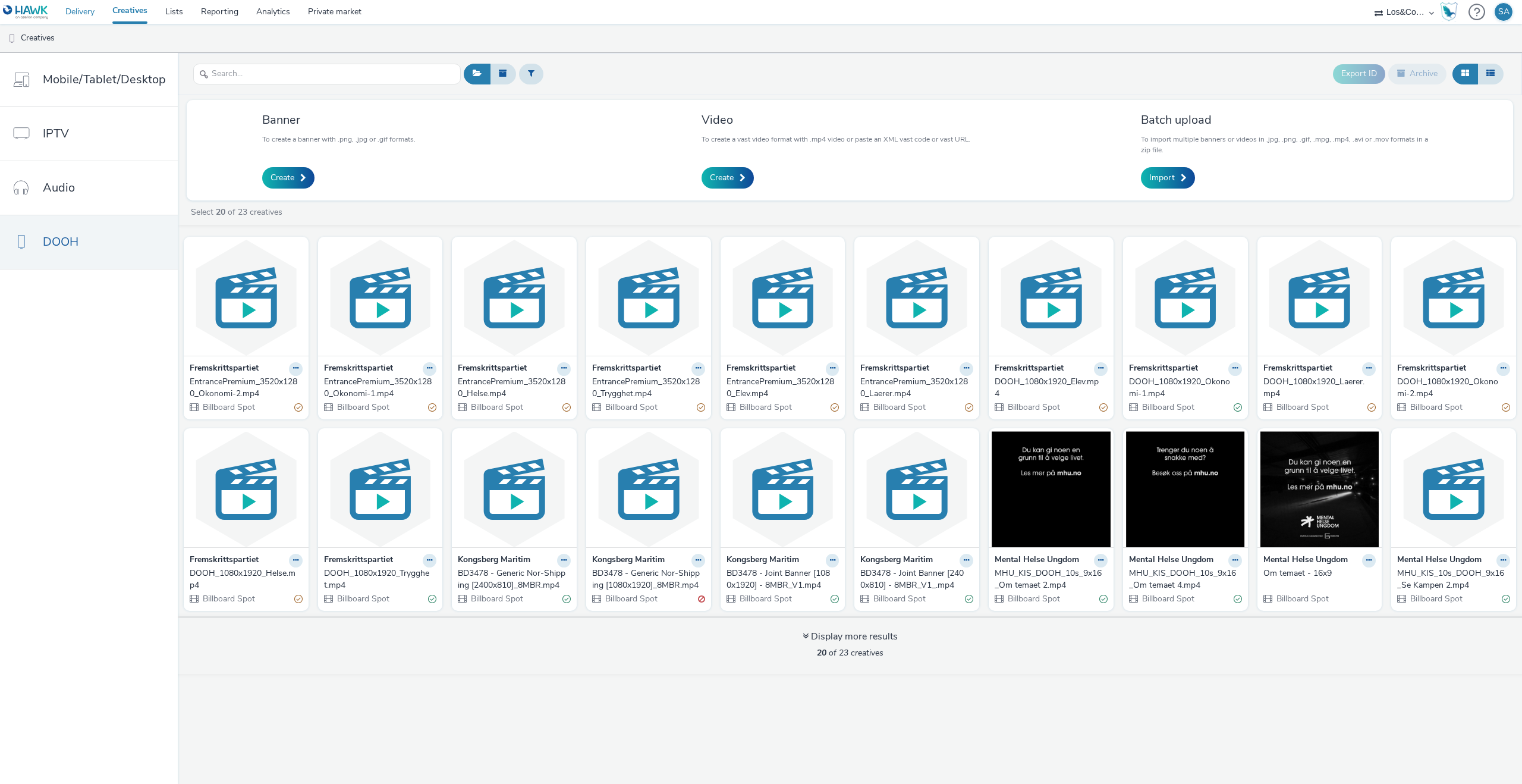
click at [96, 21] on link "Delivery" at bounding box center [79, 12] width 47 height 24
